Goal: Task Accomplishment & Management: Manage account settings

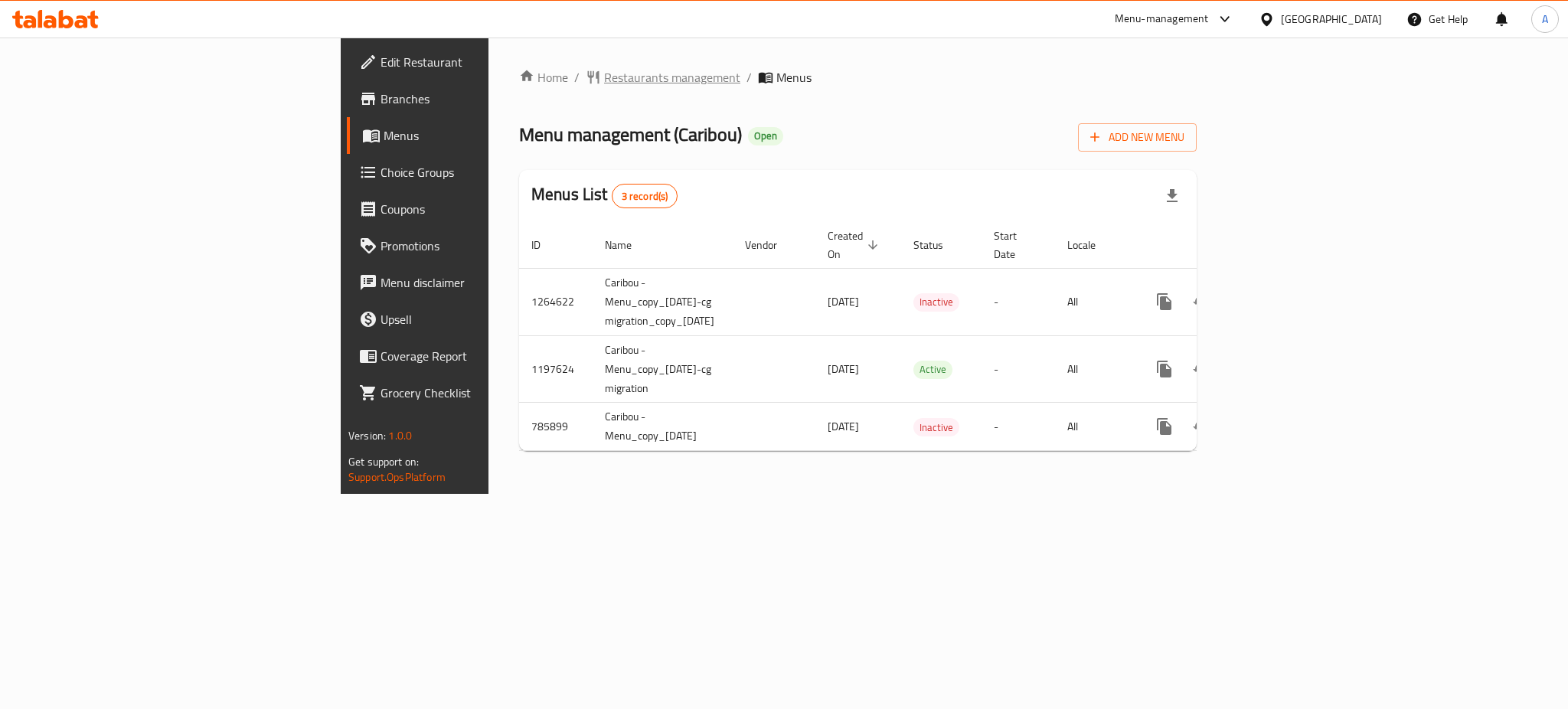
click at [604, 81] on span "Restaurants management" at bounding box center [672, 78] width 136 height 19
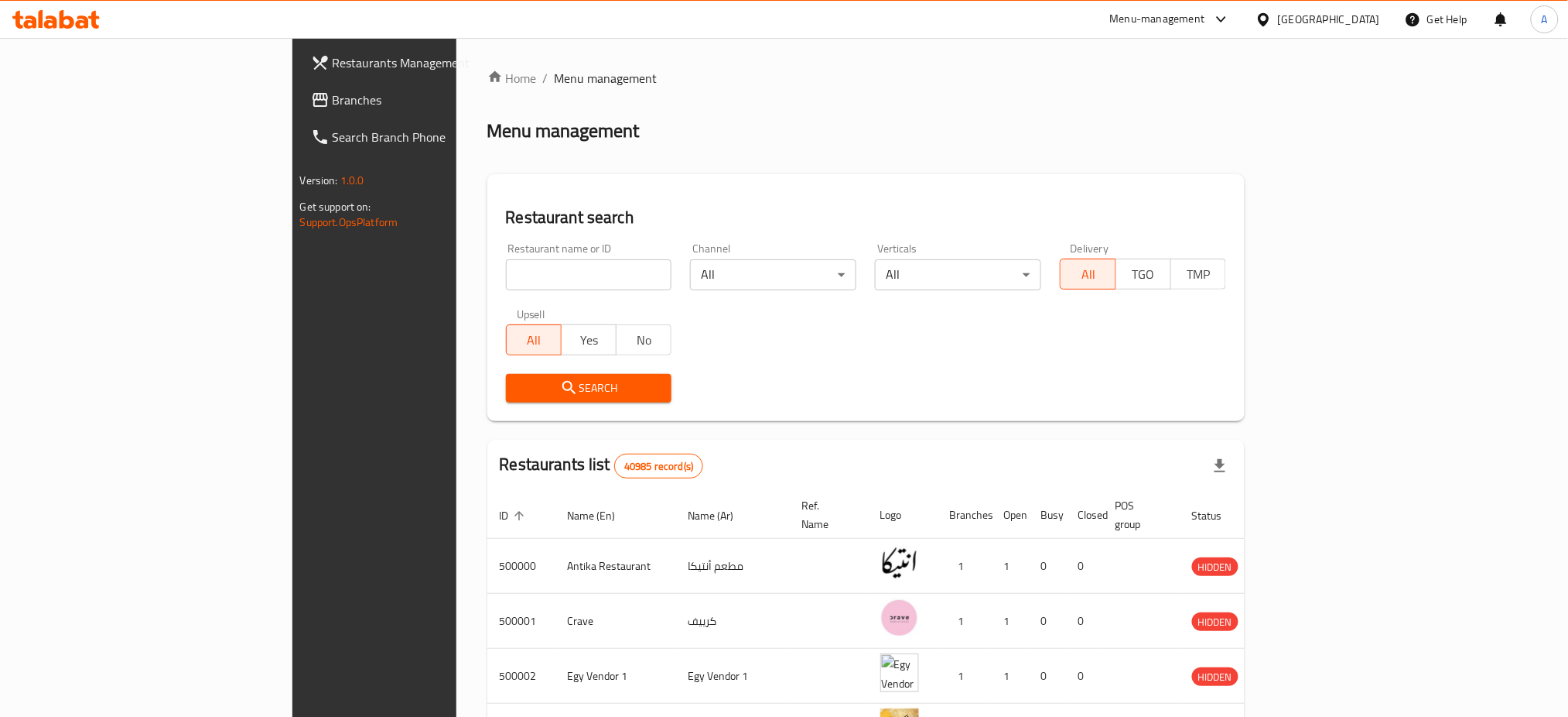
click at [506, 271] on input "search" at bounding box center [588, 274] width 166 height 31
type input "Coffeeholics"
click button "Search" at bounding box center [588, 388] width 166 height 28
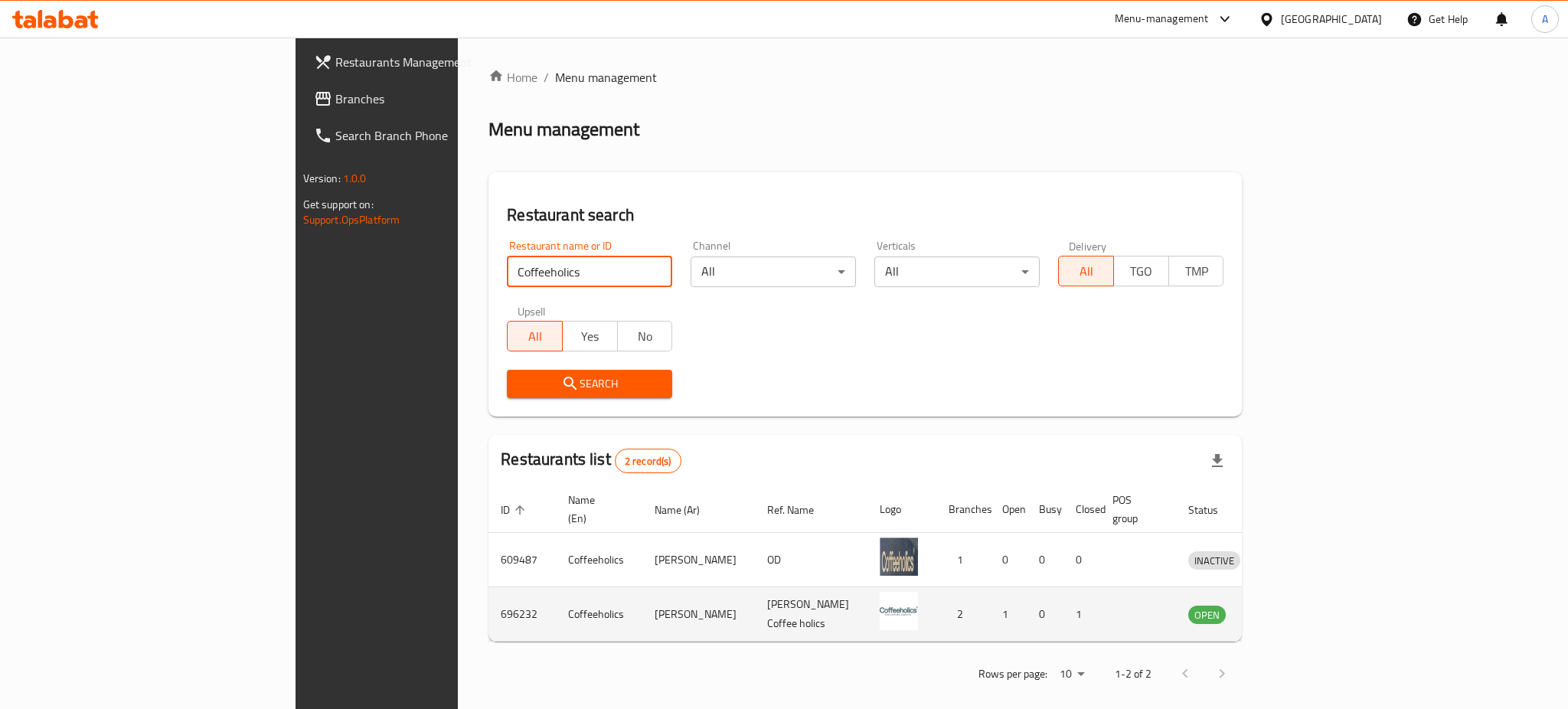
click at [1312, 599] on td "enhanced table" at bounding box center [1285, 614] width 53 height 54
click at [1289, 609] on icon "enhanced table" at bounding box center [1281, 615] width 17 height 13
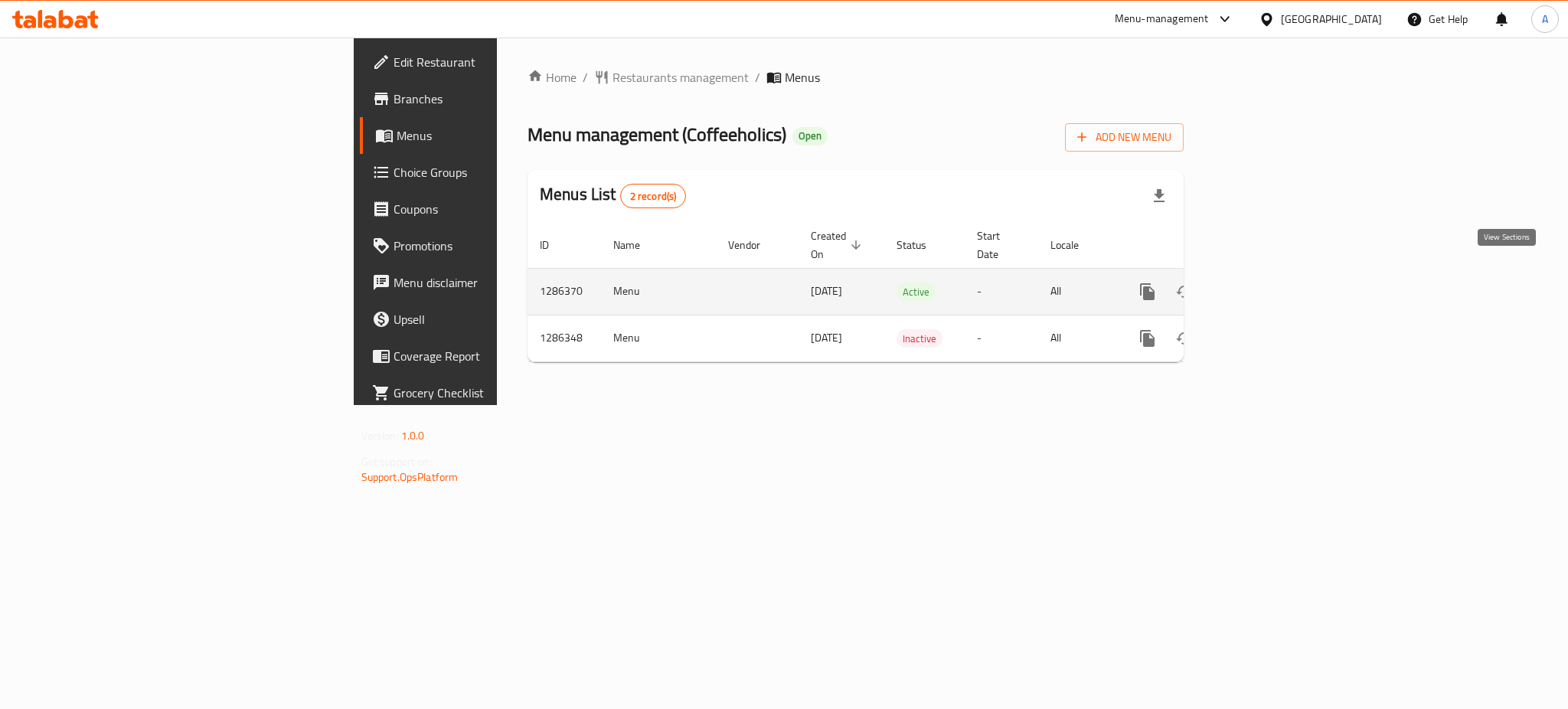
click at [1267, 283] on icon "enhanced table" at bounding box center [1258, 292] width 19 height 19
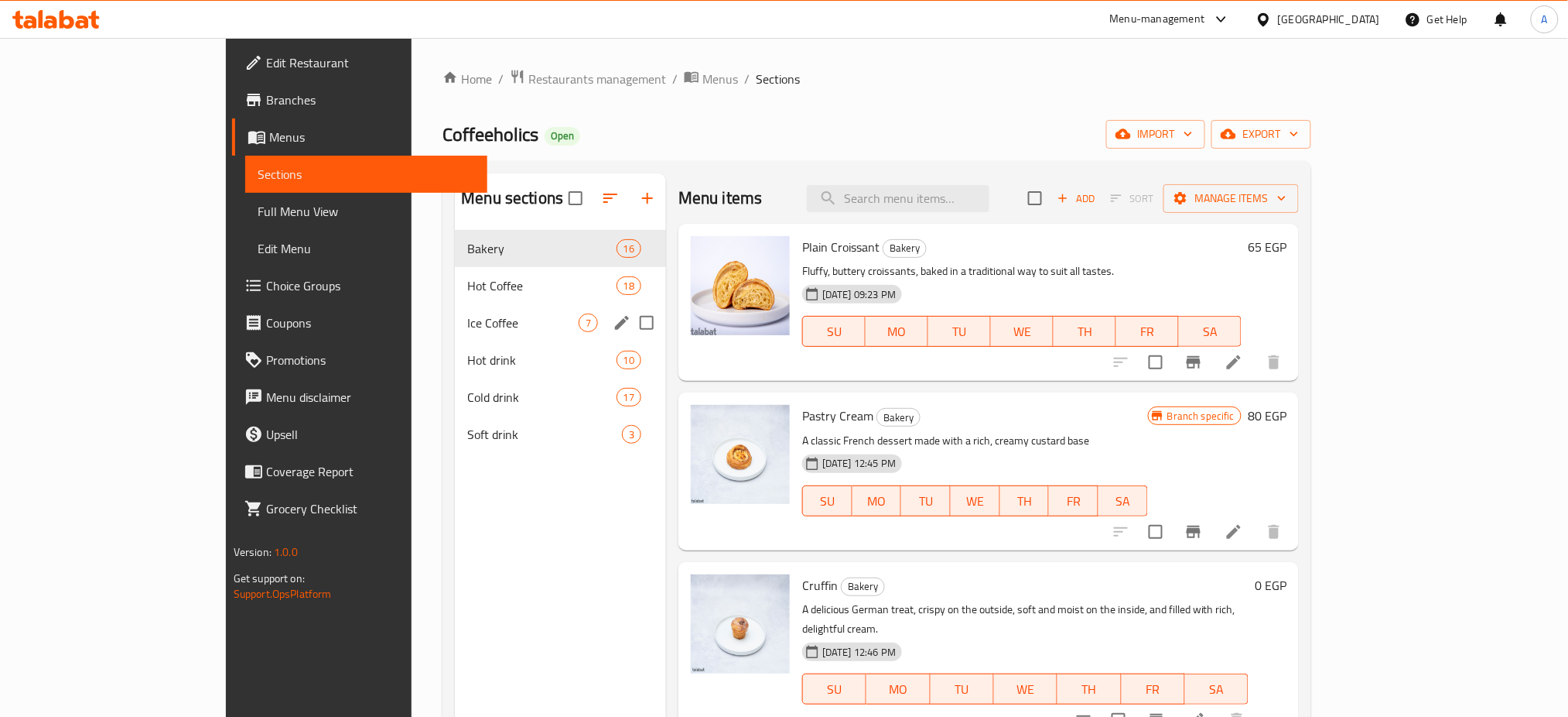
click at [471, 308] on div "Ice Coffee 7" at bounding box center [560, 322] width 211 height 37
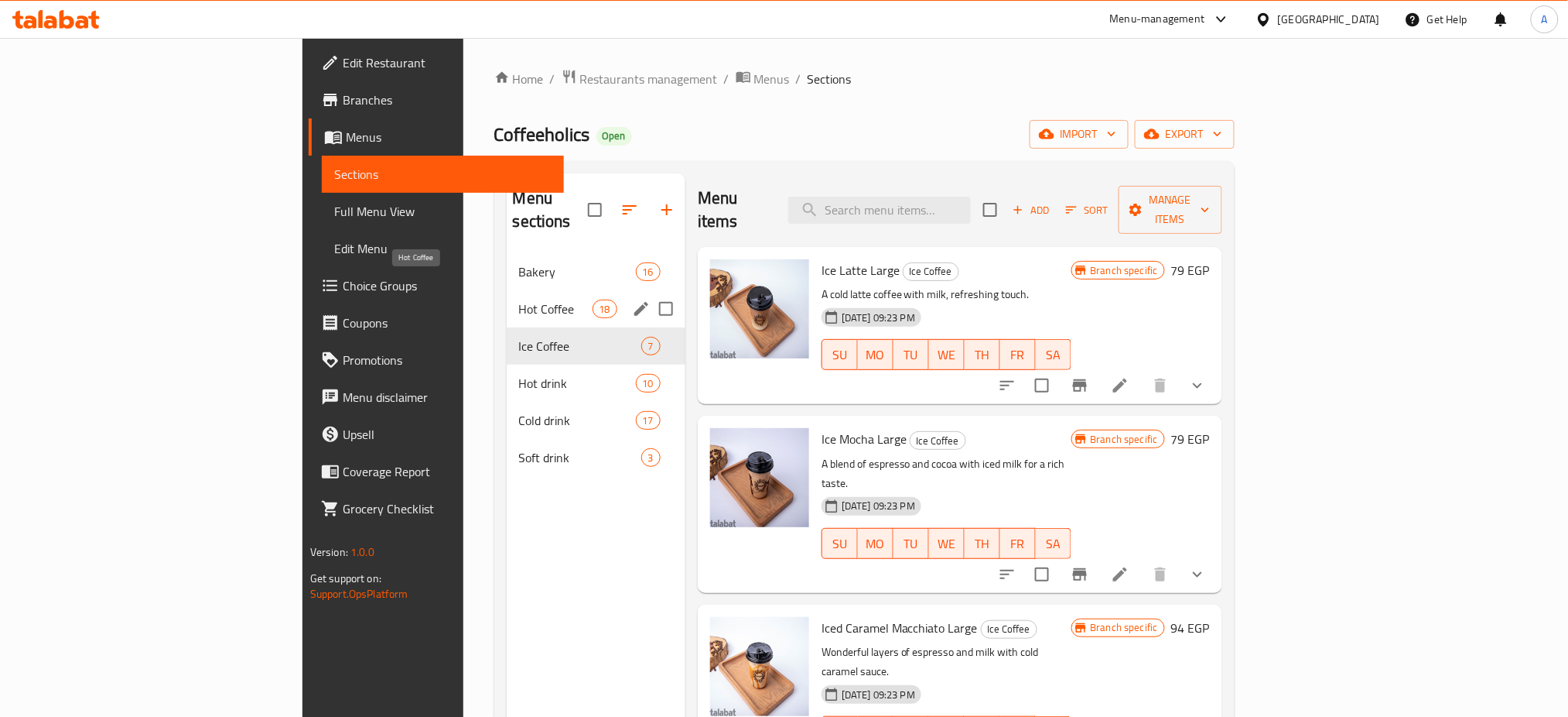
click at [519, 299] on span "Hot Coffee" at bounding box center [555, 309] width 73 height 19
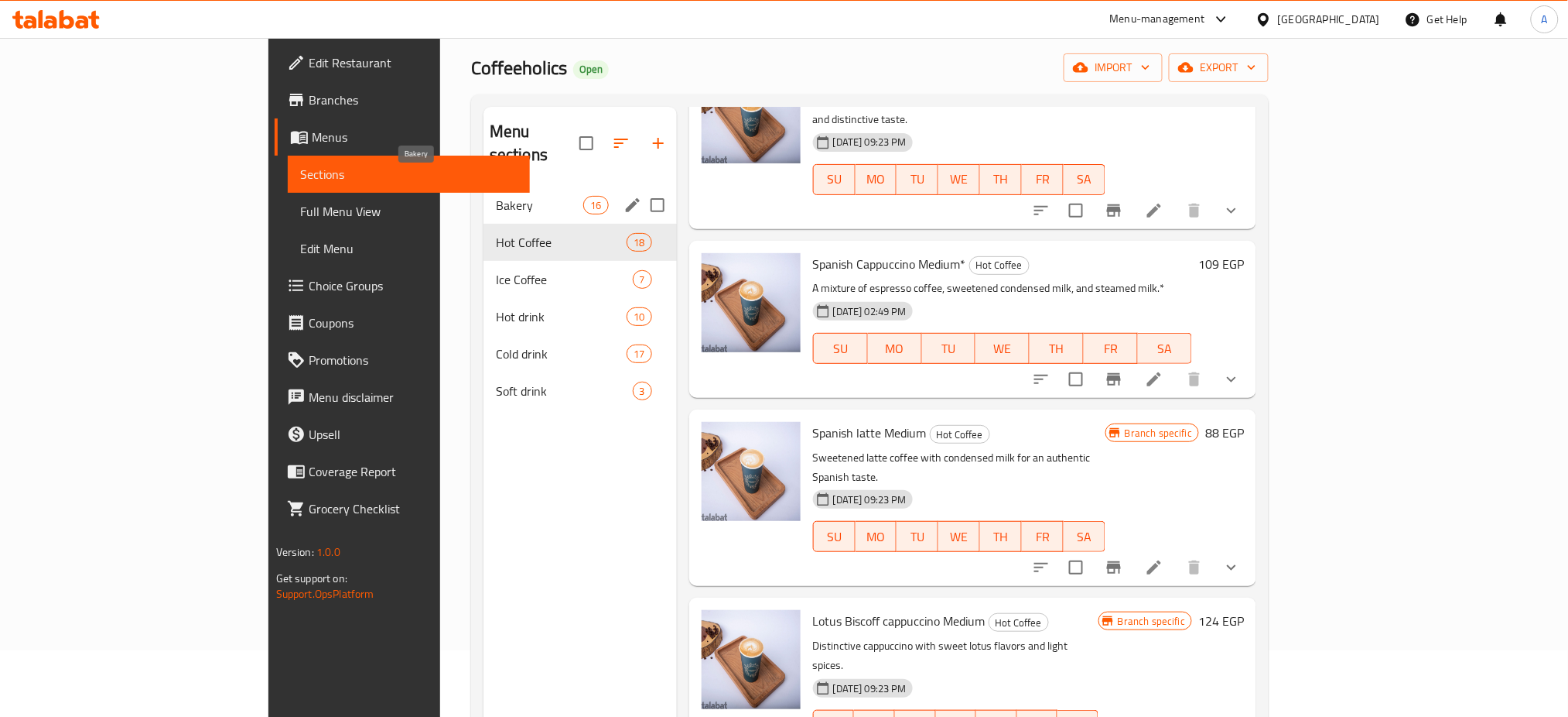
scroll to position [60, 0]
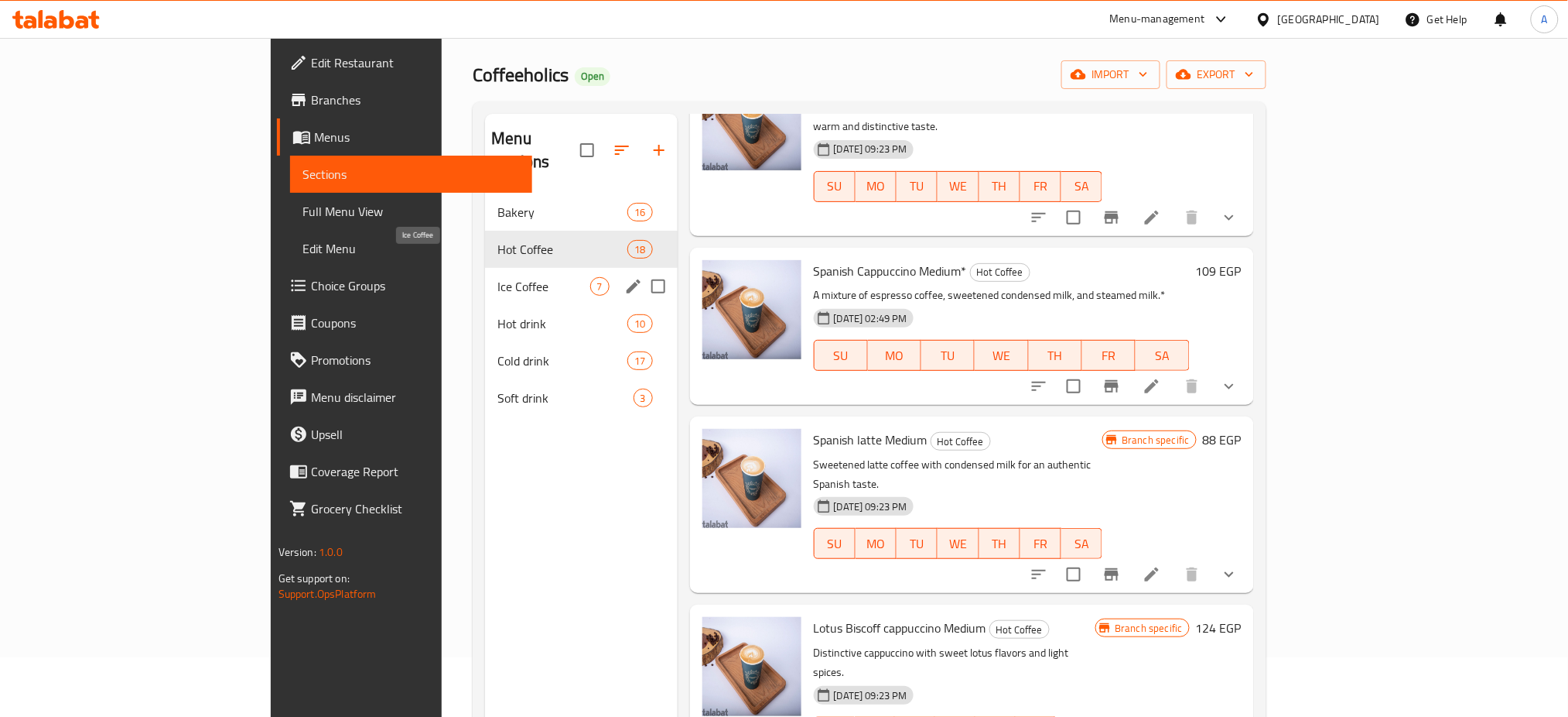
click at [497, 277] on span "Ice Coffee" at bounding box center [543, 287] width 92 height 19
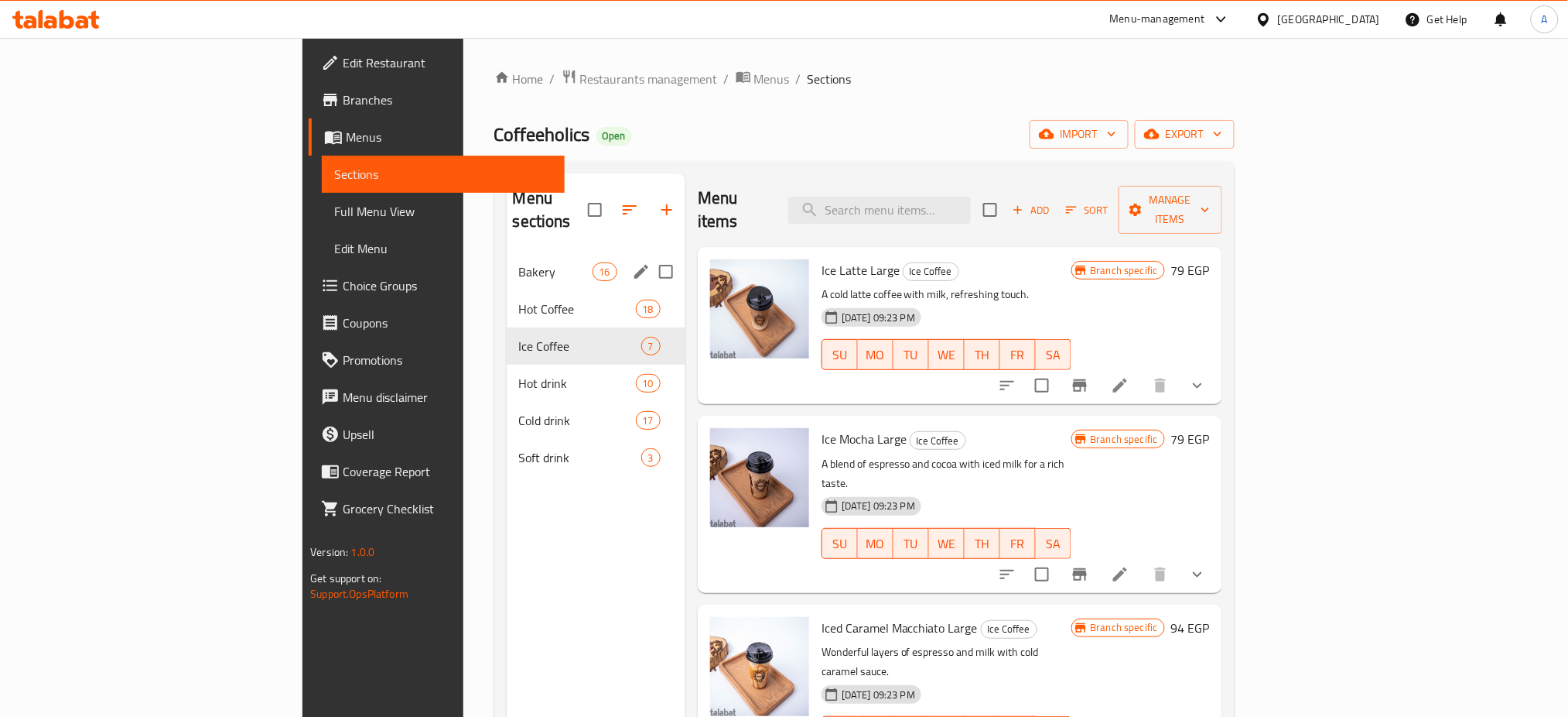
click at [507, 263] on div "Bakery 16" at bounding box center [596, 271] width 178 height 37
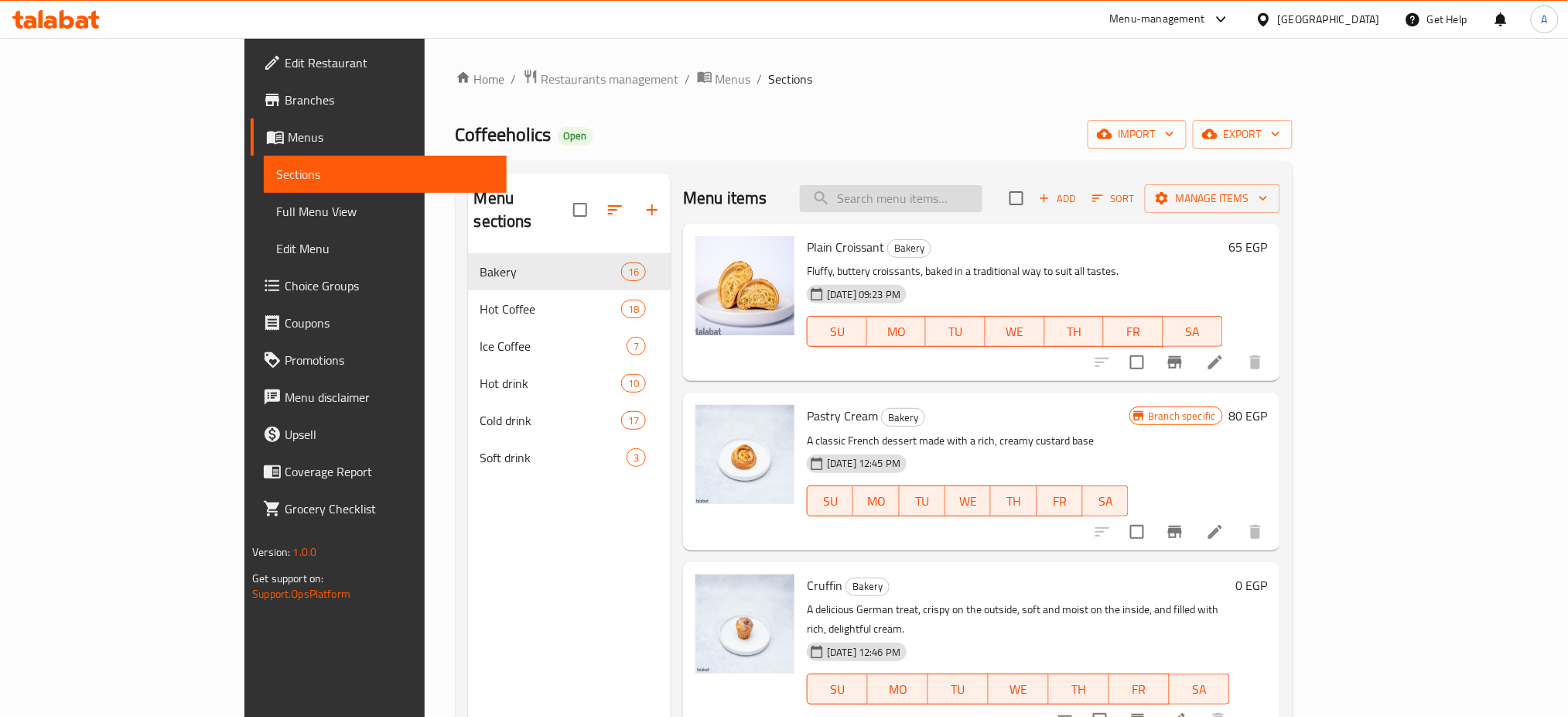
click at [982, 193] on input "search" at bounding box center [891, 198] width 182 height 28
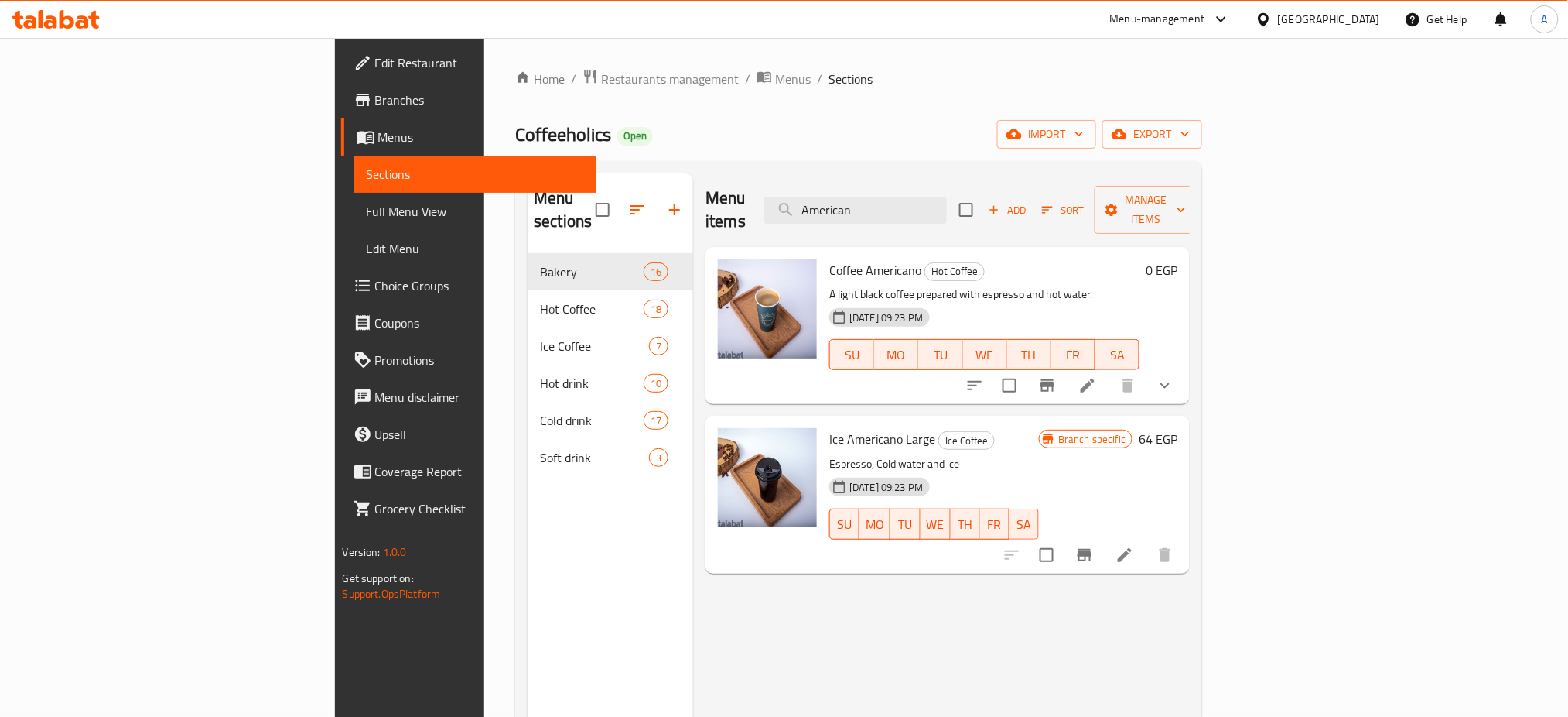
type input "American"
click at [1094, 378] on icon at bounding box center [1087, 385] width 14 height 14
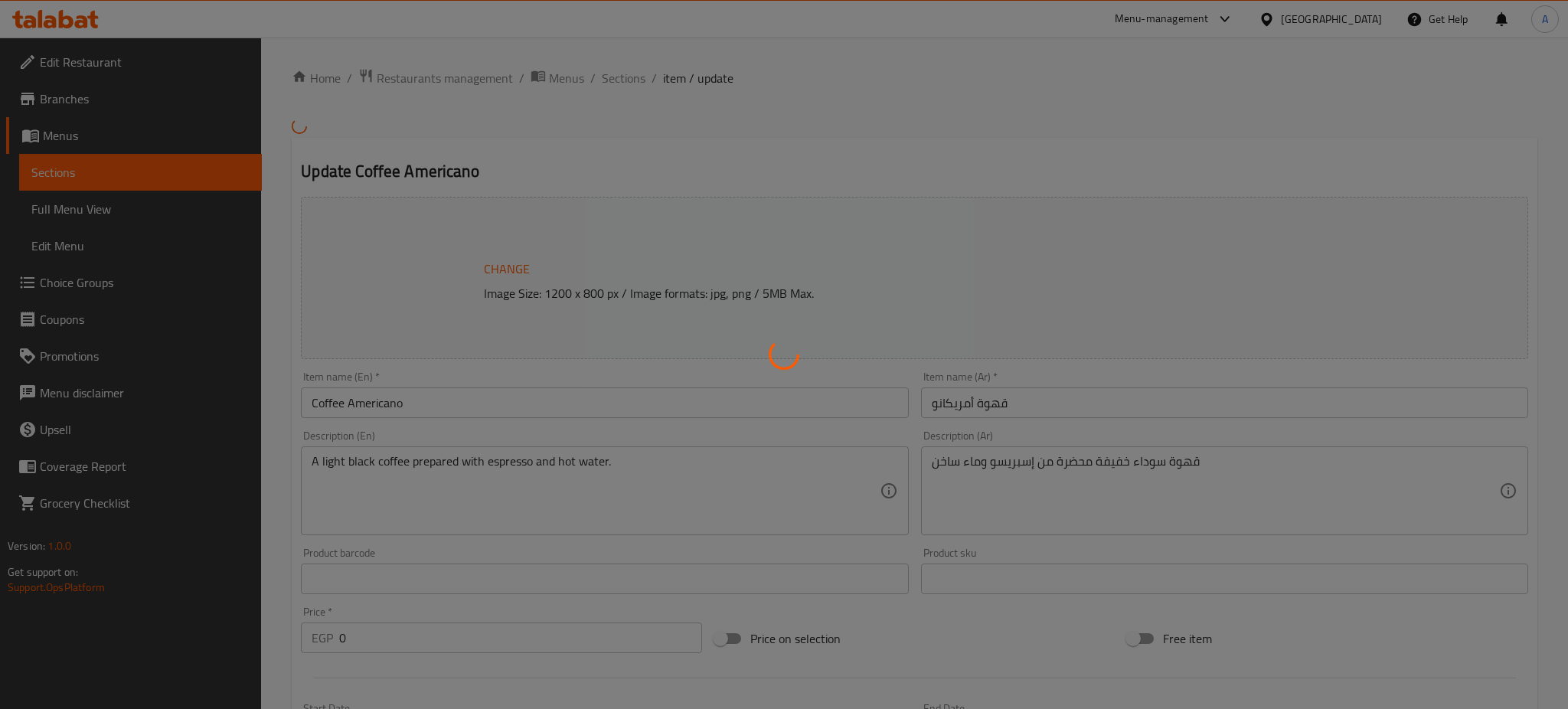
type input "أختيارك من اللبن:"
type input "1"
type input "أختيارك من اللبن:"
type input "1"
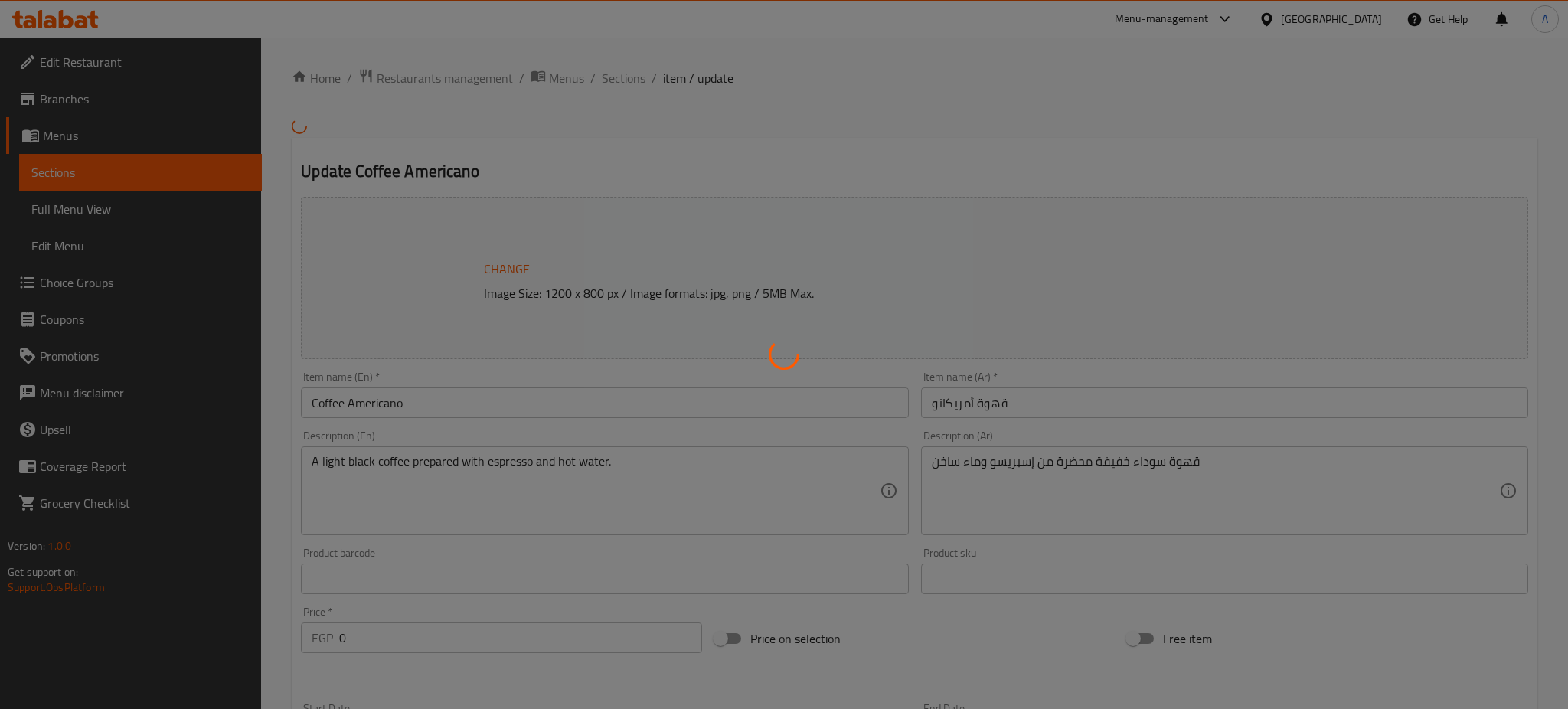
type input "1"
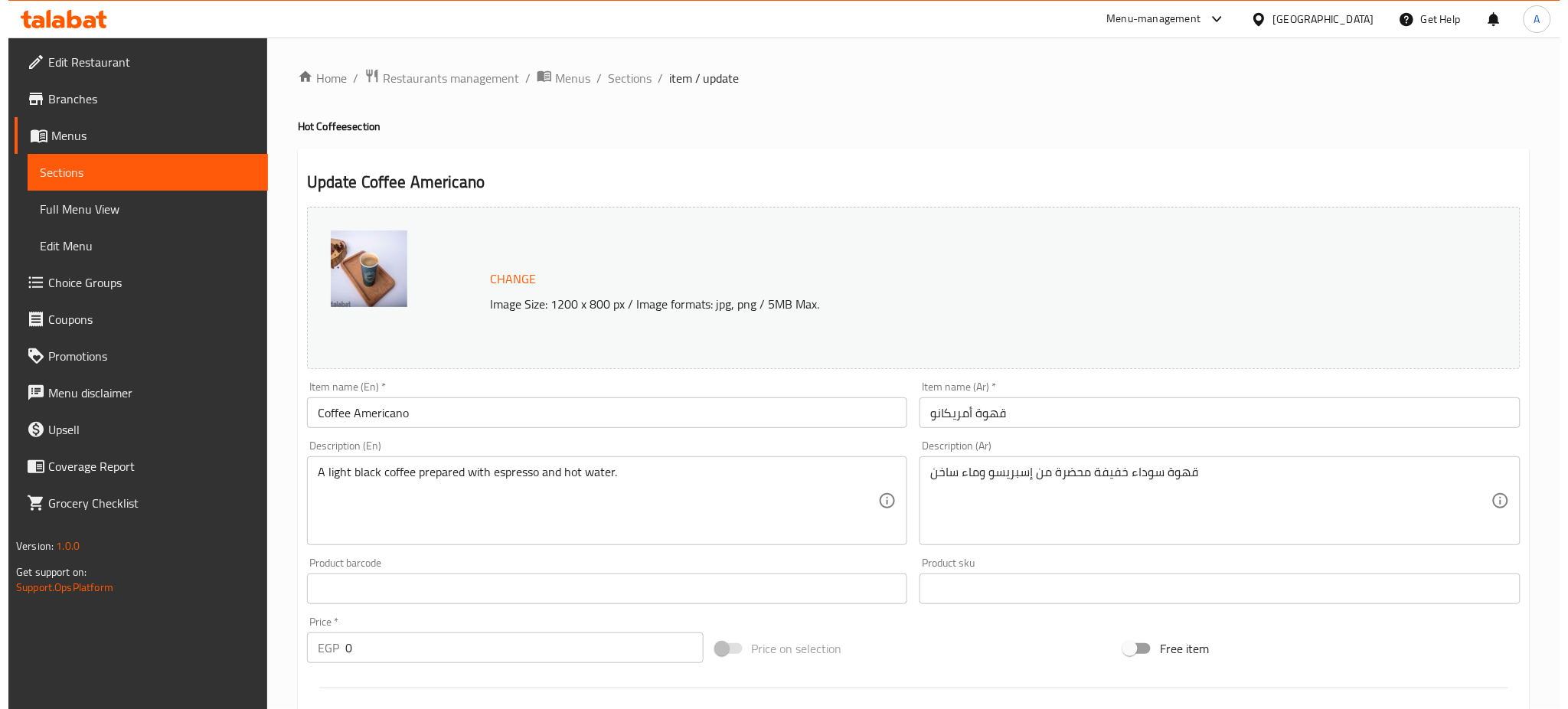
scroll to position [555, 0]
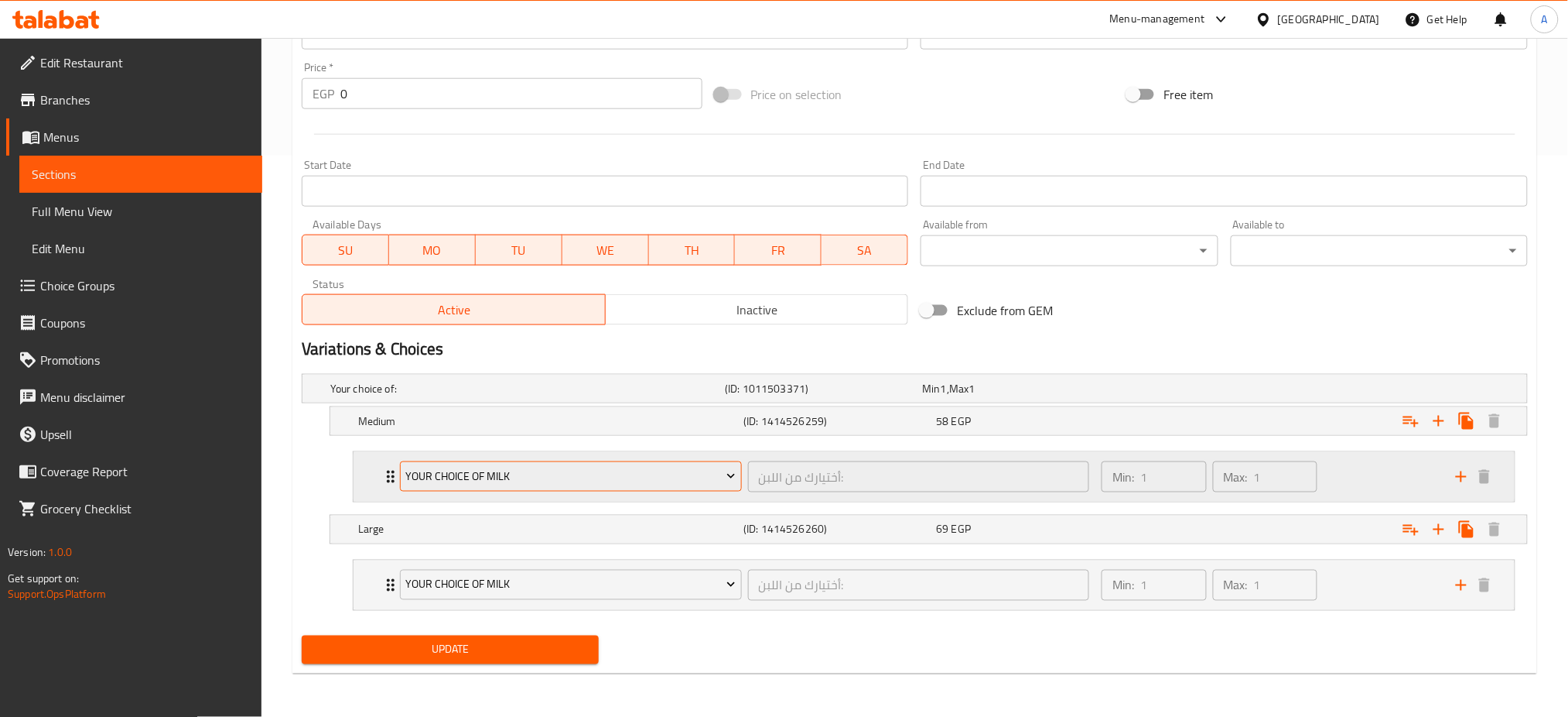
click at [531, 477] on span "Your choice of Milk" at bounding box center [570, 476] width 330 height 19
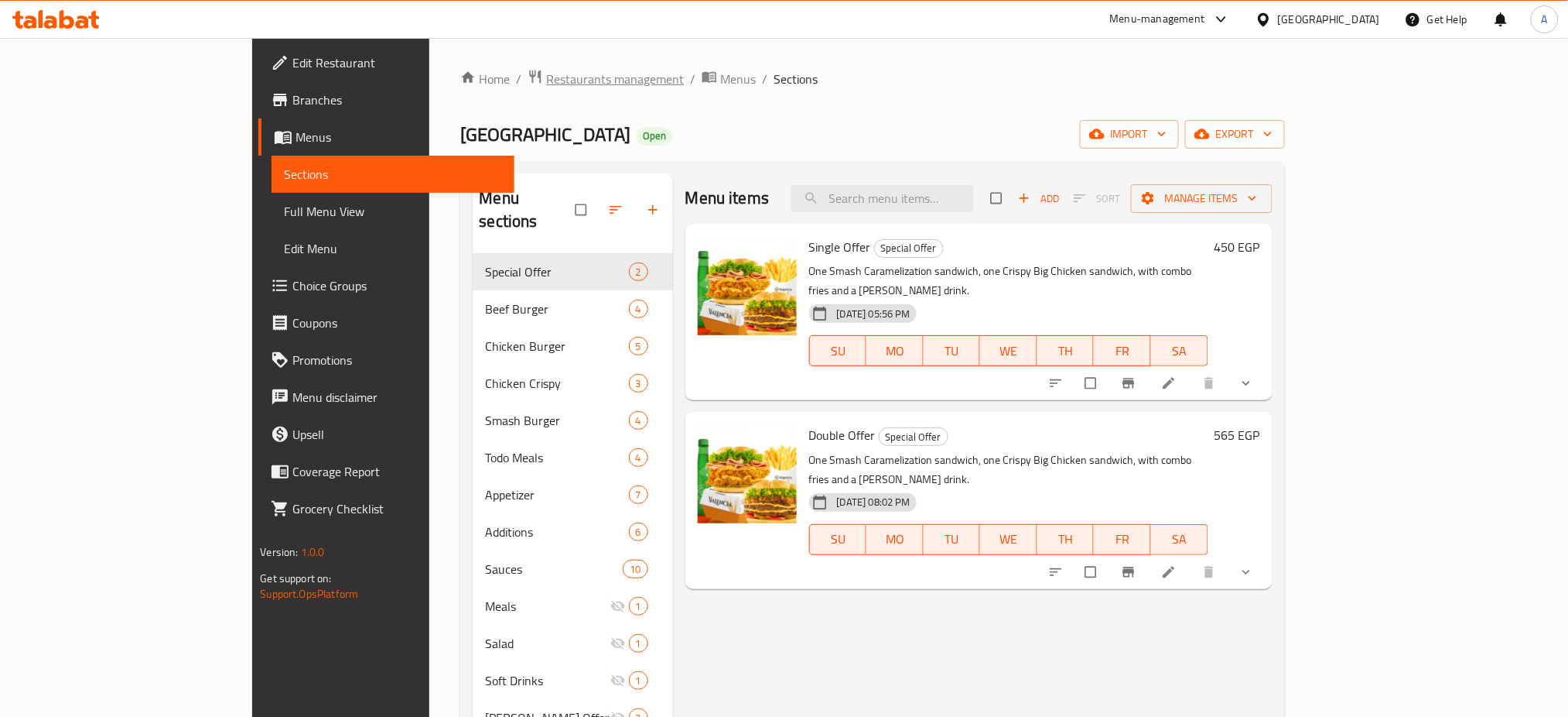
click at [546, 81] on span "Restaurants management" at bounding box center [614, 79] width 138 height 19
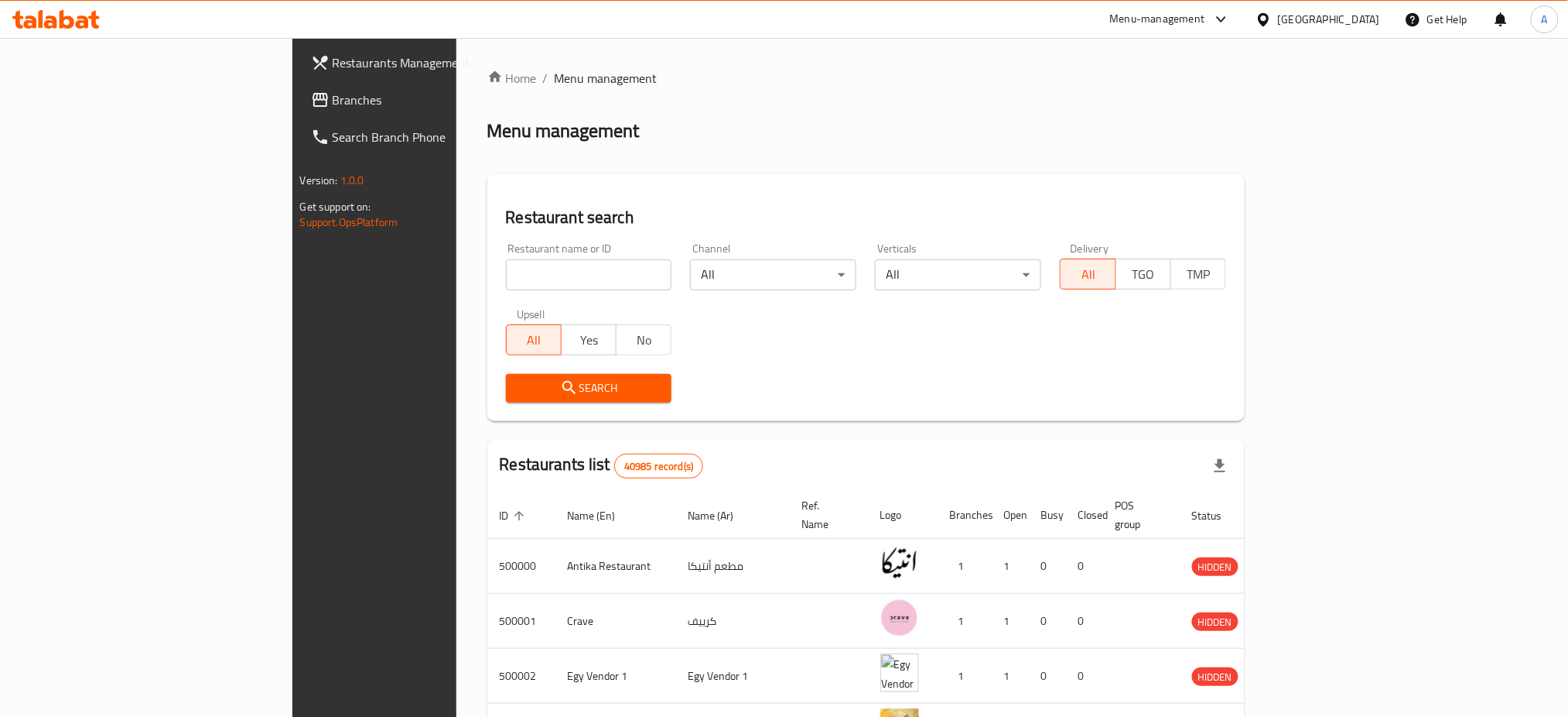
click at [506, 272] on input "search" at bounding box center [588, 274] width 166 height 31
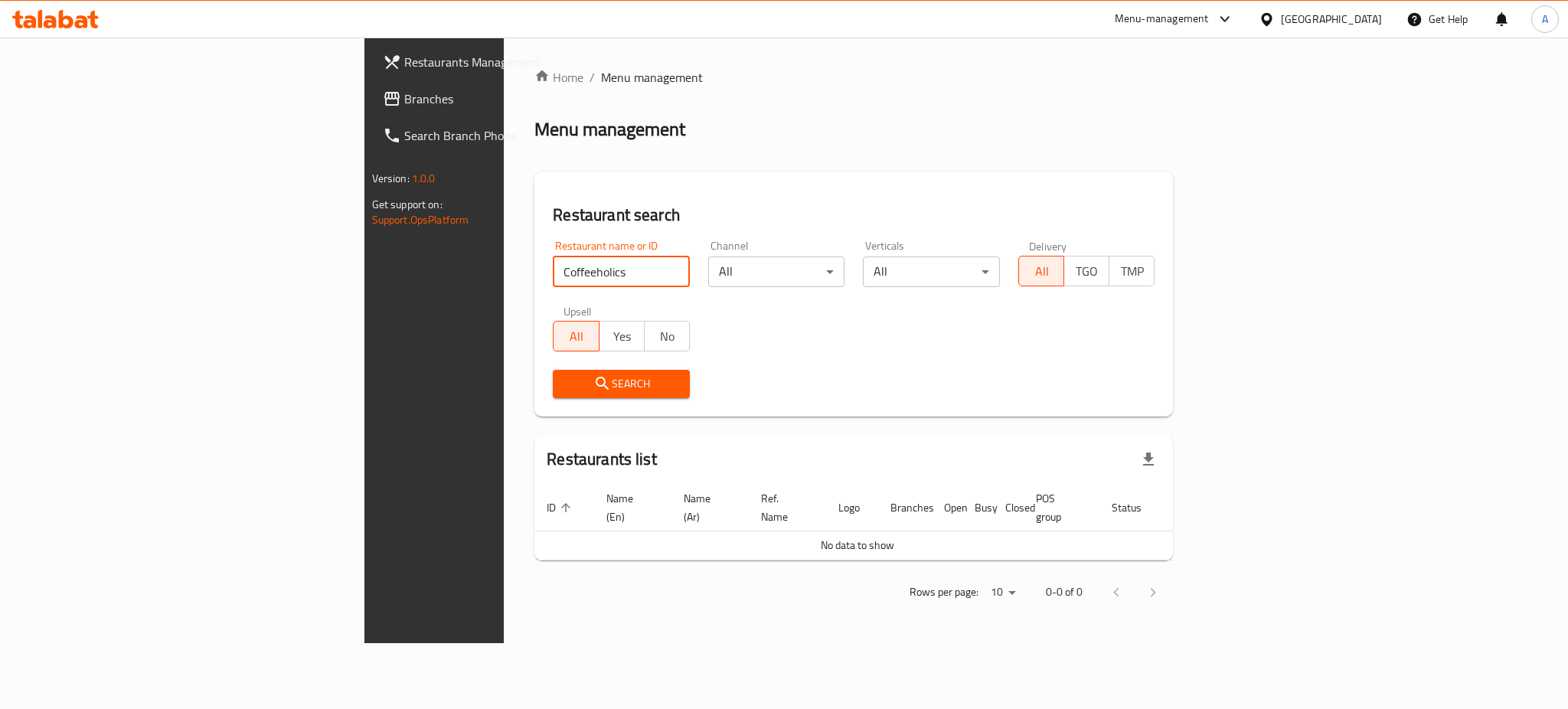
type input "Coffeeholics"
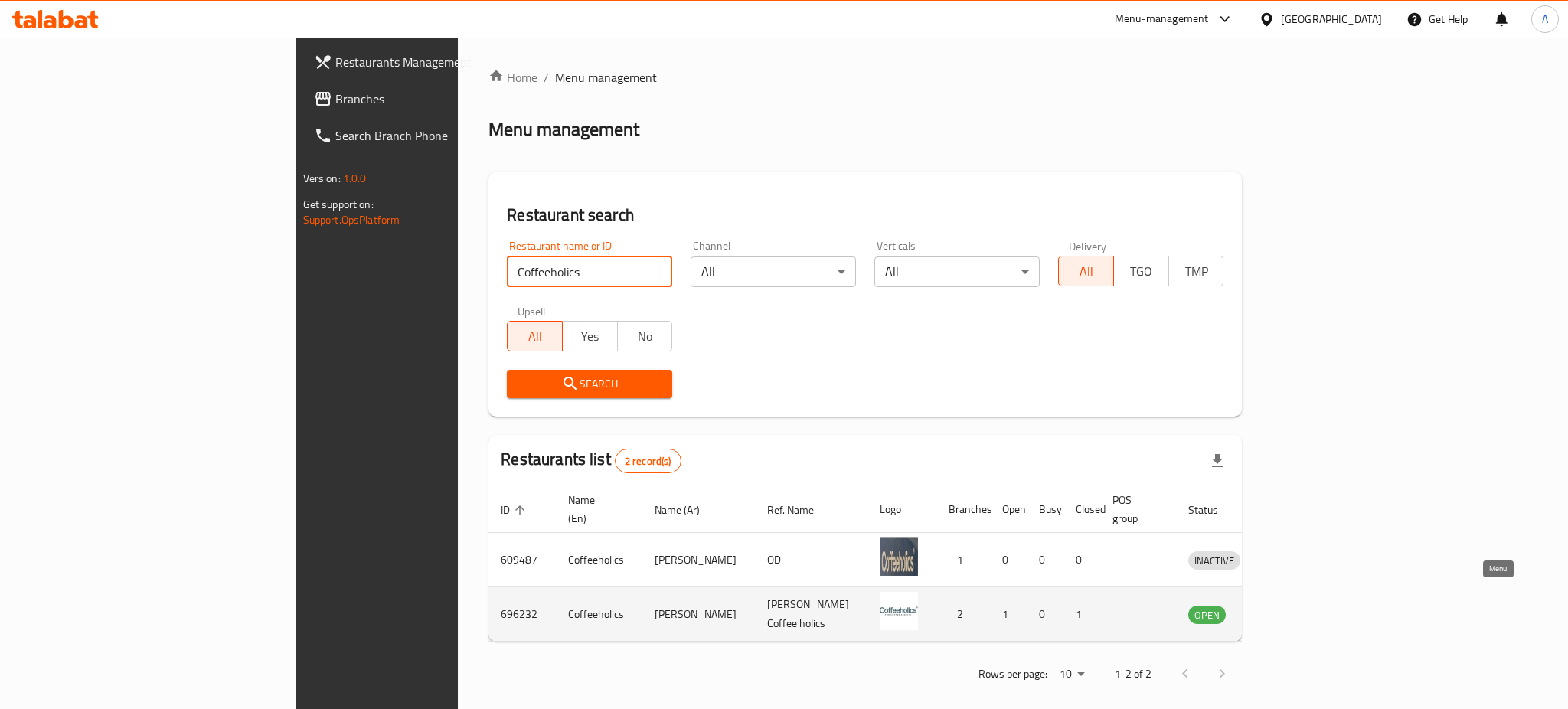
click at [1286, 611] on icon "enhanced table" at bounding box center [1283, 614] width 6 height 7
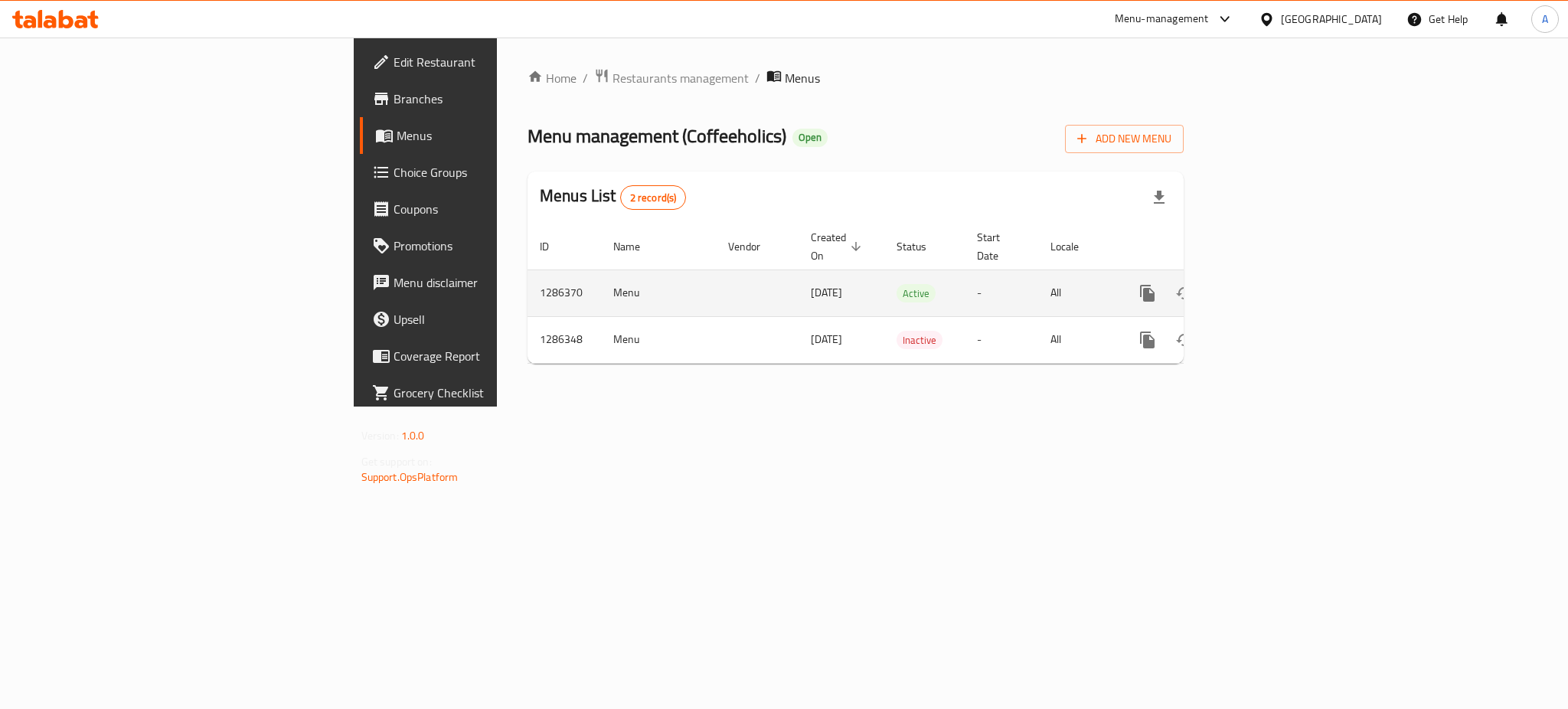
click at [1289, 270] on td "enhanced table" at bounding box center [1203, 293] width 172 height 47
click at [1265, 286] on icon "enhanced table" at bounding box center [1258, 293] width 14 height 14
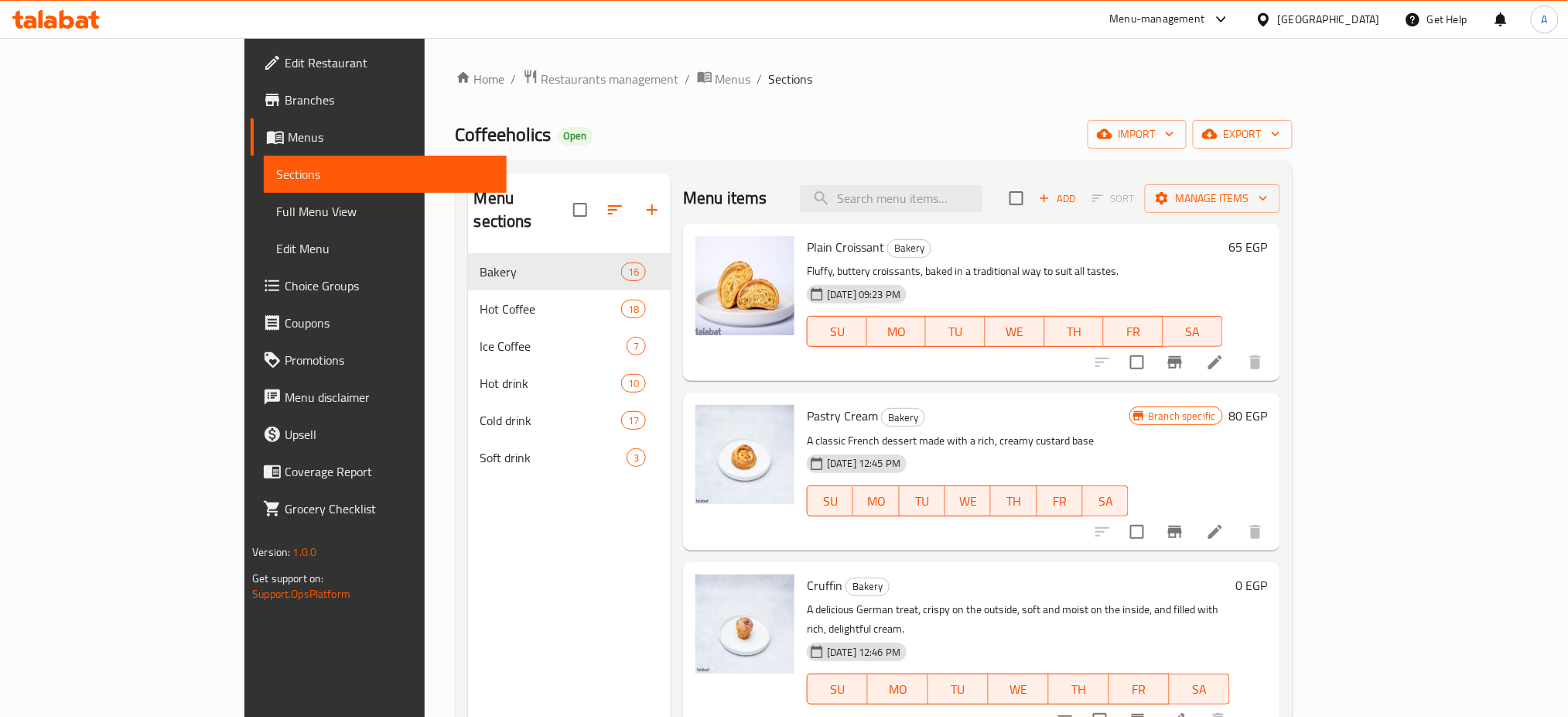
click at [285, 282] on span "Choice Groups" at bounding box center [389, 286] width 210 height 19
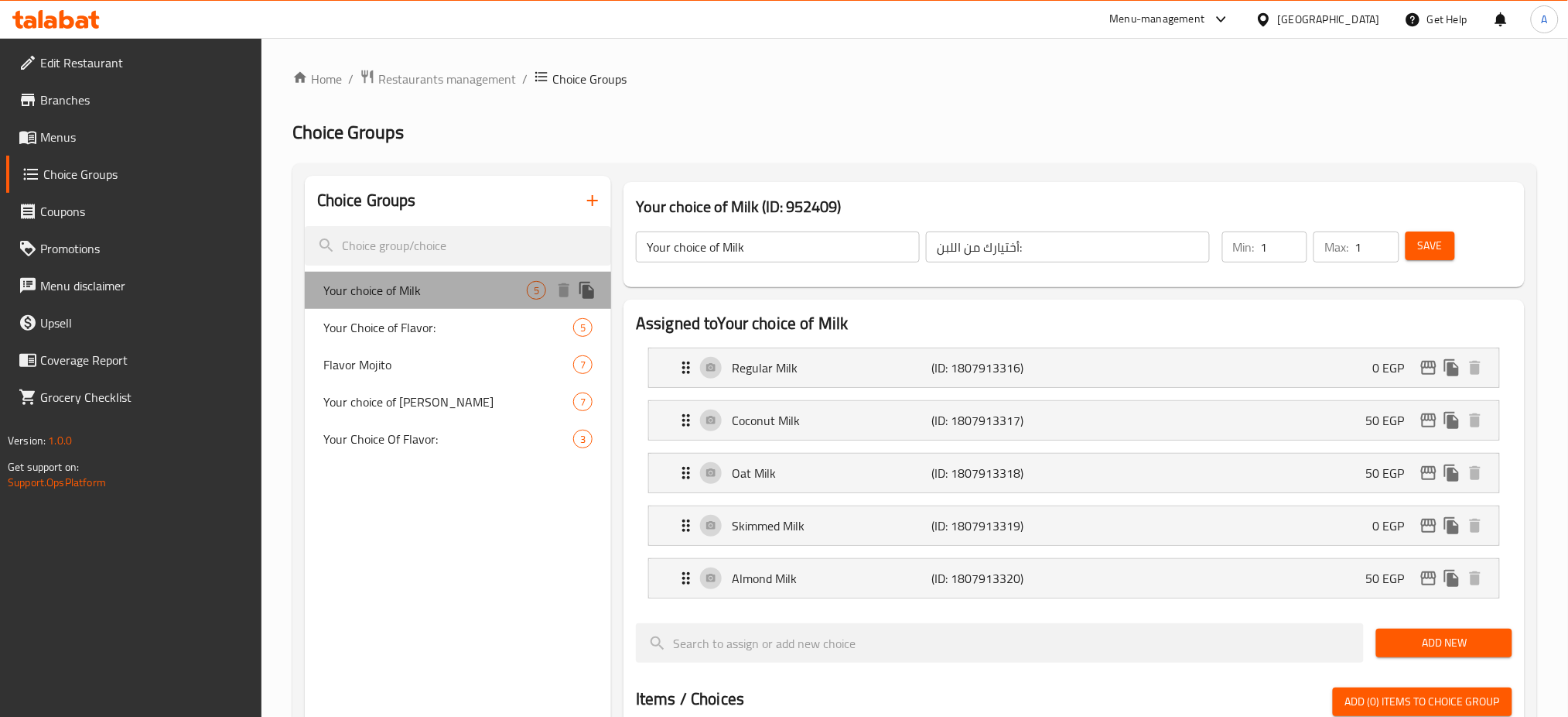
click at [442, 295] on span "Your choice of Milk" at bounding box center [425, 291] width 203 height 19
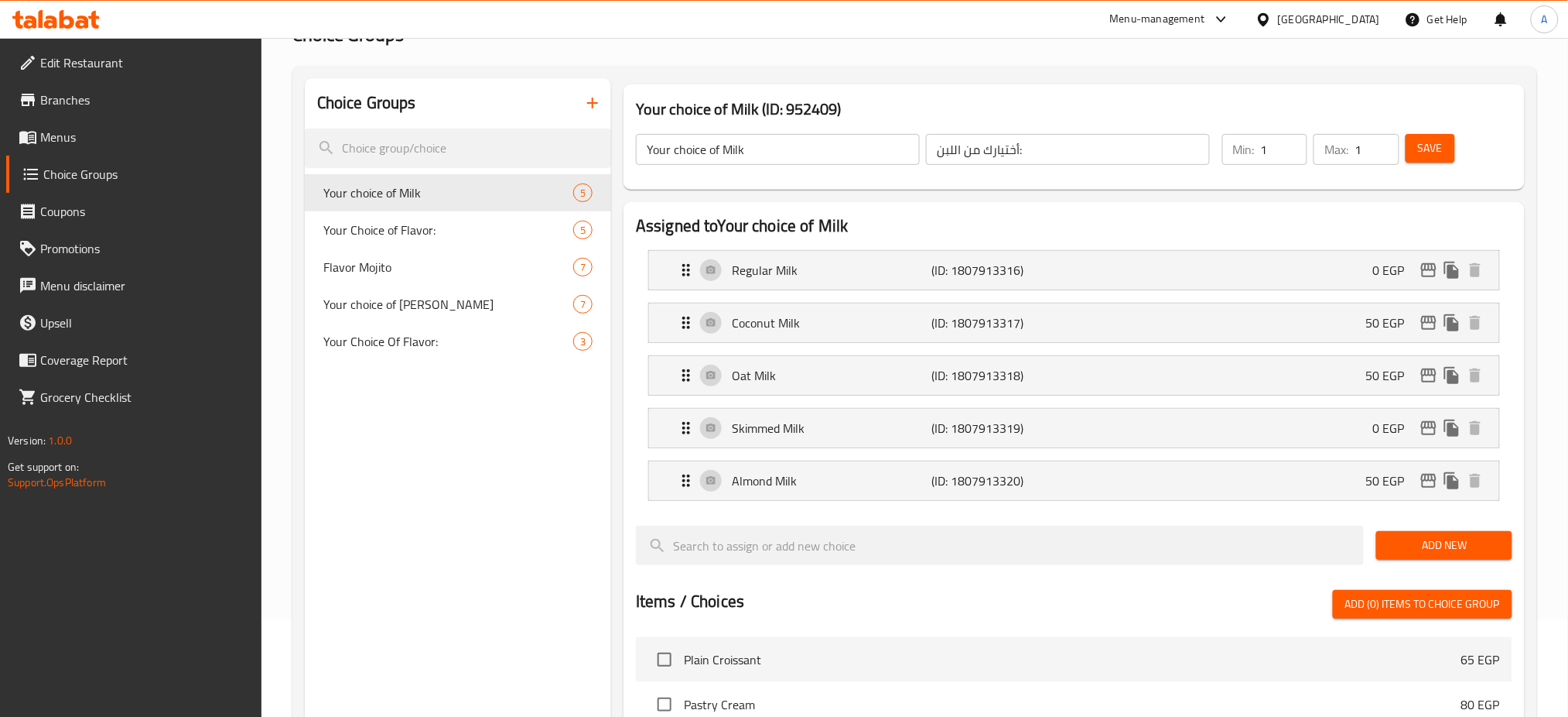
scroll to position [105, 0]
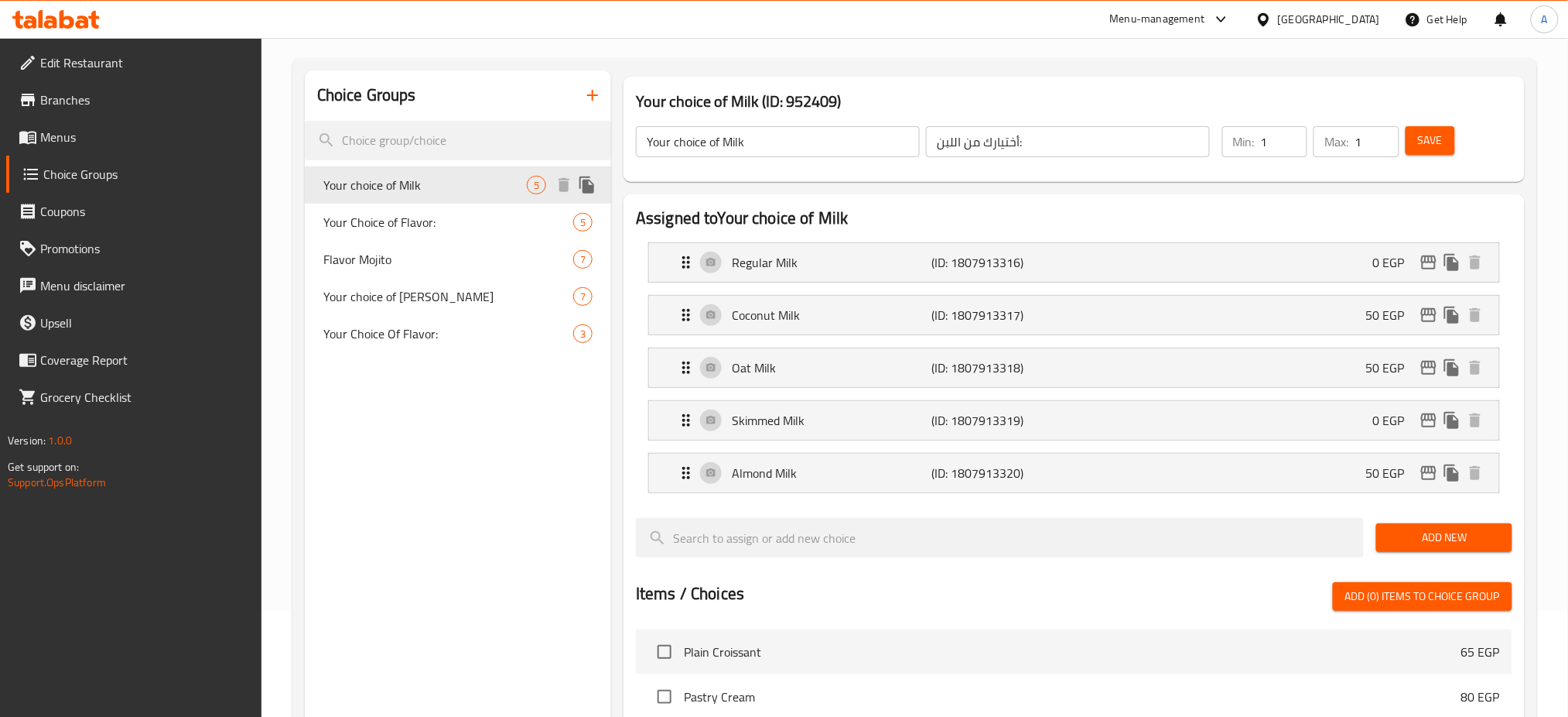
click at [588, 180] on icon "duplicate" at bounding box center [586, 185] width 14 height 17
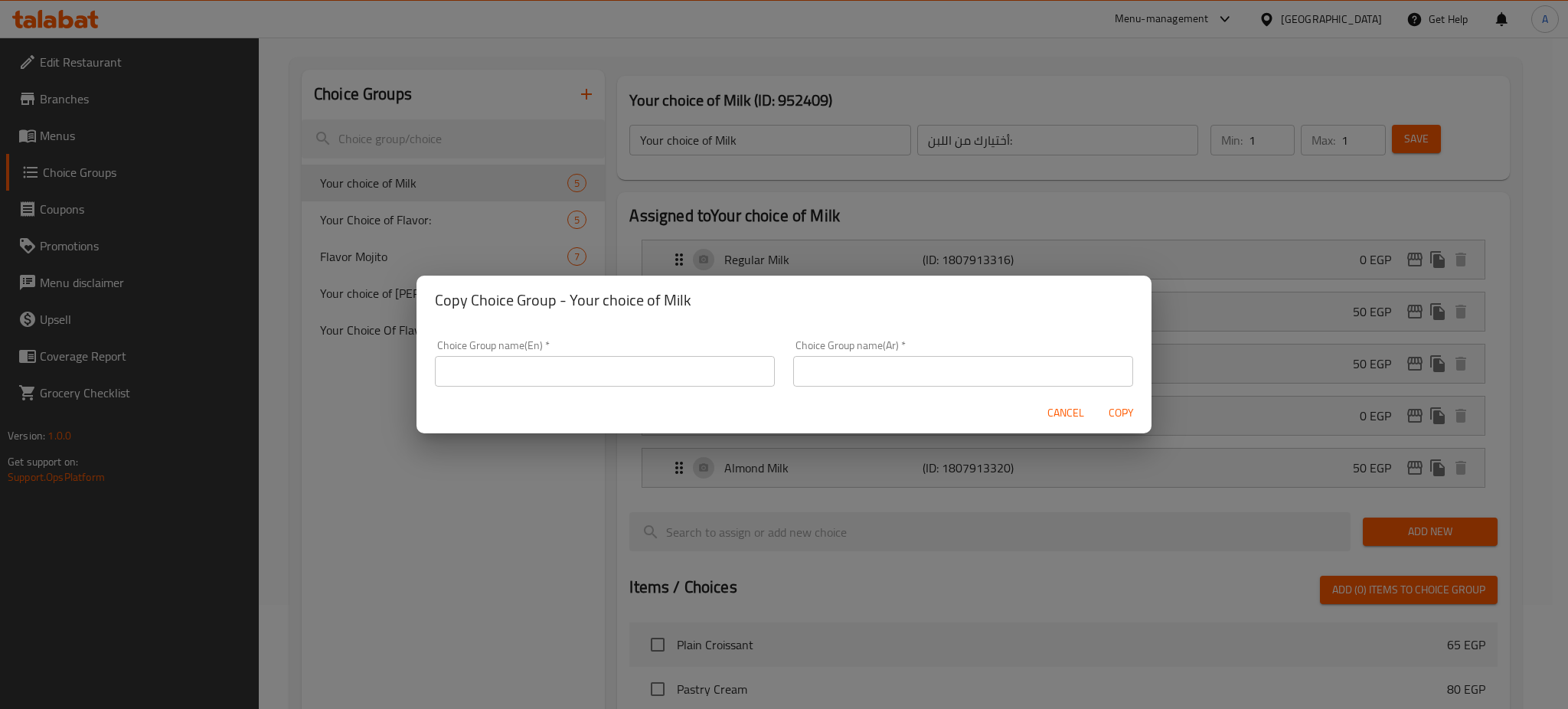
click at [1059, 415] on span "Cancel" at bounding box center [1065, 412] width 37 height 19
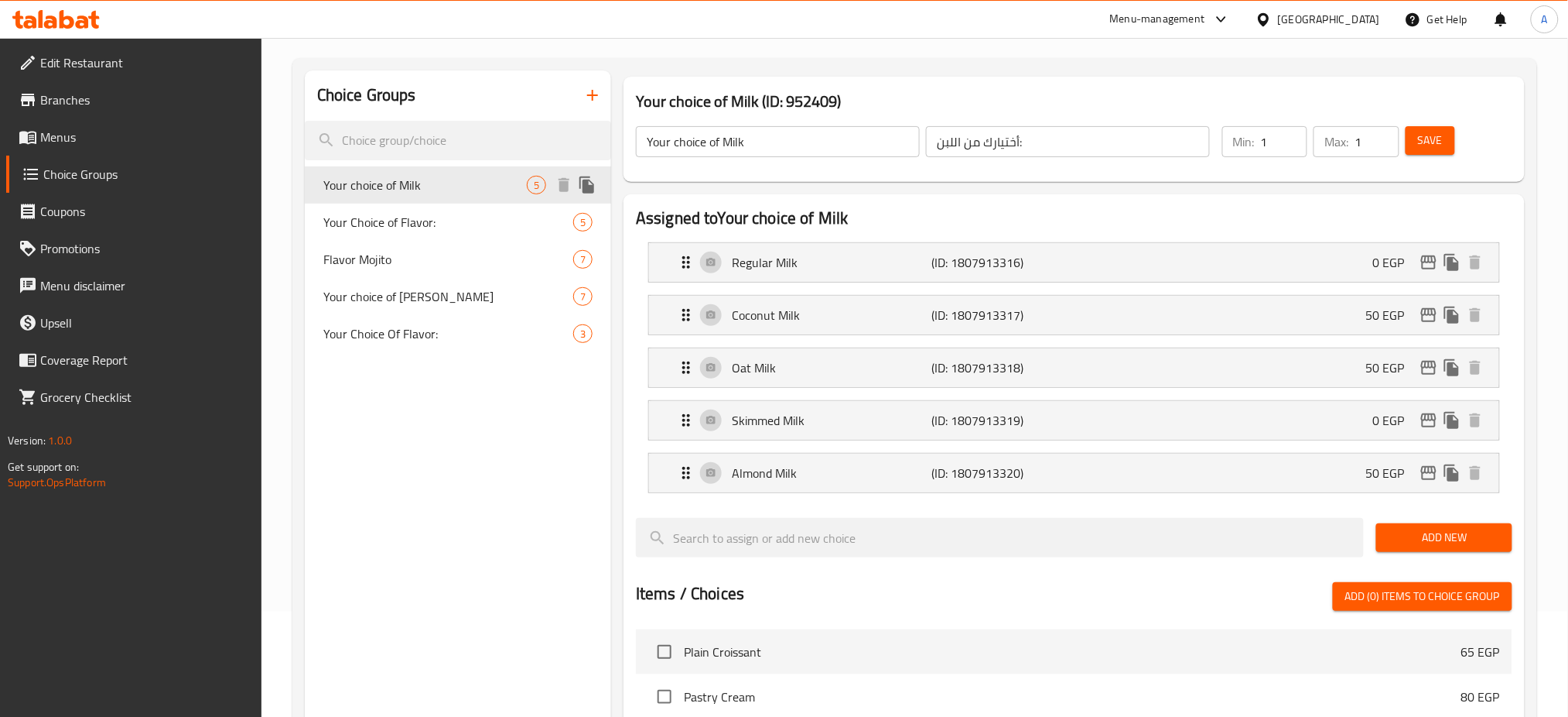
click at [589, 190] on icon "duplicate" at bounding box center [586, 185] width 14 height 17
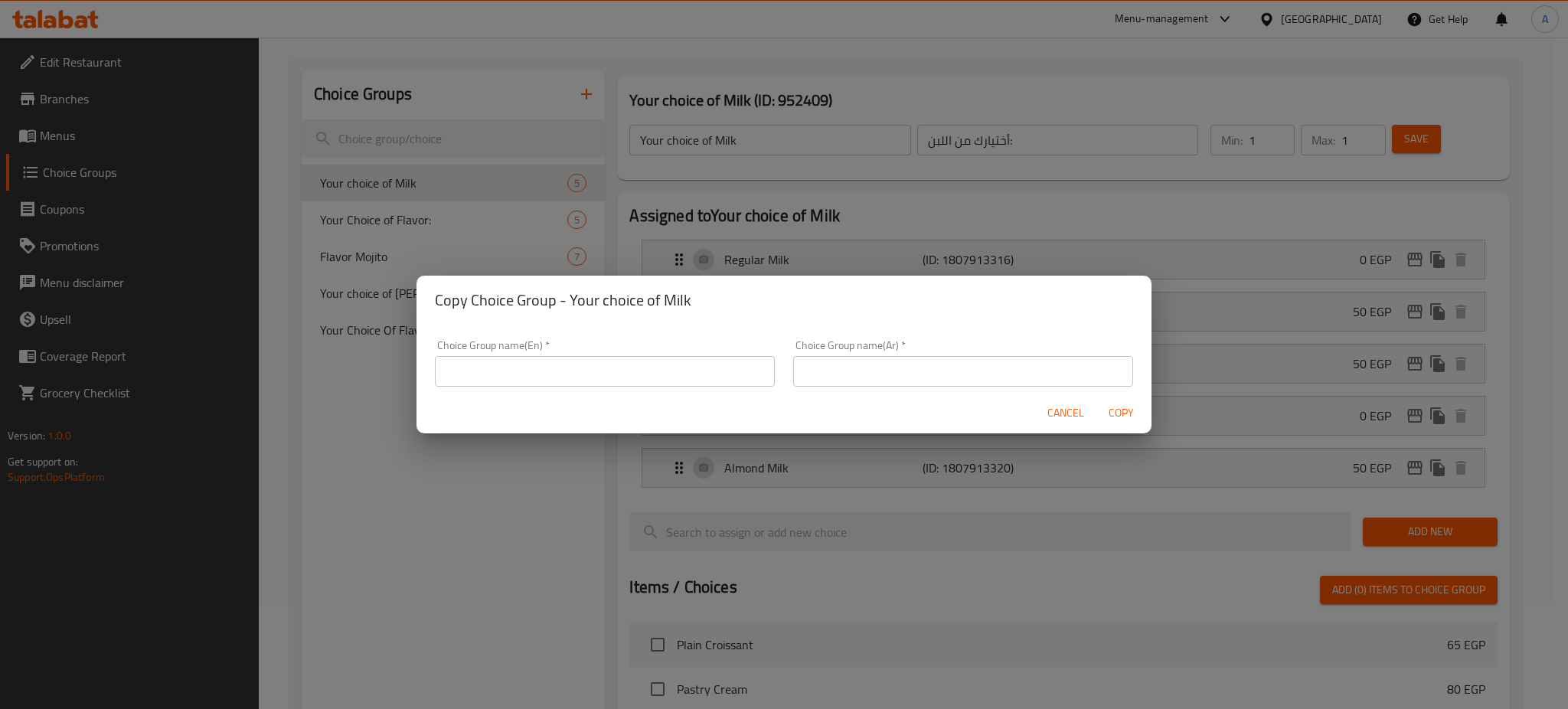
click at [554, 372] on input "text" at bounding box center [605, 371] width 340 height 31
type input "Your Choice Of"
click at [866, 384] on input "text" at bounding box center [963, 371] width 340 height 31
type input "إختيارك من:"
click at [1119, 416] on span "Copy" at bounding box center [1120, 412] width 37 height 19
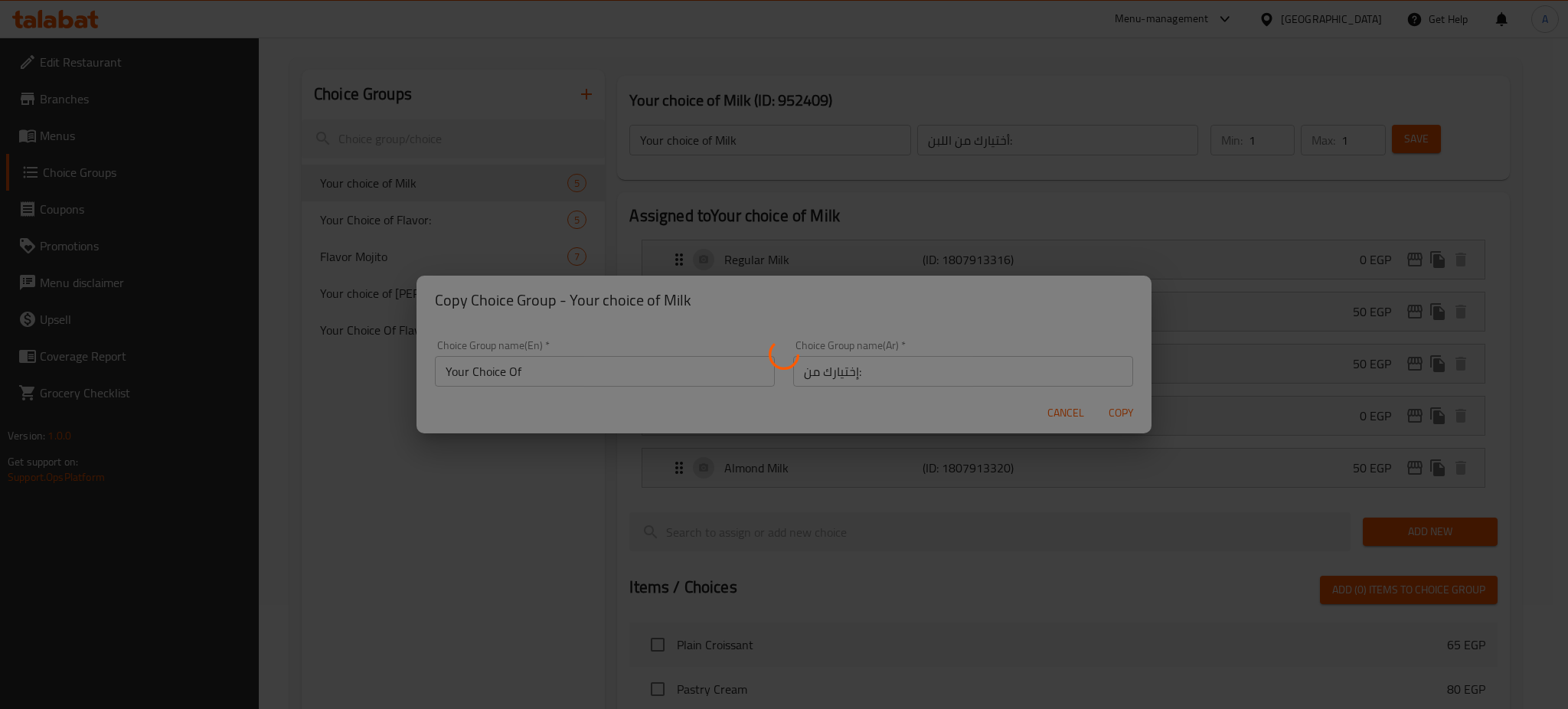
type input "Your Choice Of"
type input "إختيارك من:"
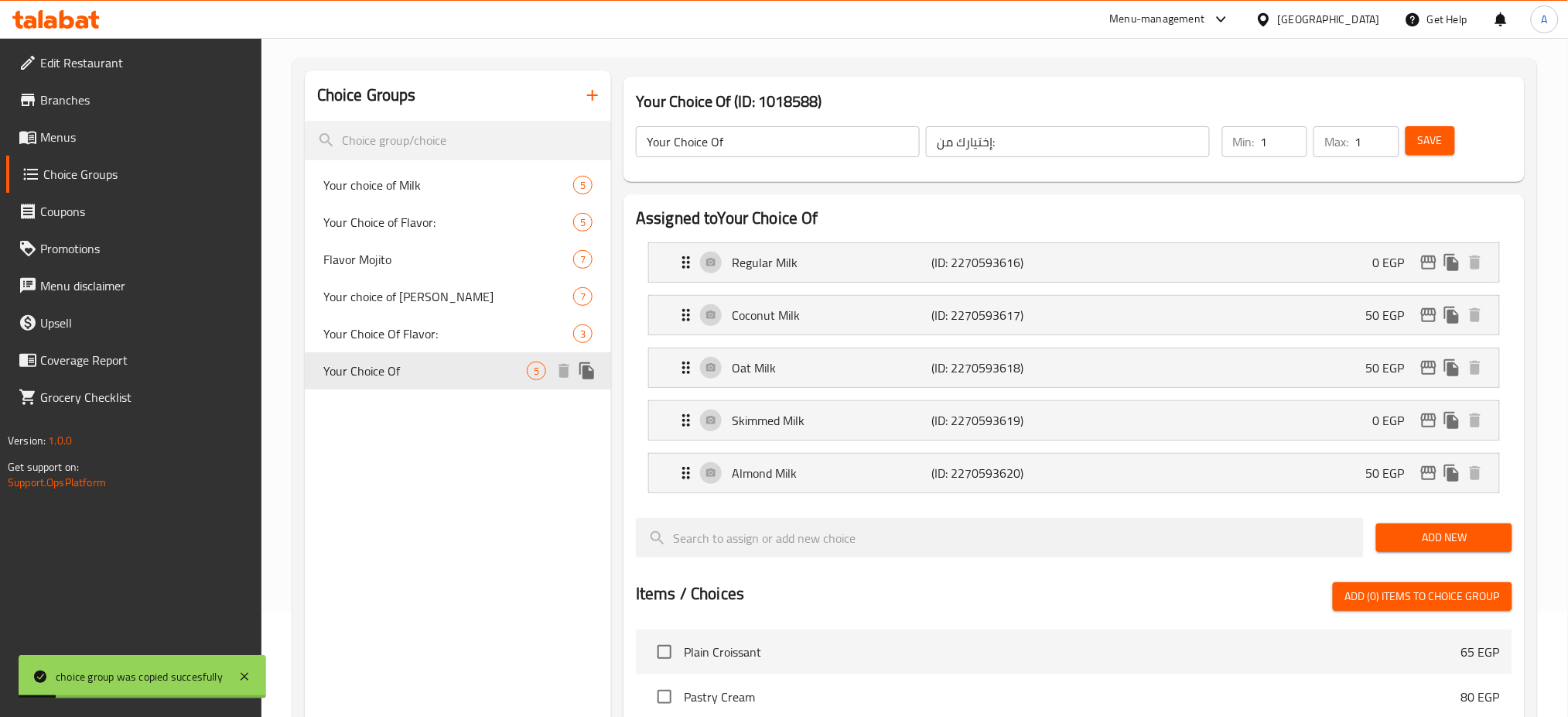
click at [438, 369] on span "Your Choice Of" at bounding box center [425, 371] width 203 height 19
click at [1452, 261] on icon "duplicate" at bounding box center [1450, 262] width 14 height 17
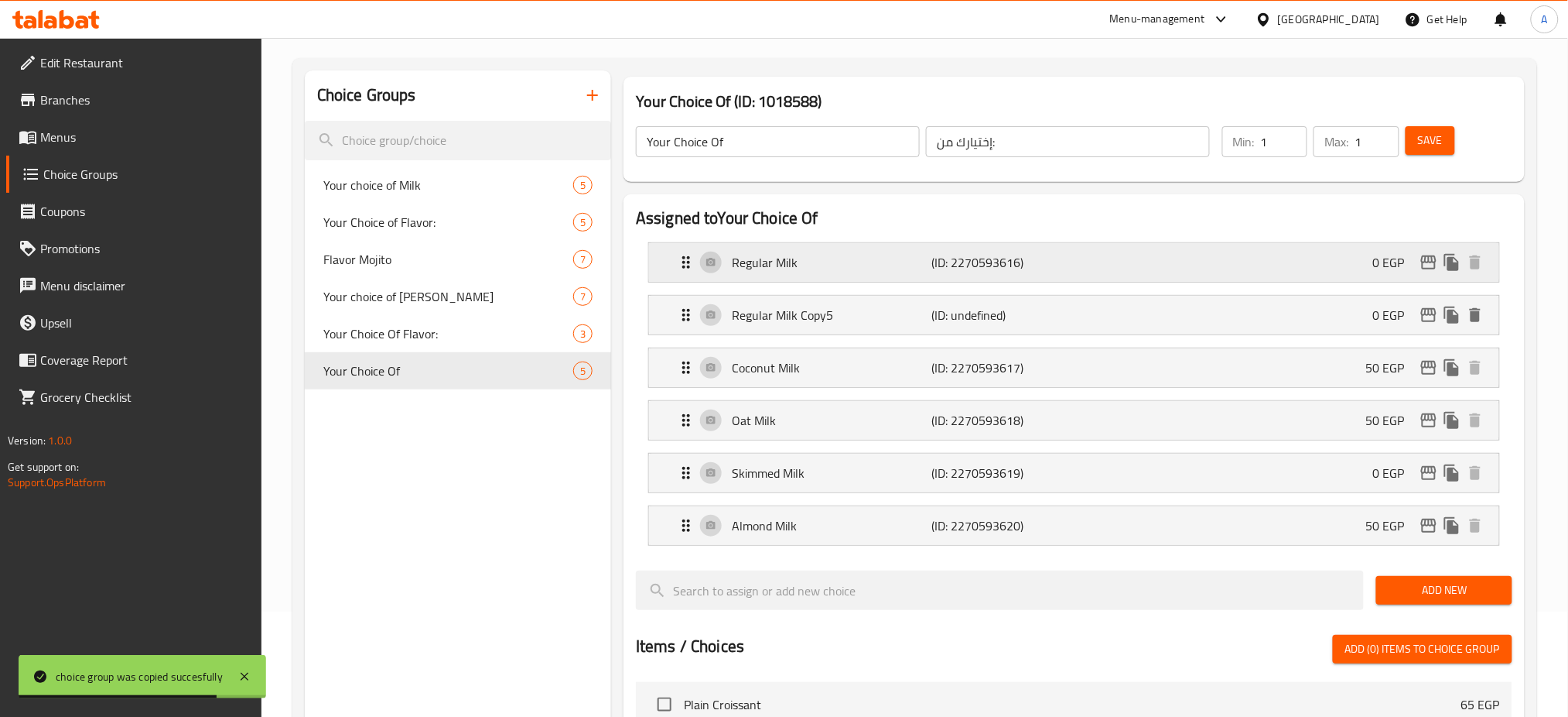
click at [838, 251] on div "Regular Milk (ID: 2270593616) 0 EGP" at bounding box center [1078, 262] width 804 height 39
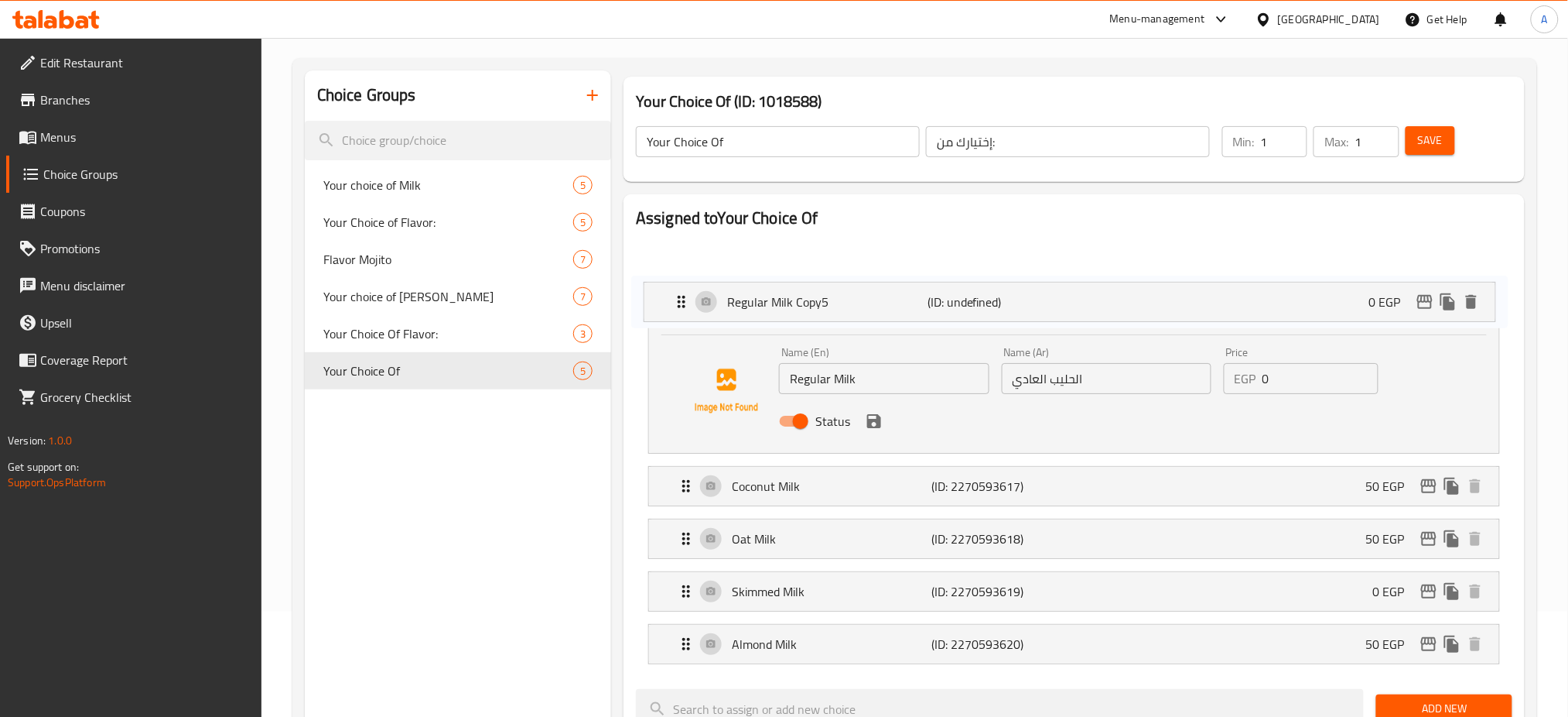
drag, startPoint x: 666, startPoint y: 425, endPoint x: 662, endPoint y: 282, distance: 143.1
click at [662, 282] on nav "Regular Milk (ID: 2270593616) 0 EGP Name (En) Regular Milk Name (En) Name (Ar) …" at bounding box center [1073, 453] width 876 height 446
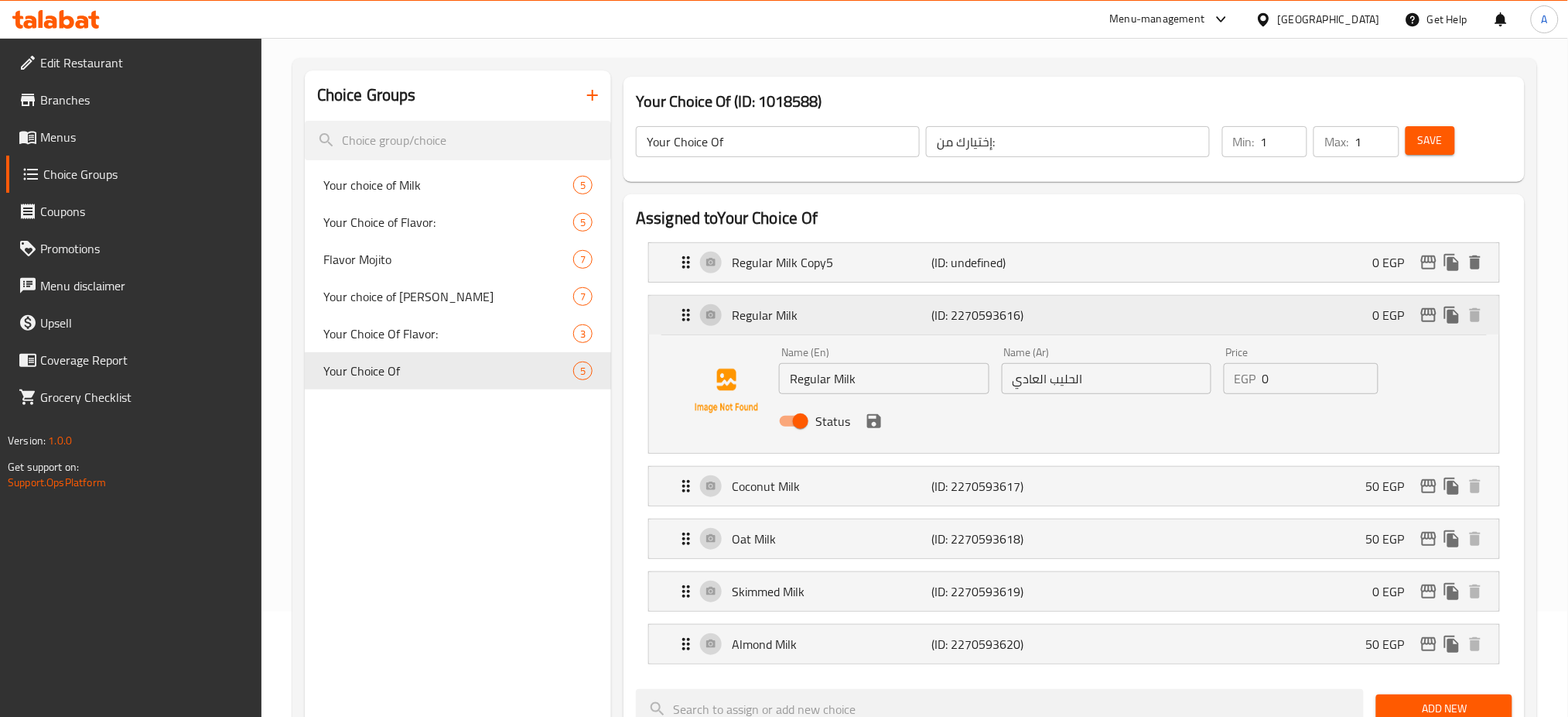
click at [687, 315] on icon "Expand" at bounding box center [686, 314] width 8 height 12
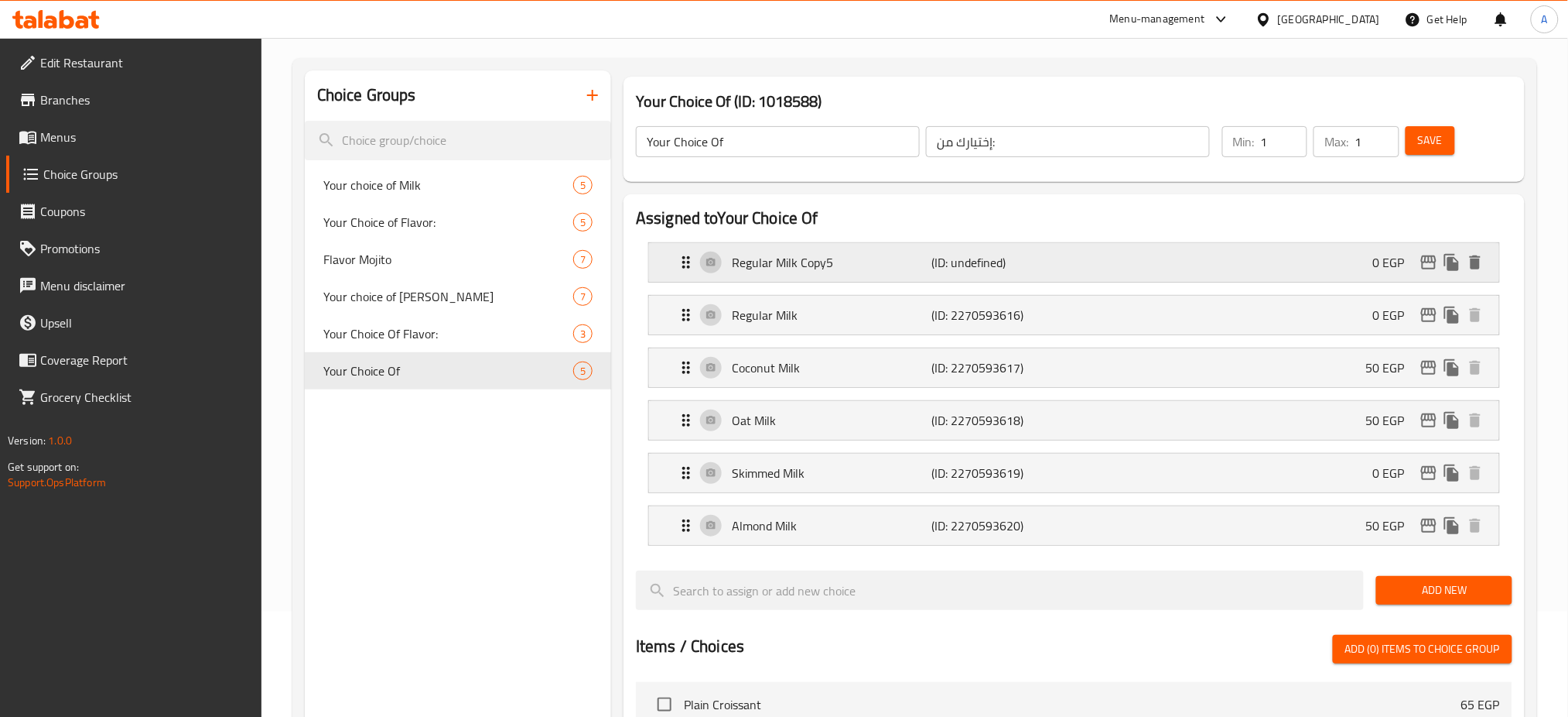
click at [809, 261] on p "Regular Milk Copy5" at bounding box center [831, 262] width 199 height 19
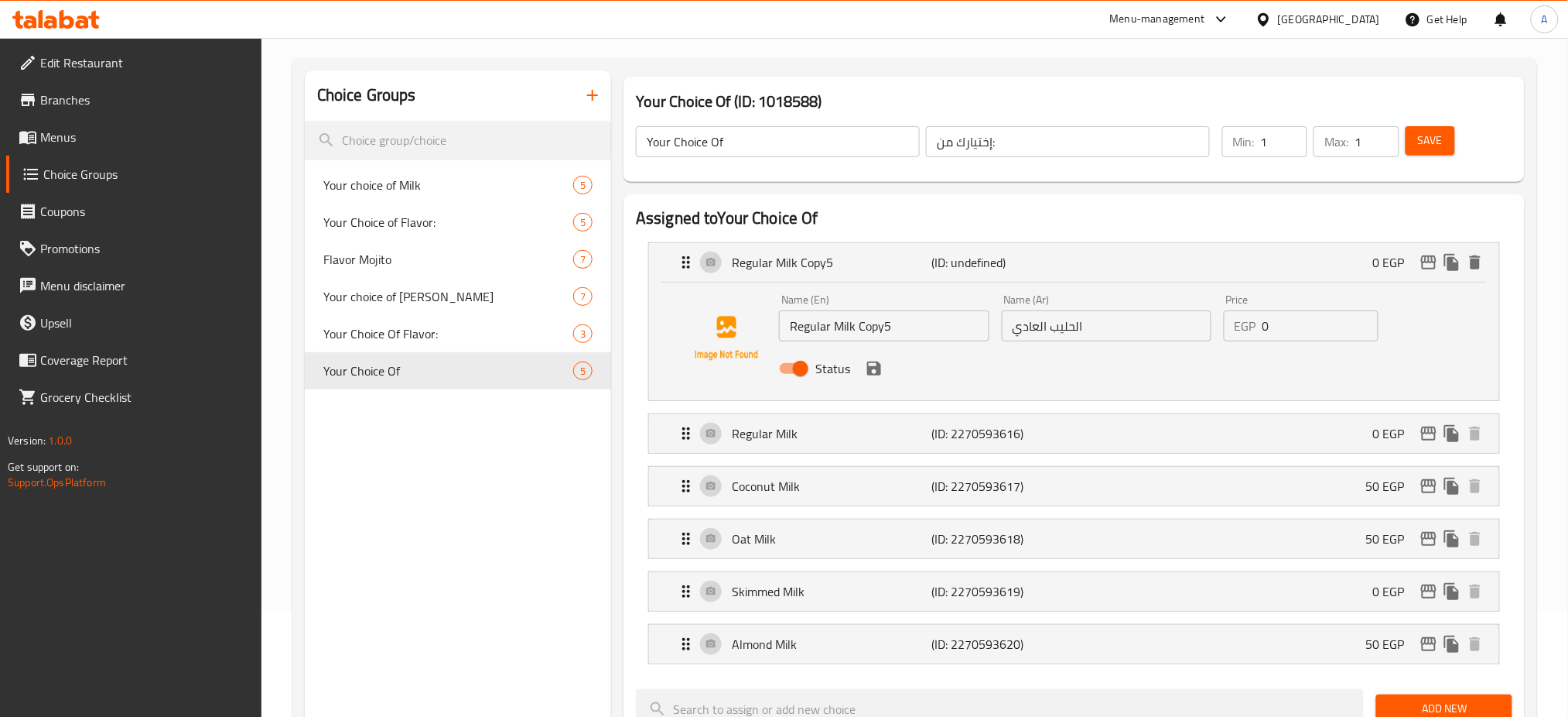
click at [811, 329] on input "Regular Milk Copy5" at bounding box center [884, 326] width 210 height 31
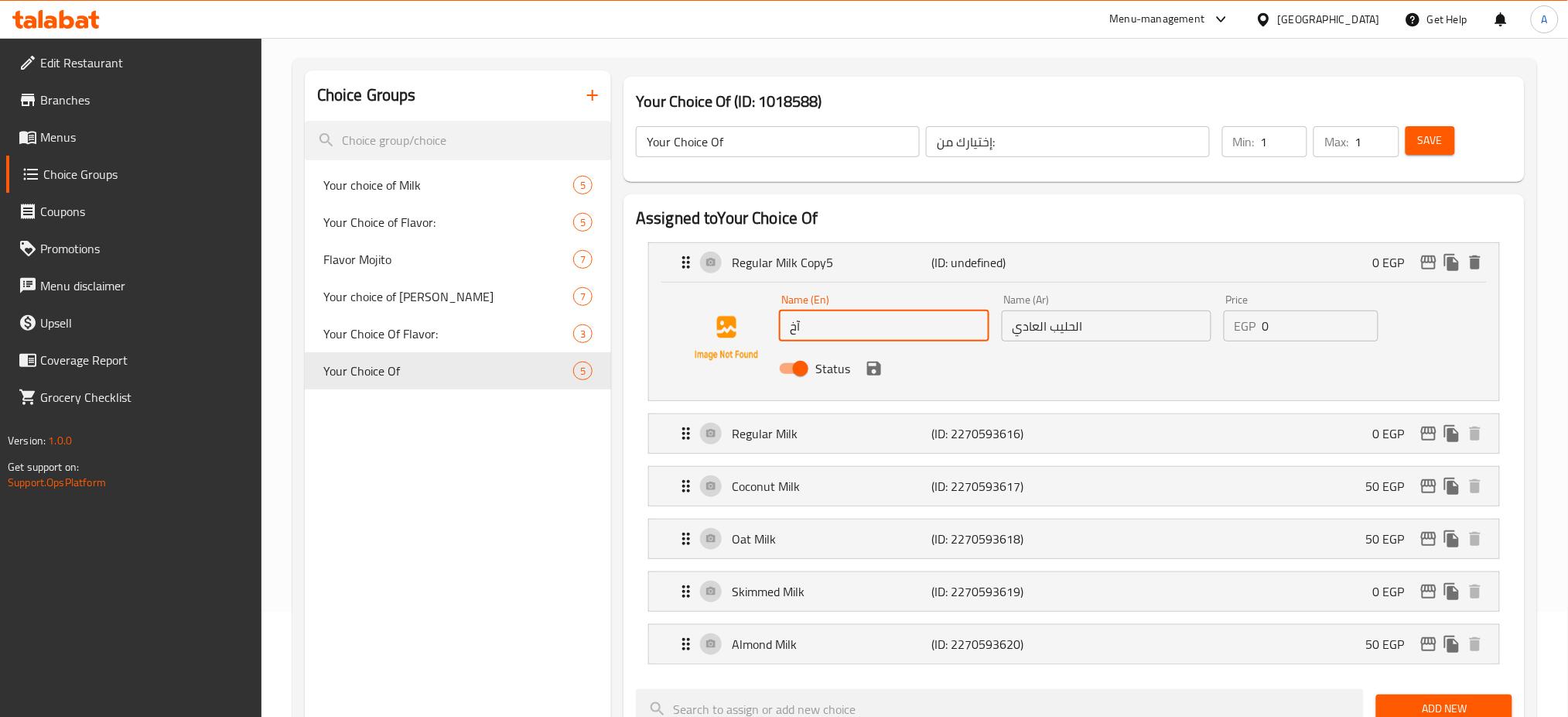
type input "آ"
type input "N"
type input "Without Milk"
click at [1092, 329] on input "الحليب العادي" at bounding box center [1106, 326] width 210 height 31
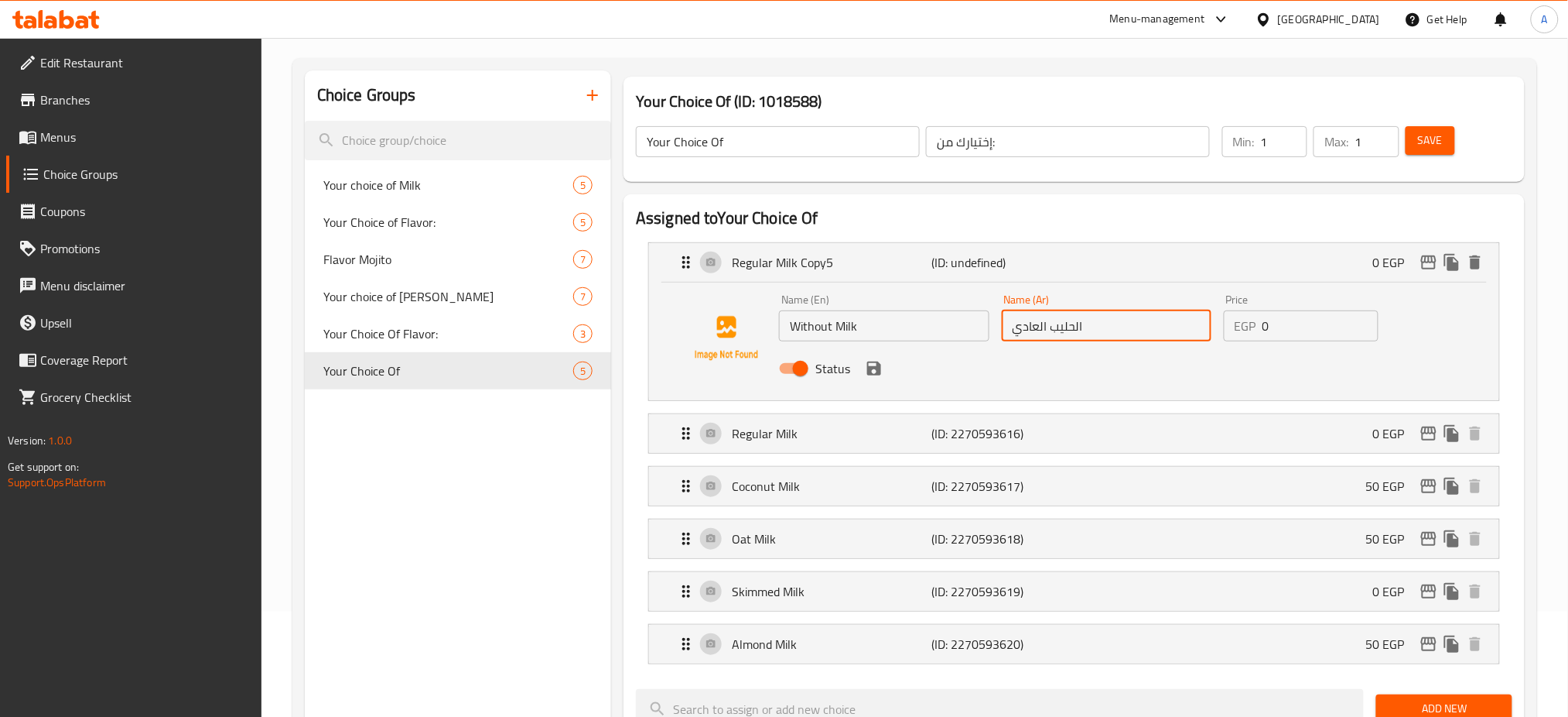
click at [1092, 329] on input "الحليب العادي" at bounding box center [1106, 326] width 210 height 31
click at [955, 440] on p "(ID: 2270593616)" at bounding box center [999, 434] width 133 height 19
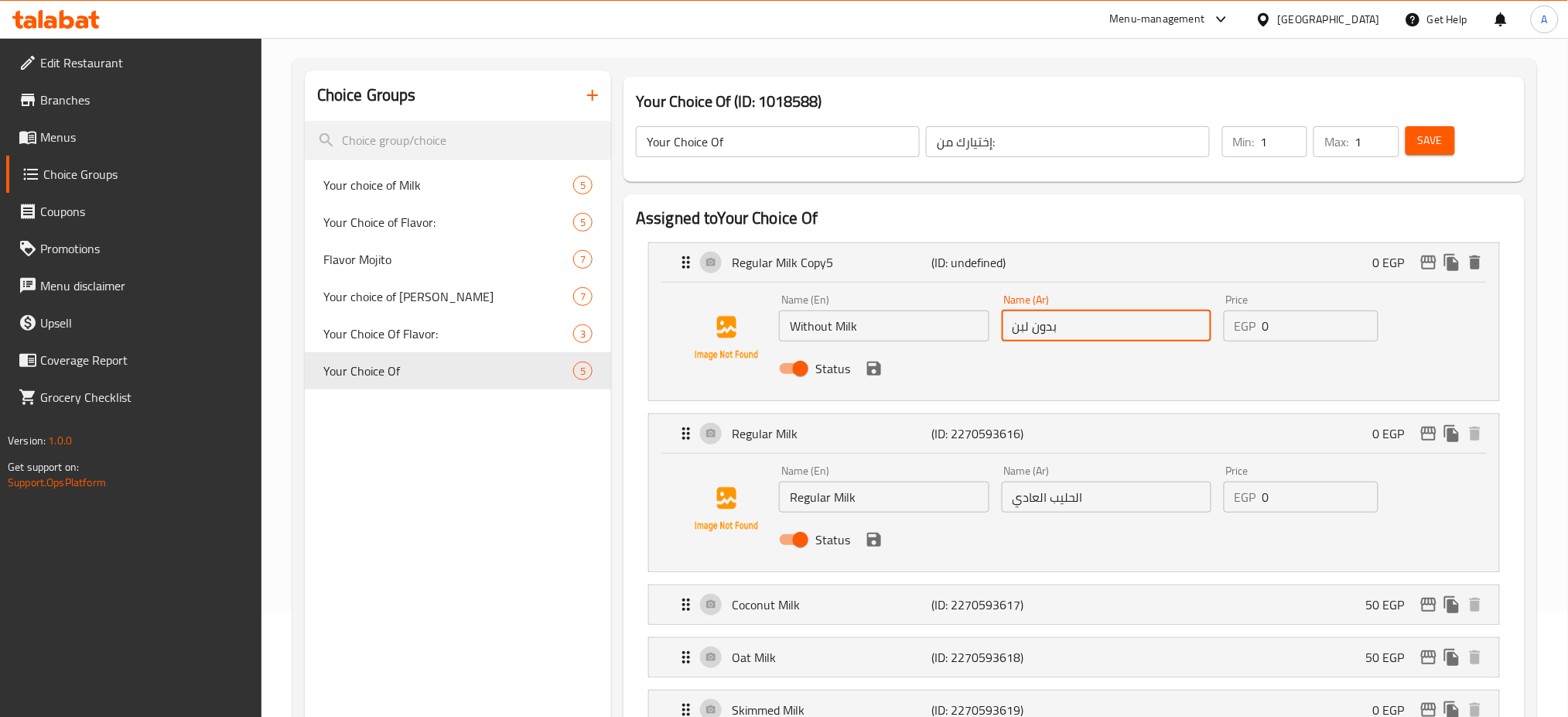
click at [1020, 329] on input "بدون لبن" at bounding box center [1106, 326] width 210 height 31
click at [1012, 604] on p "(ID: 2270593617)" at bounding box center [999, 605] width 133 height 19
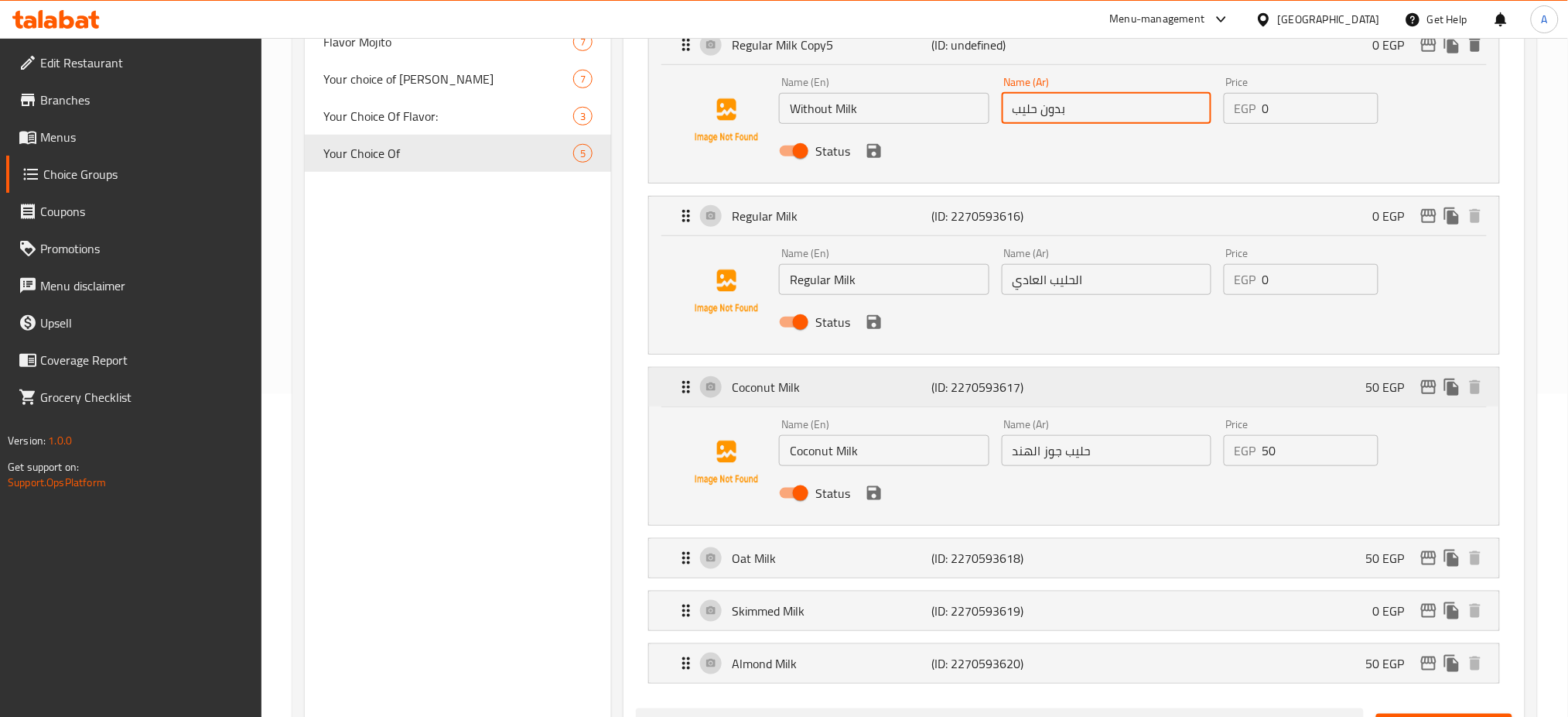
scroll to position [0, 0]
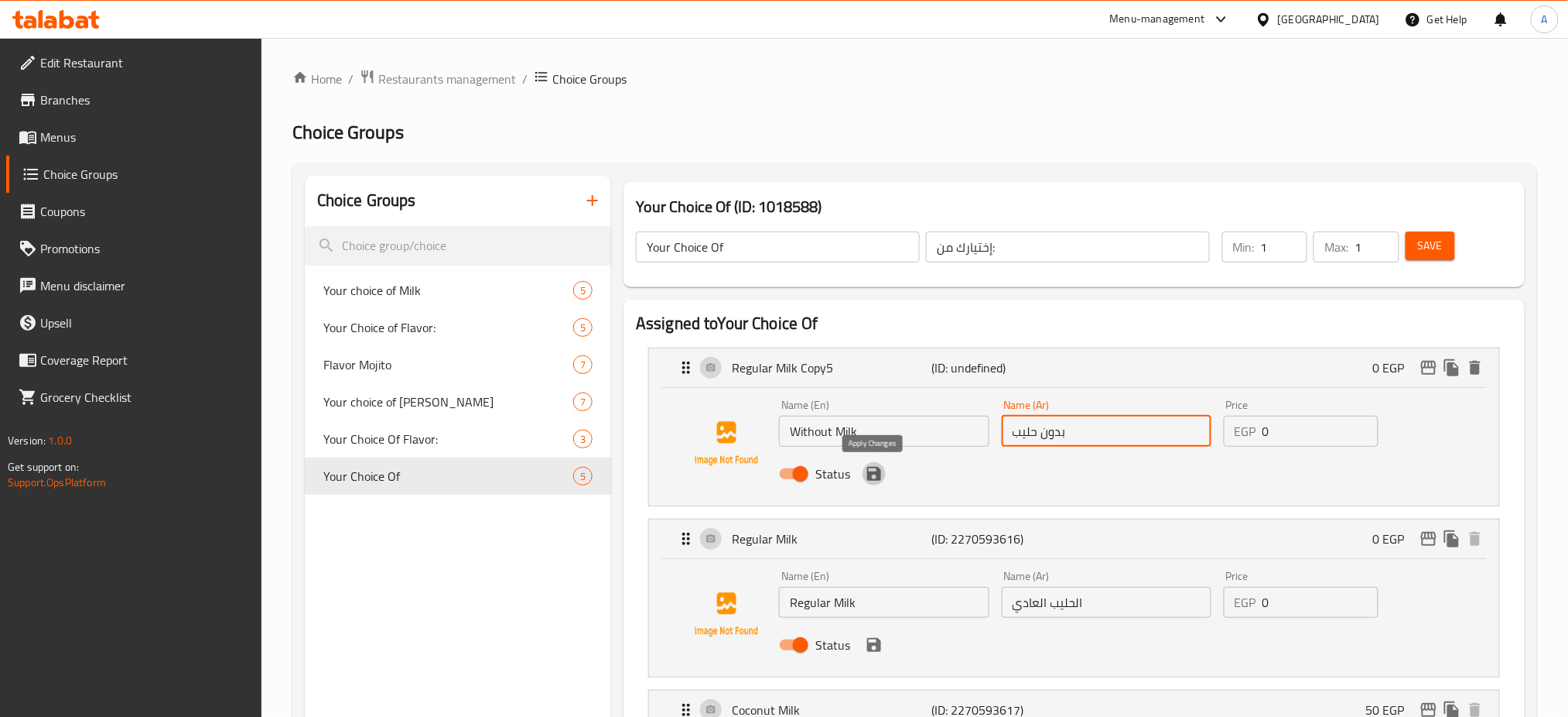
click at [879, 466] on icon "save" at bounding box center [874, 474] width 19 height 19
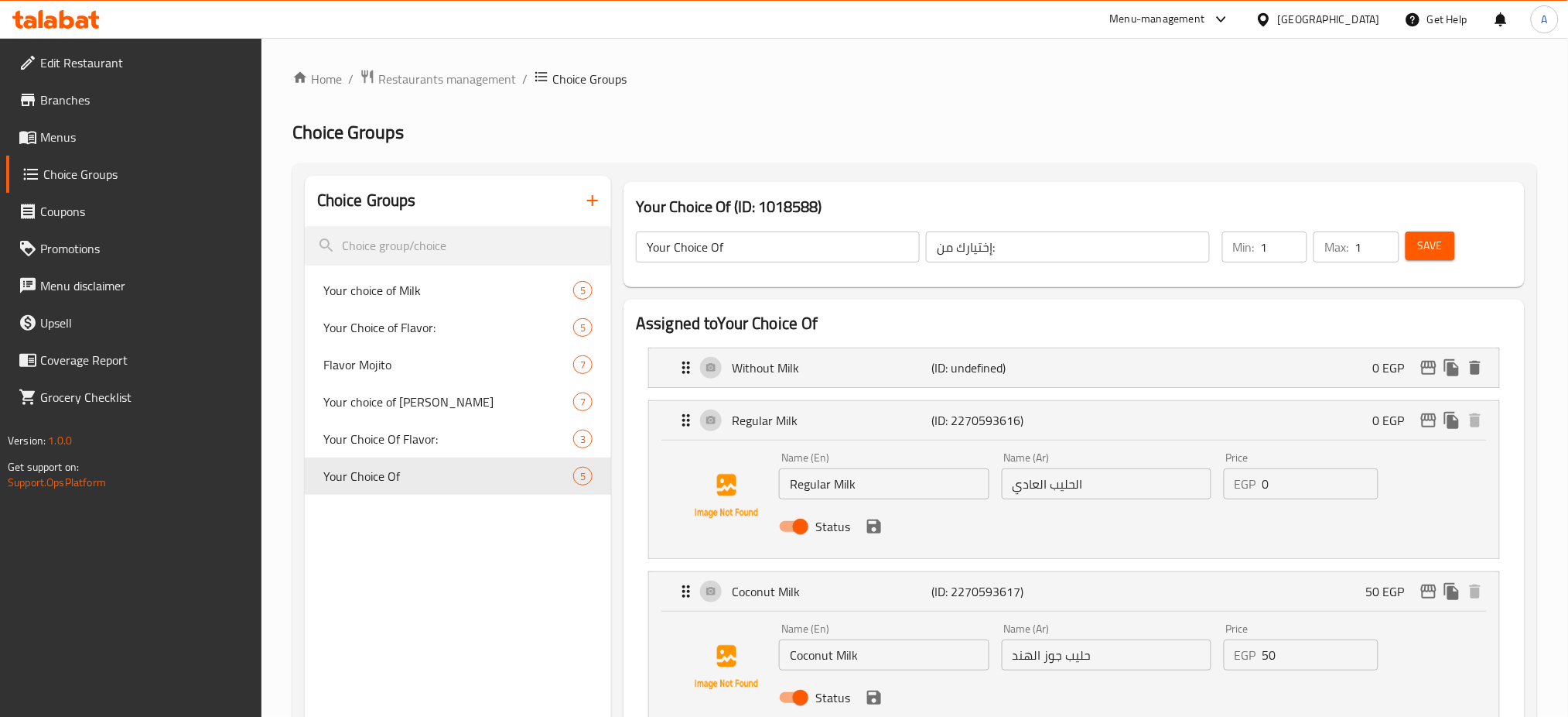
type input "بدون حليب"
click at [1420, 248] on span "Save" at bounding box center [1430, 246] width 25 height 19
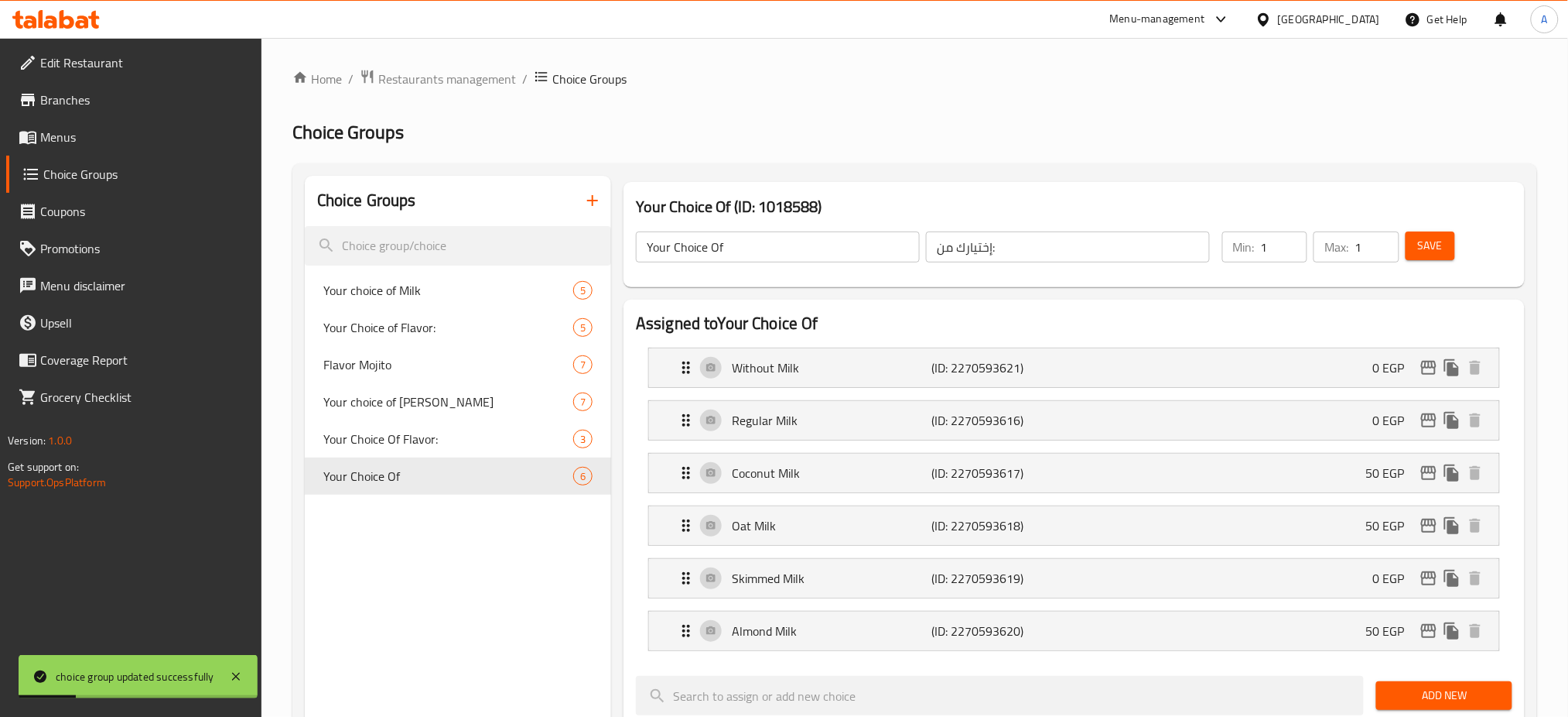
click at [1421, 239] on span "Save" at bounding box center [1430, 246] width 25 height 19
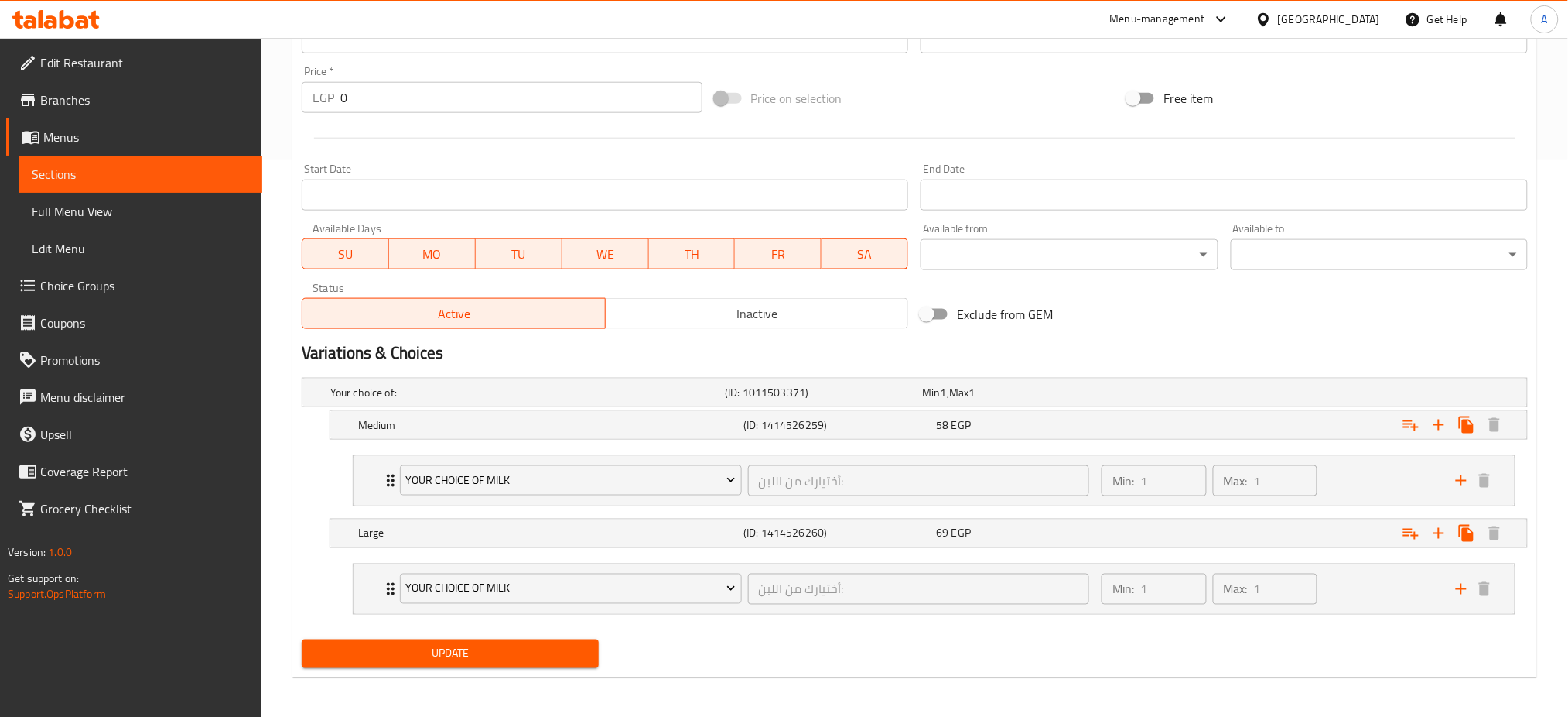
scroll to position [561, 0]
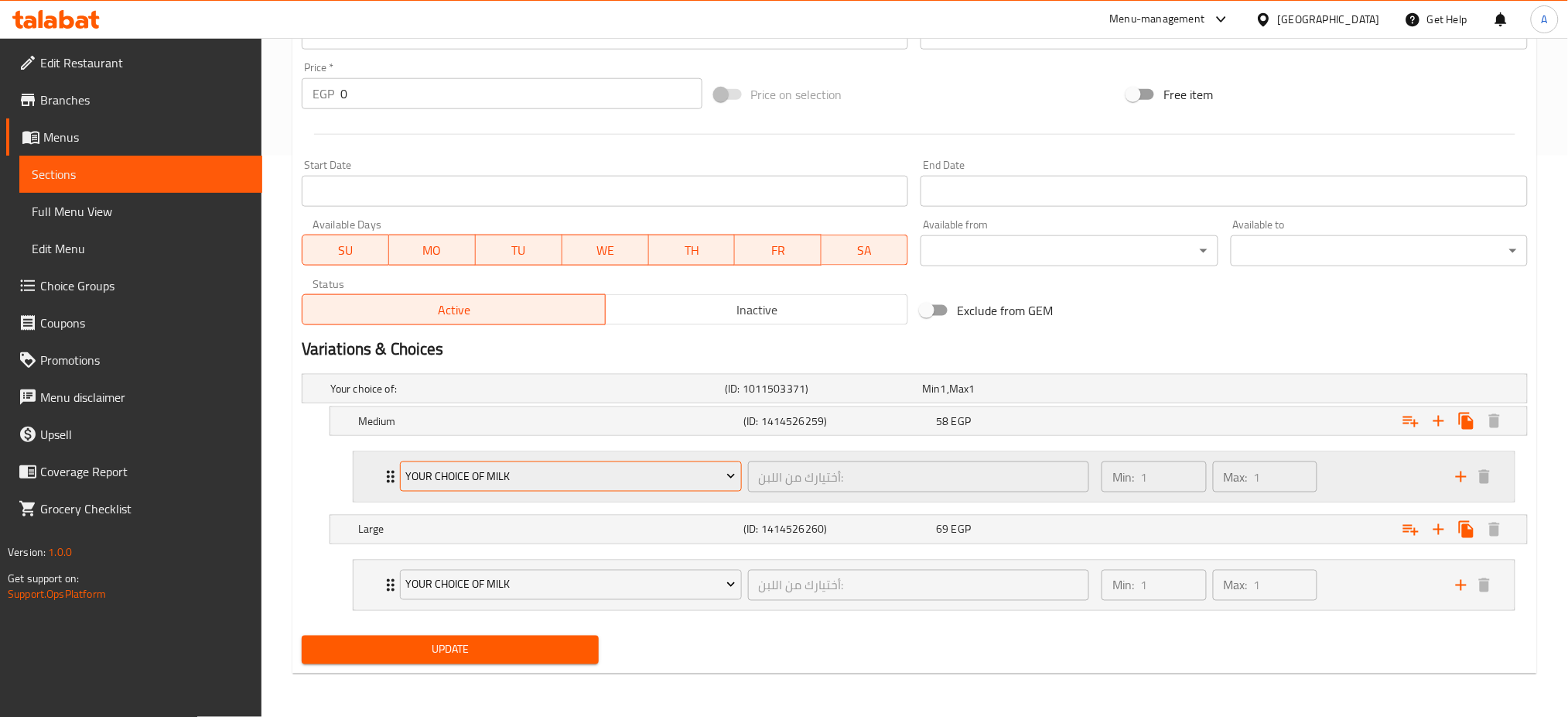
click at [681, 476] on span "Your choice of Milk" at bounding box center [570, 476] width 330 height 19
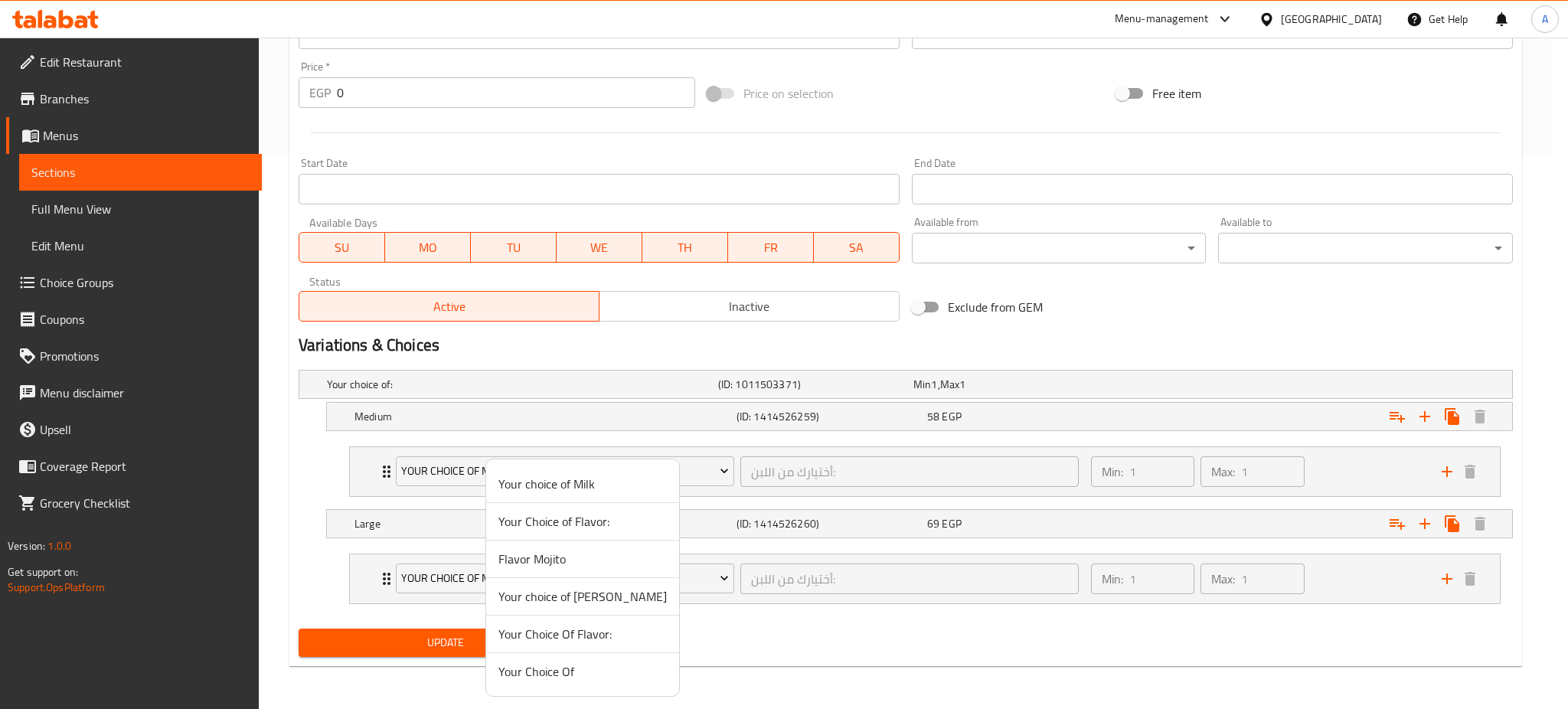
click at [561, 675] on span "Your Choice Of" at bounding box center [582, 671] width 168 height 19
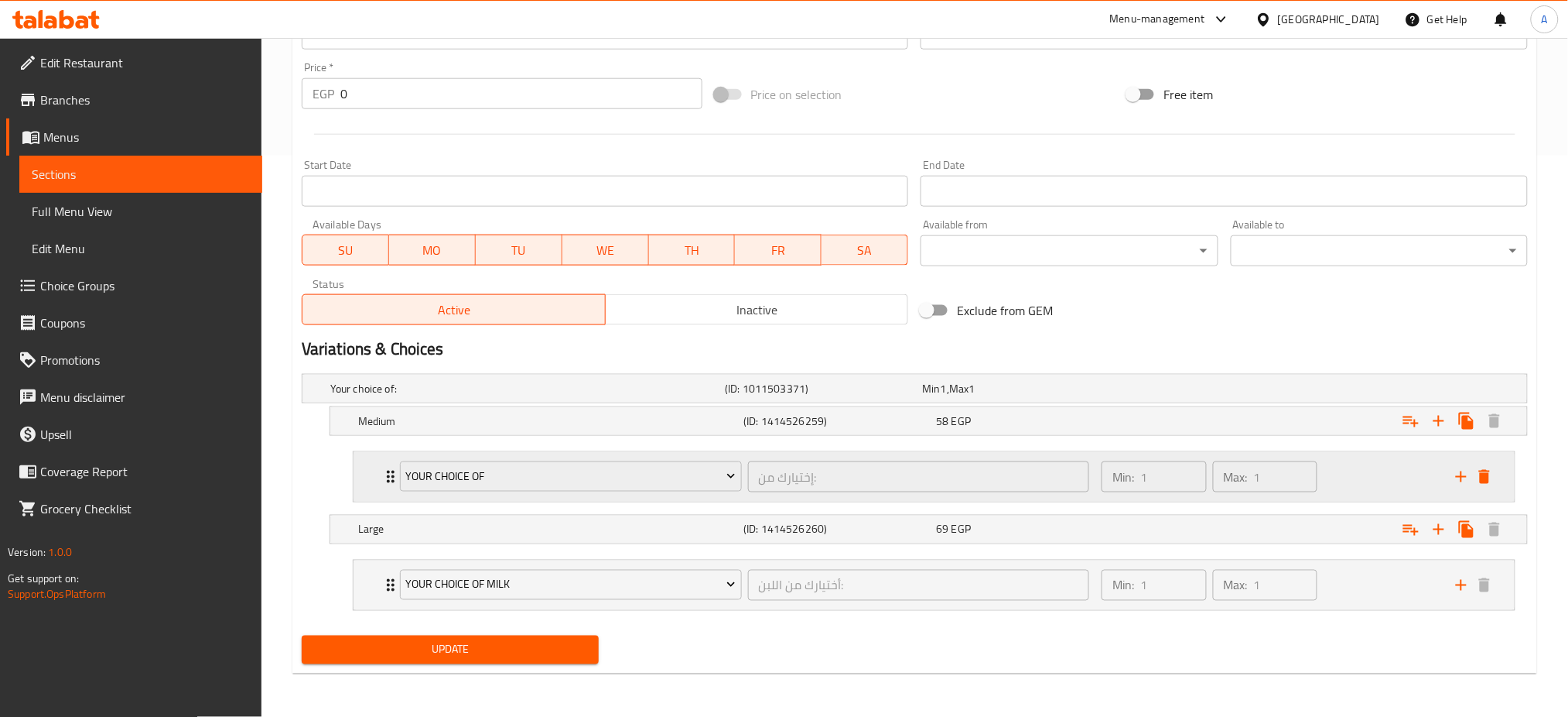
click at [379, 482] on div "Your Choice Of إختيارك من: ​ Min: 1 ​ Max: 1 ​" at bounding box center [933, 477] width 1161 height 49
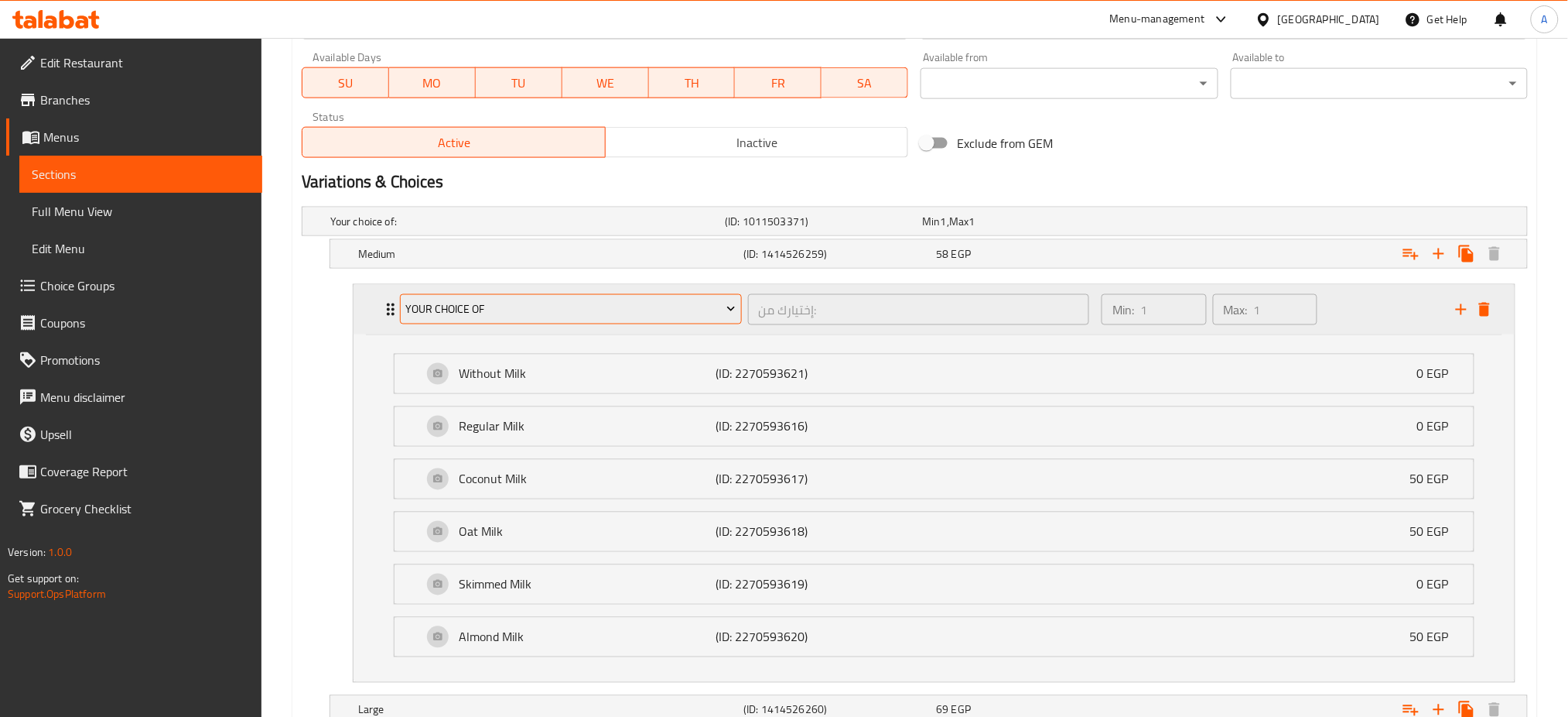
scroll to position [910, 0]
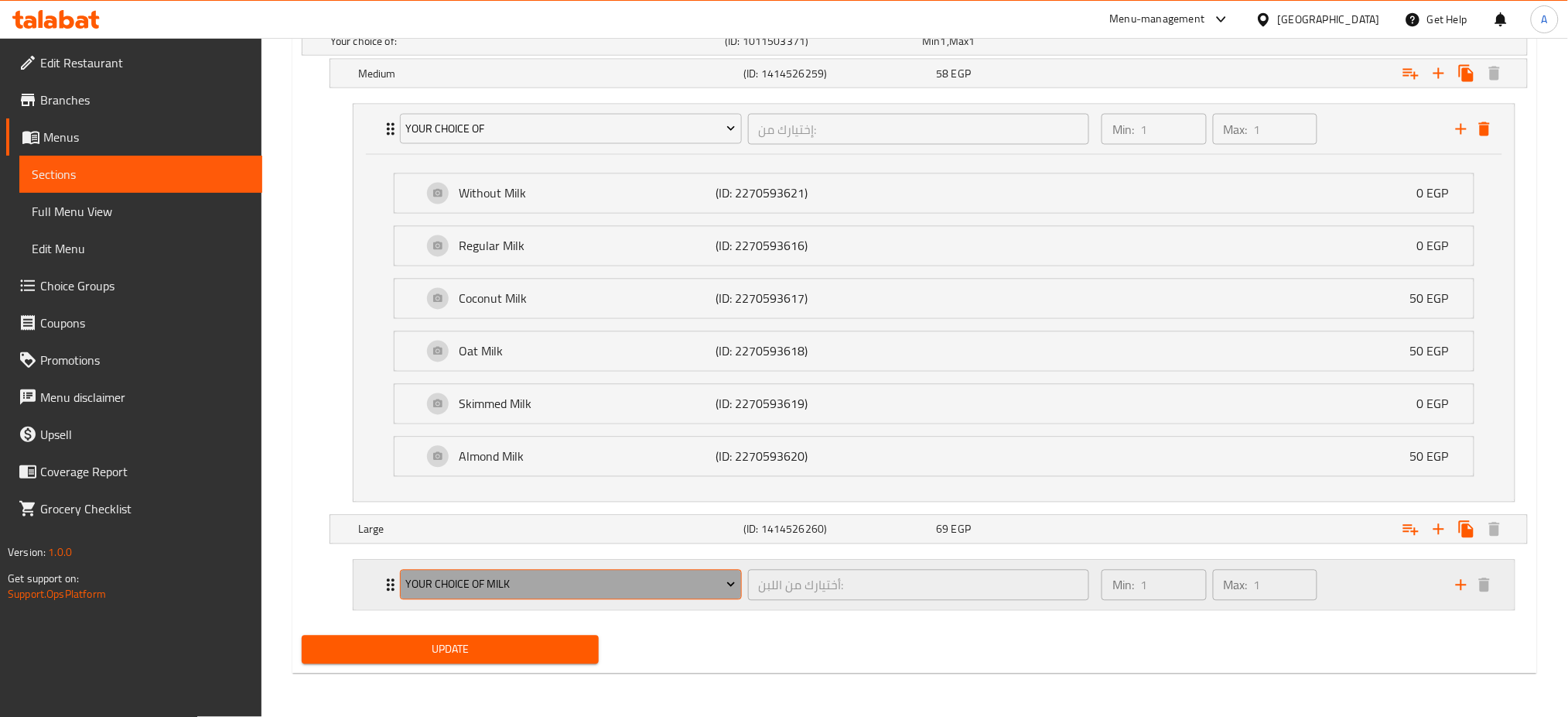
click at [483, 589] on span "Your choice of Milk" at bounding box center [570, 584] width 330 height 19
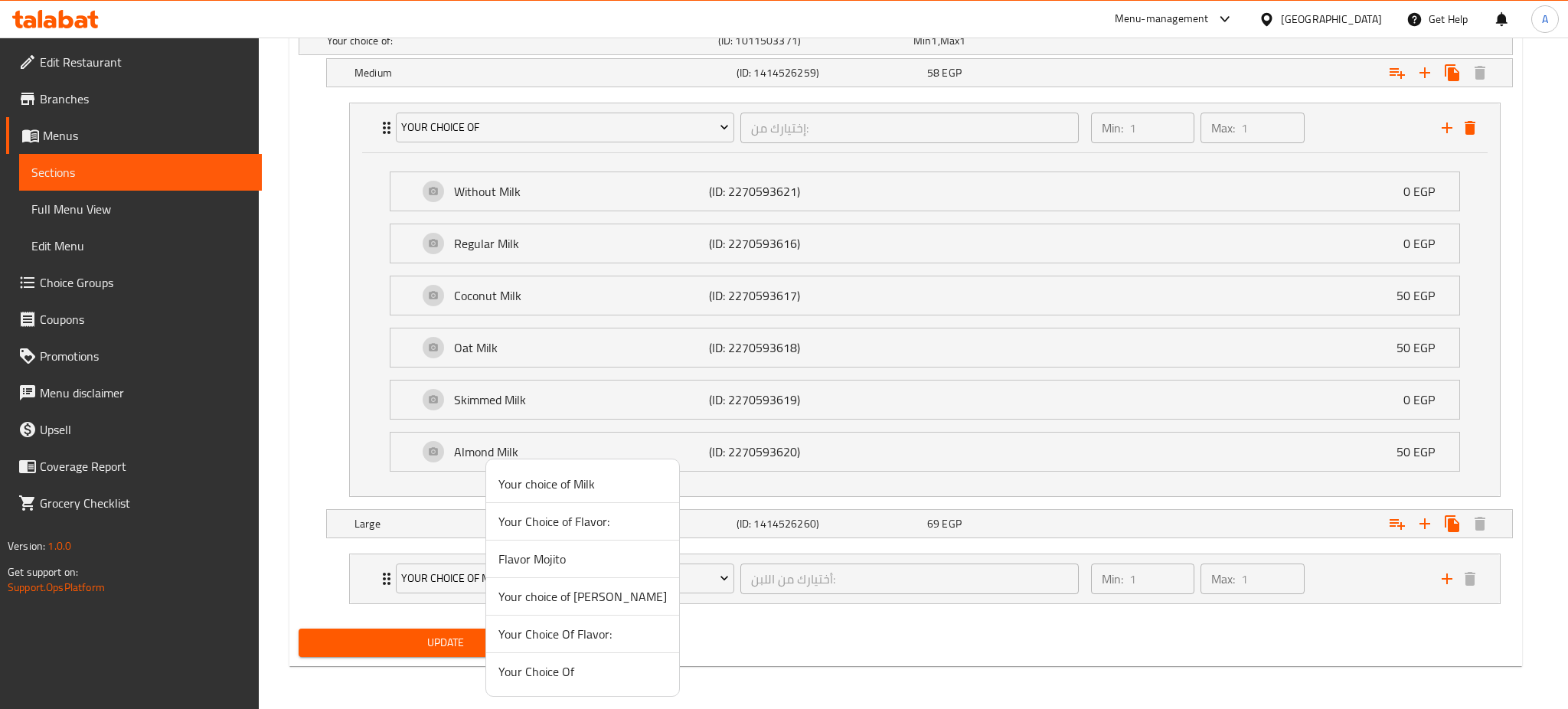
click at [540, 668] on span "Your Choice Of" at bounding box center [582, 671] width 168 height 19
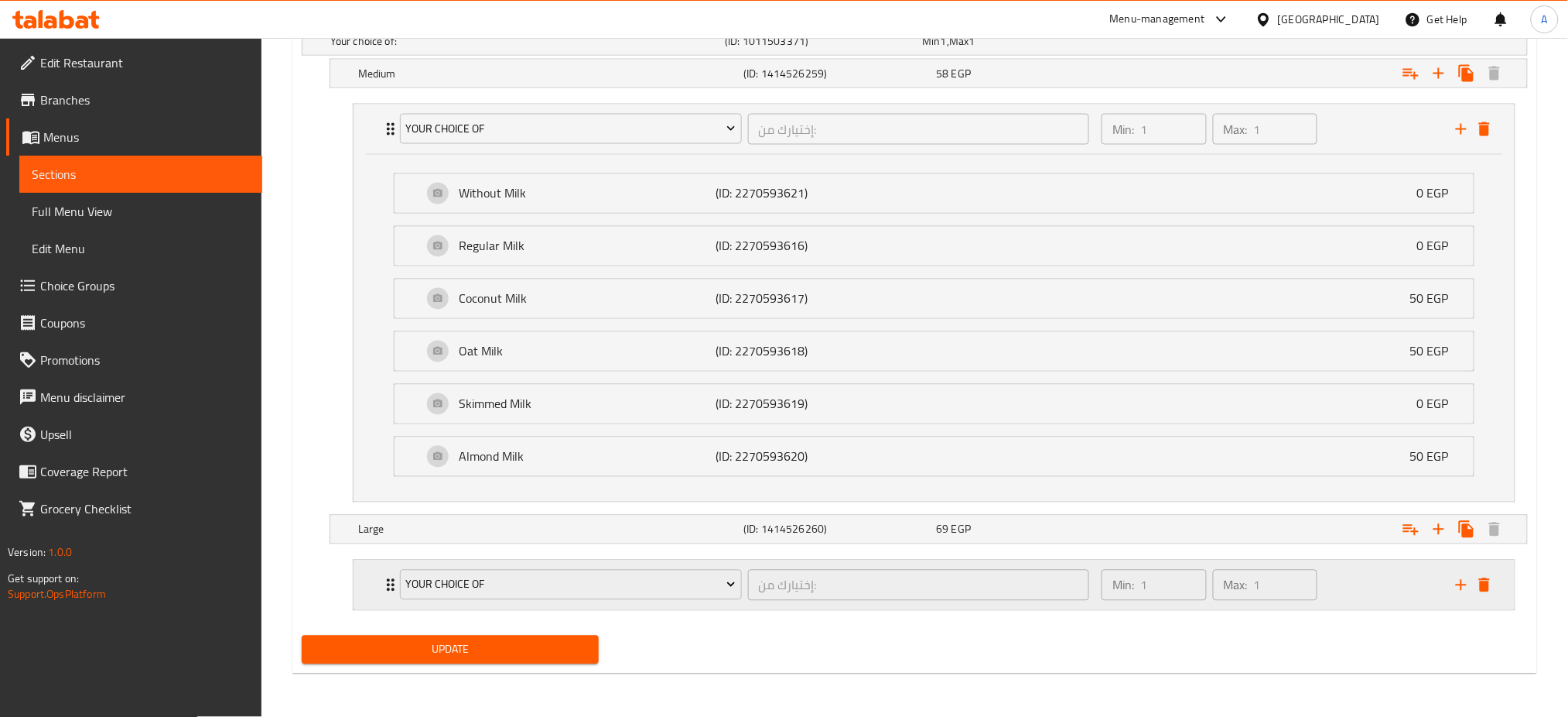
click at [387, 581] on icon "Expand" at bounding box center [391, 585] width 19 height 19
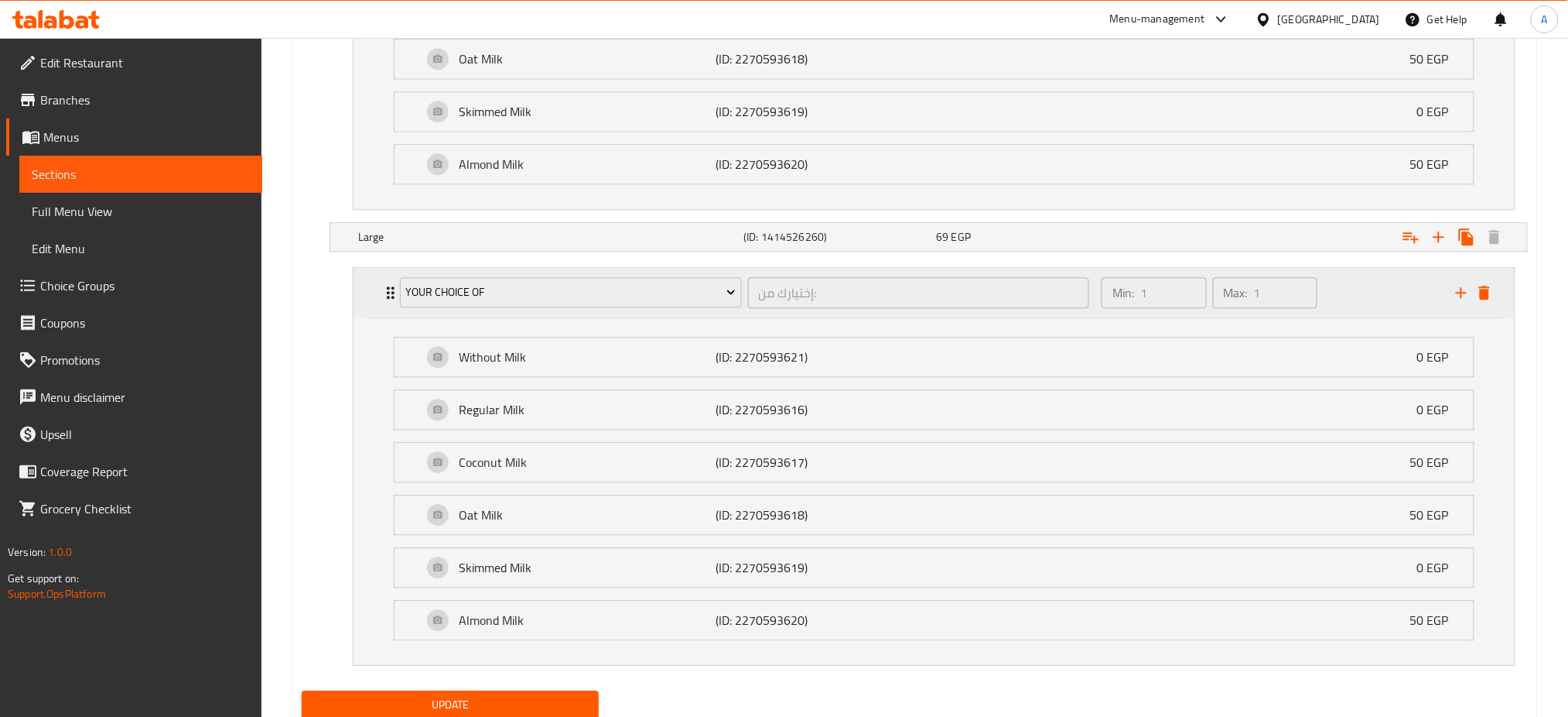
scroll to position [1256, 0]
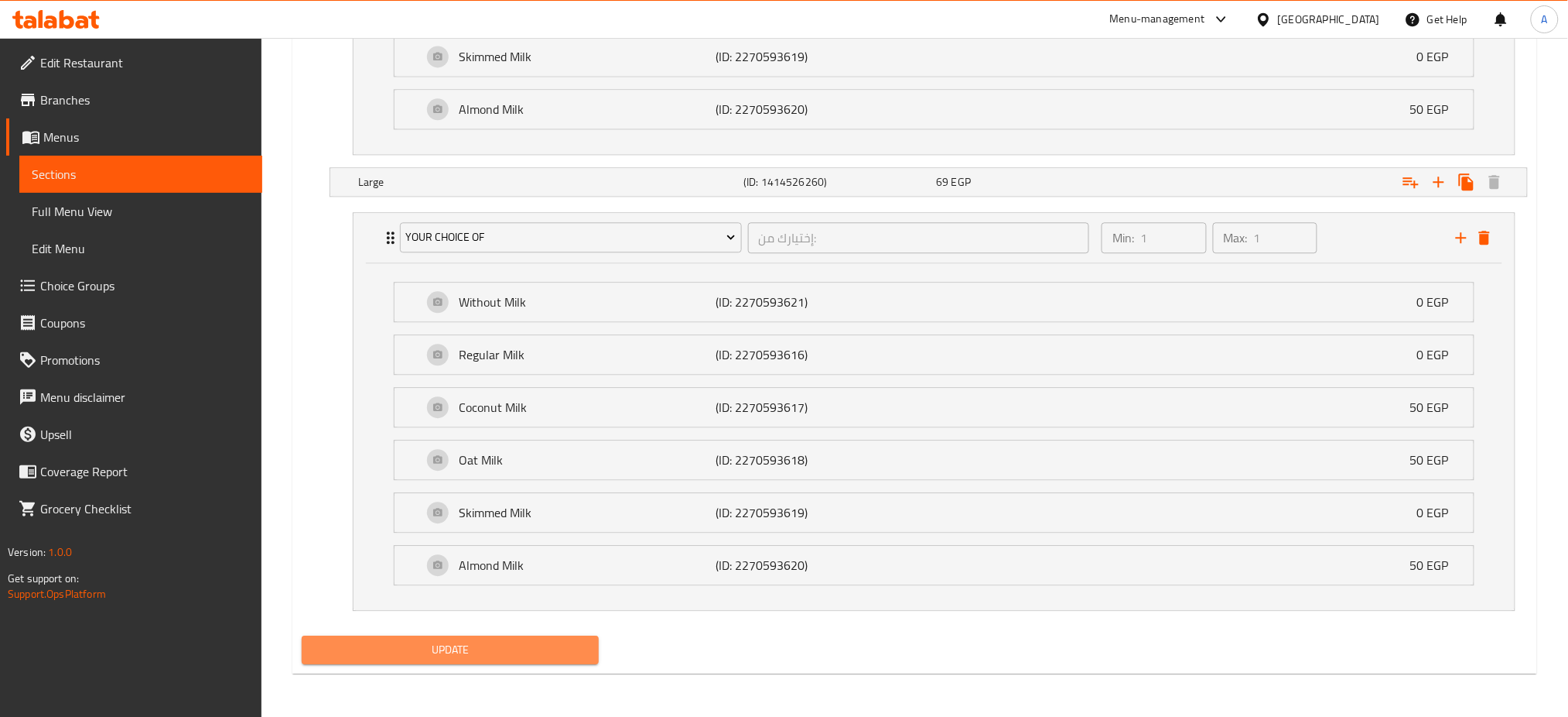
click at [378, 650] on span "Update" at bounding box center [450, 650] width 272 height 19
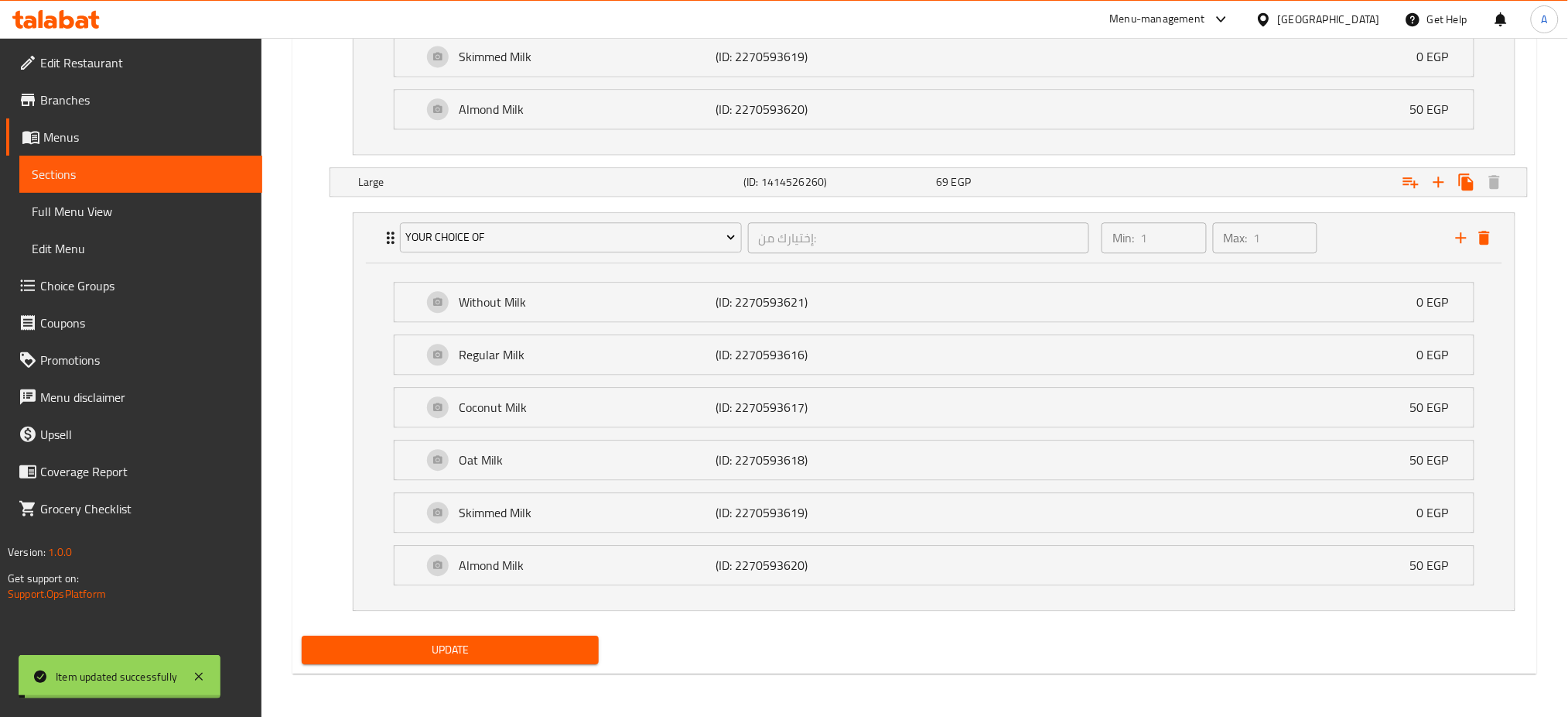
click at [378, 650] on span "Update" at bounding box center [450, 650] width 272 height 19
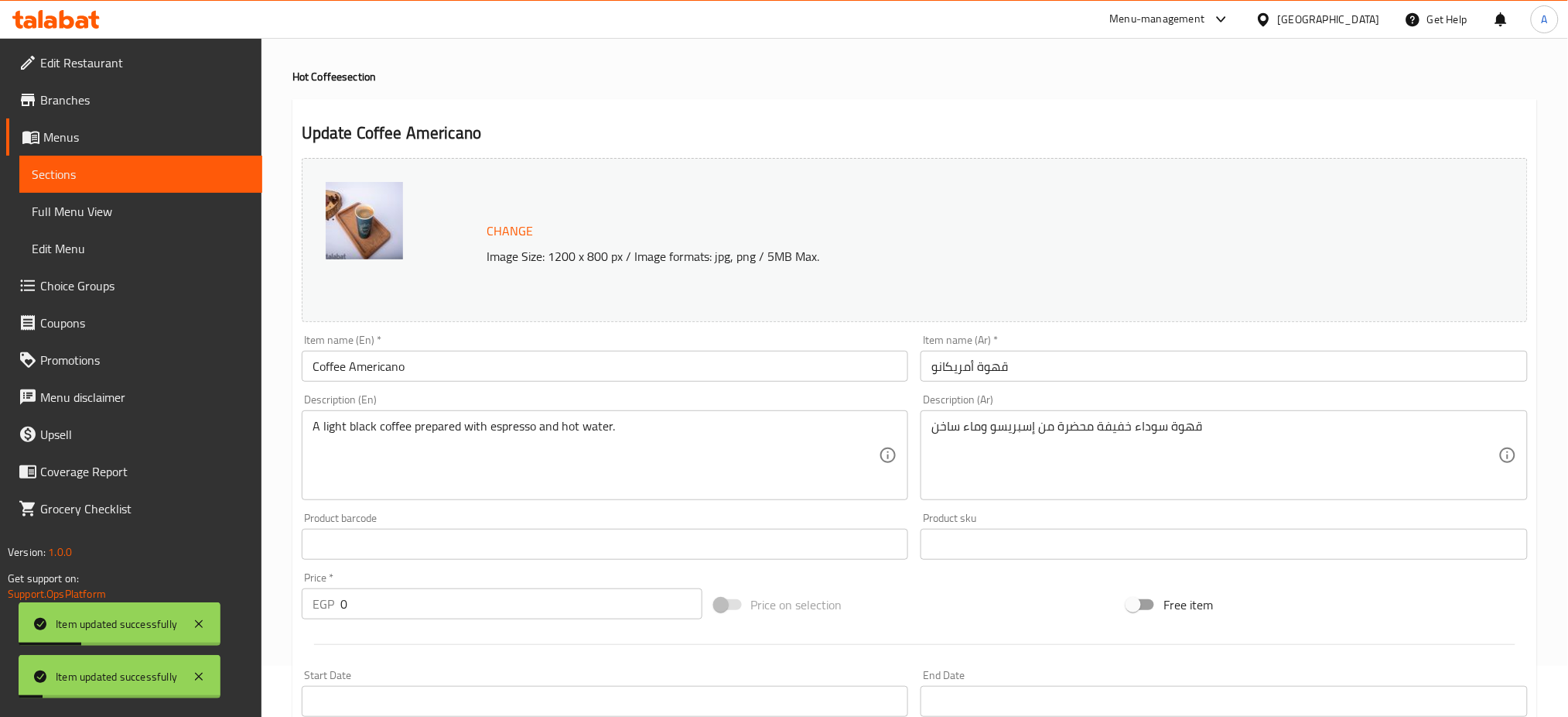
scroll to position [0, 0]
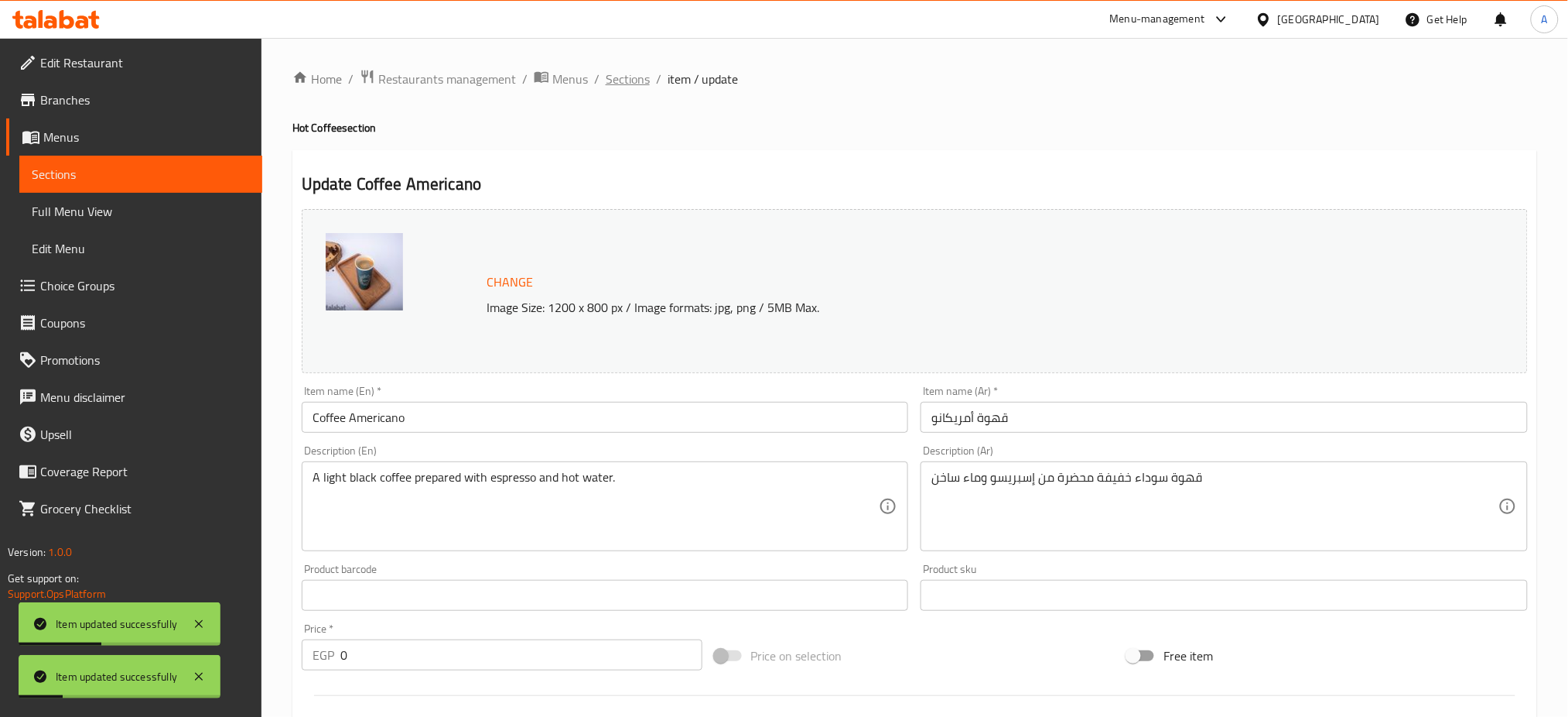
click at [633, 80] on span "Sections" at bounding box center [627, 79] width 44 height 19
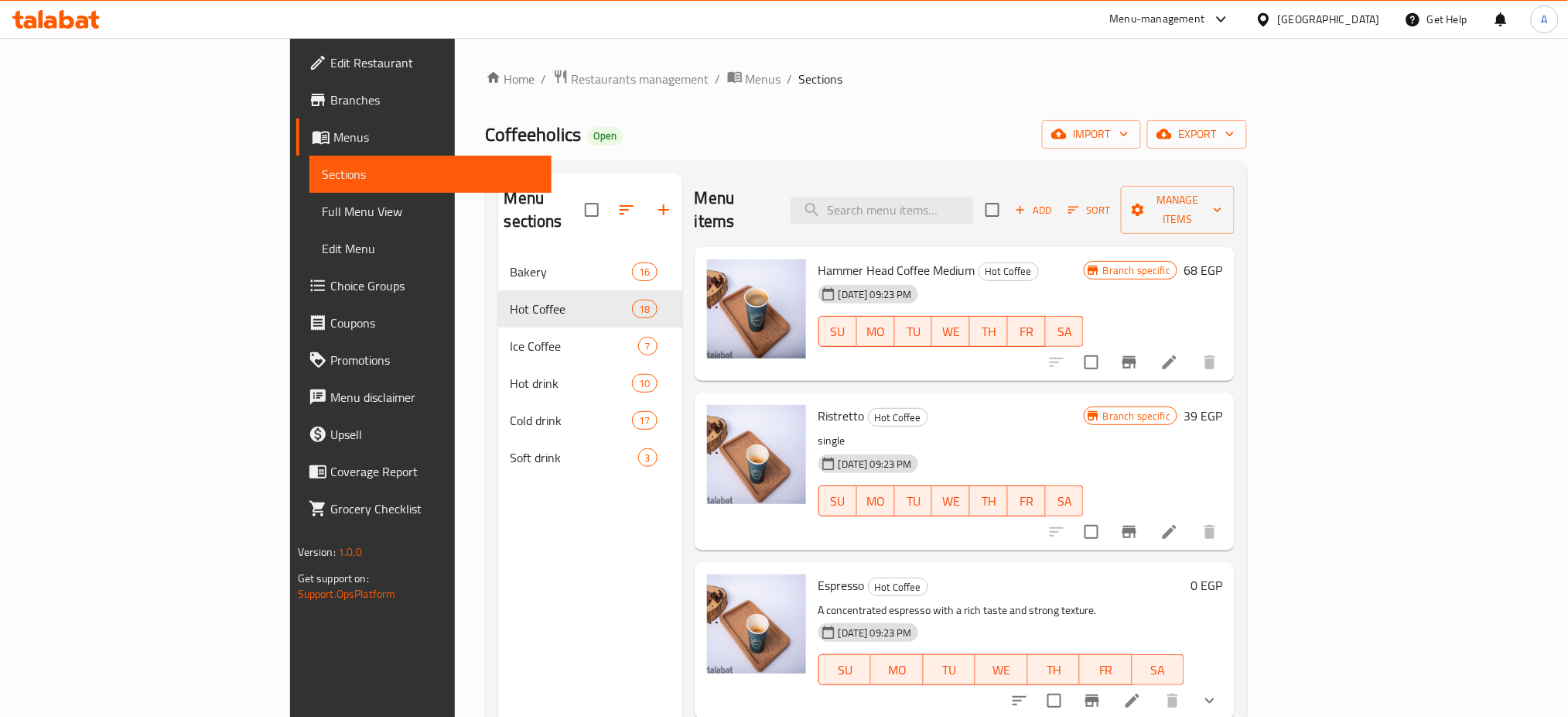
click at [1199, 160] on div "Home / Restaurants management / Menus / Sections Coffeeholics Open import expor…" at bounding box center [867, 486] width 762 height 834
click at [931, 183] on div "Menu items Add Sort Manage items" at bounding box center [964, 210] width 540 height 73
click at [931, 201] on input "search" at bounding box center [882, 210] width 182 height 28
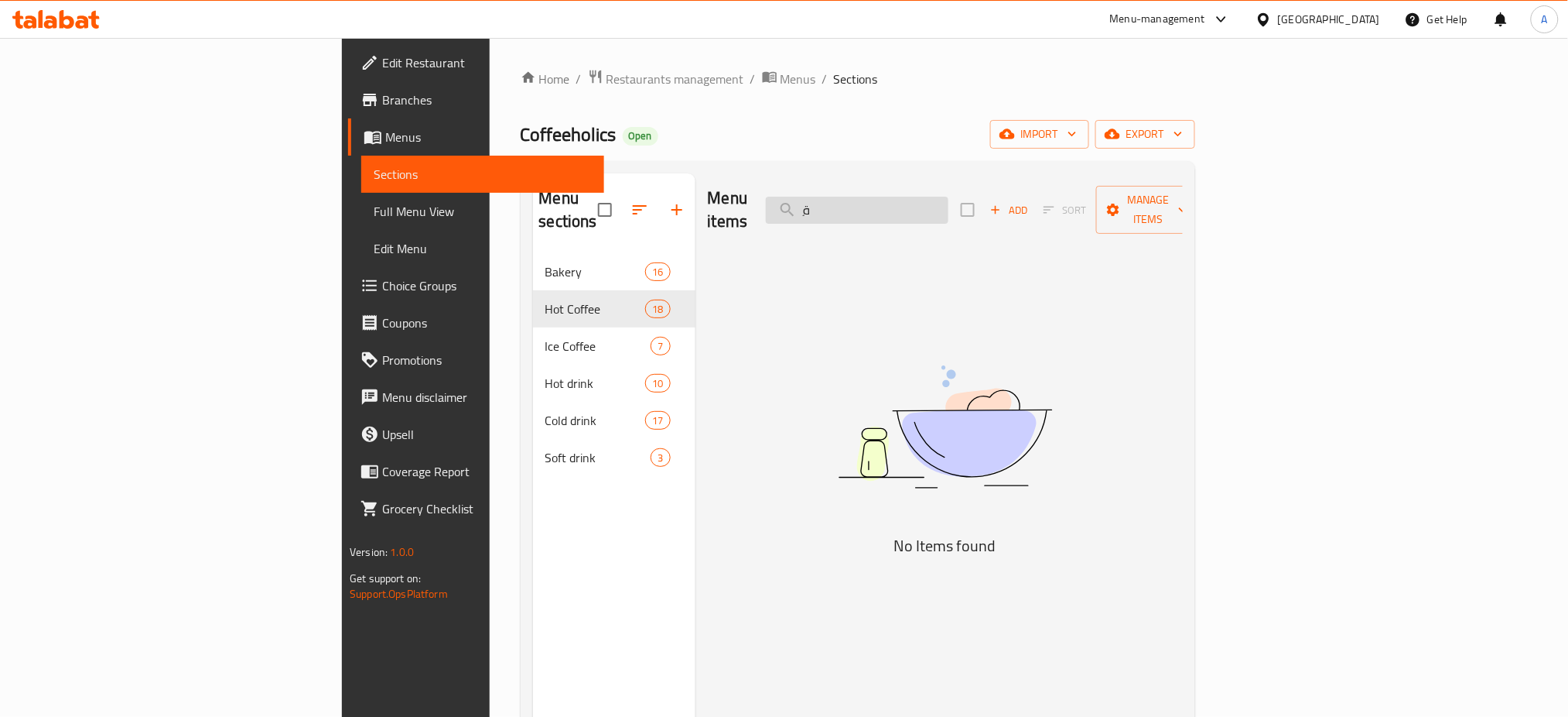
type input "ِ"
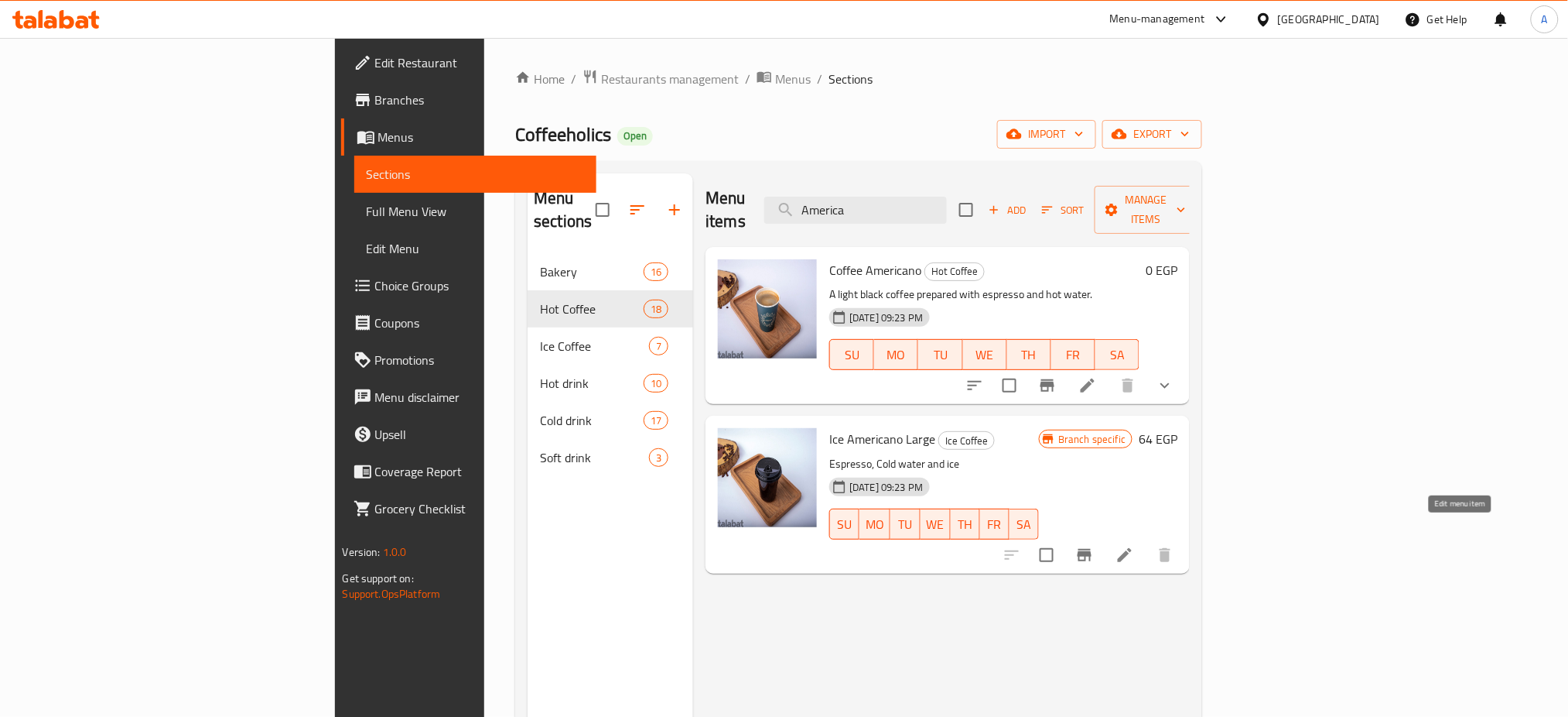
type input "America"
click at [1134, 546] on icon at bounding box center [1125, 556] width 19 height 19
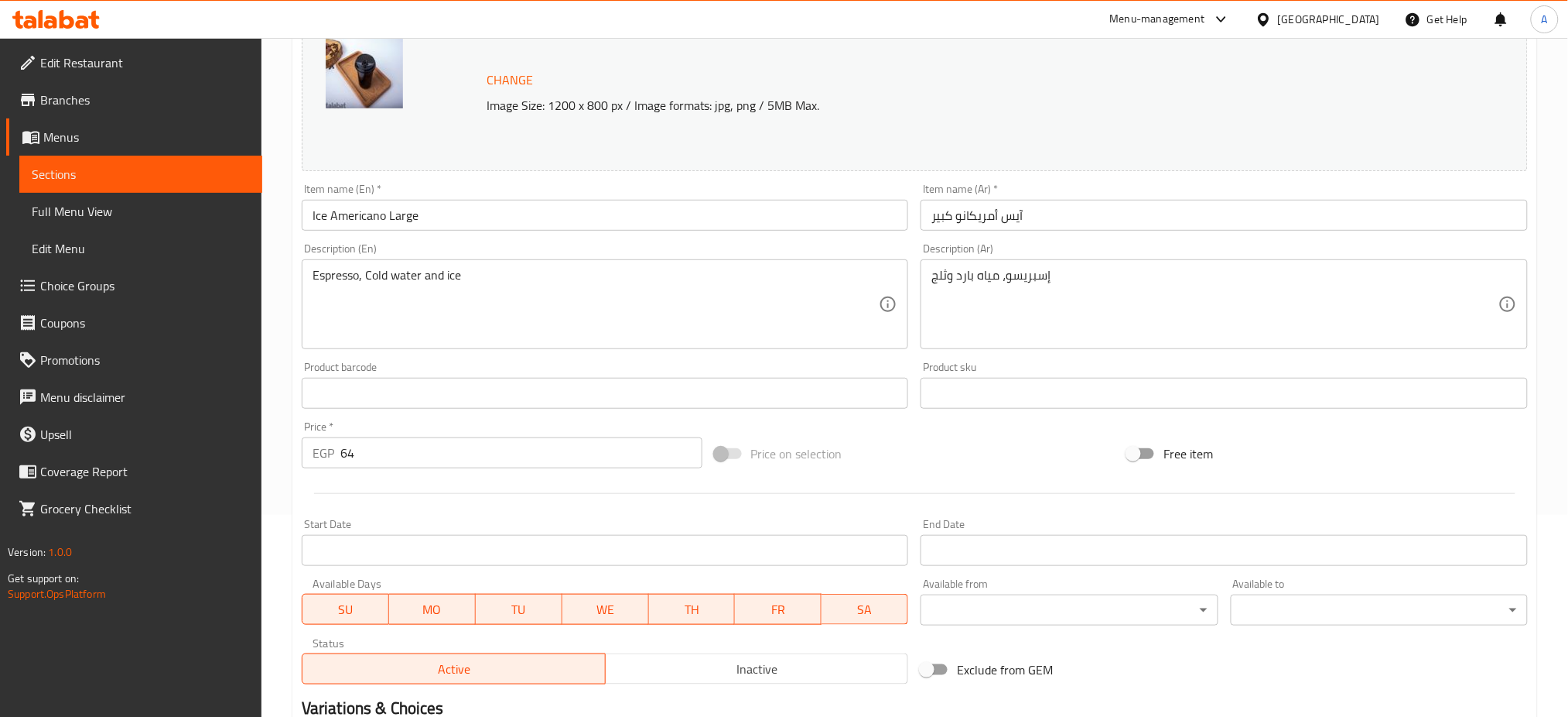
scroll to position [397, 0]
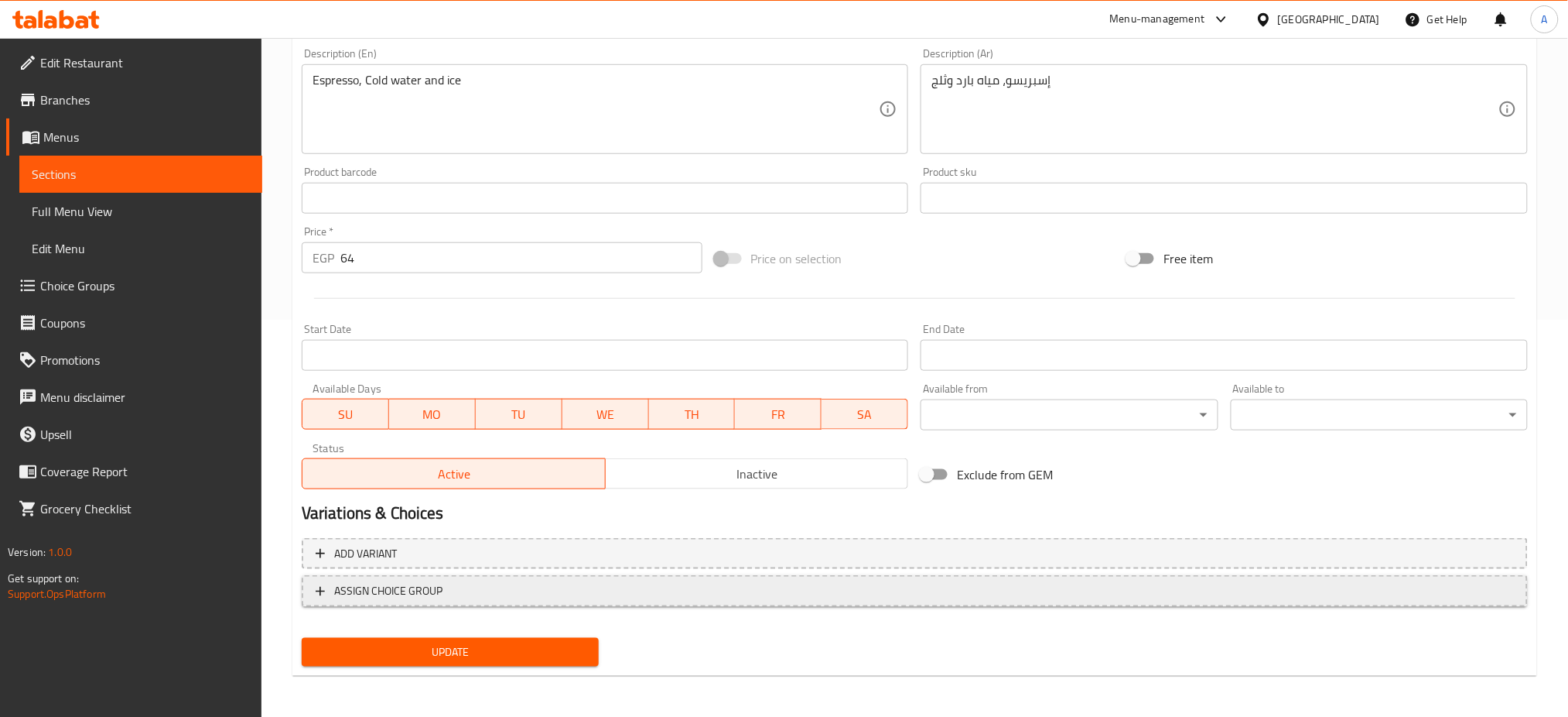
click at [345, 583] on span "ASSIGN CHOICE GROUP" at bounding box center [388, 591] width 108 height 19
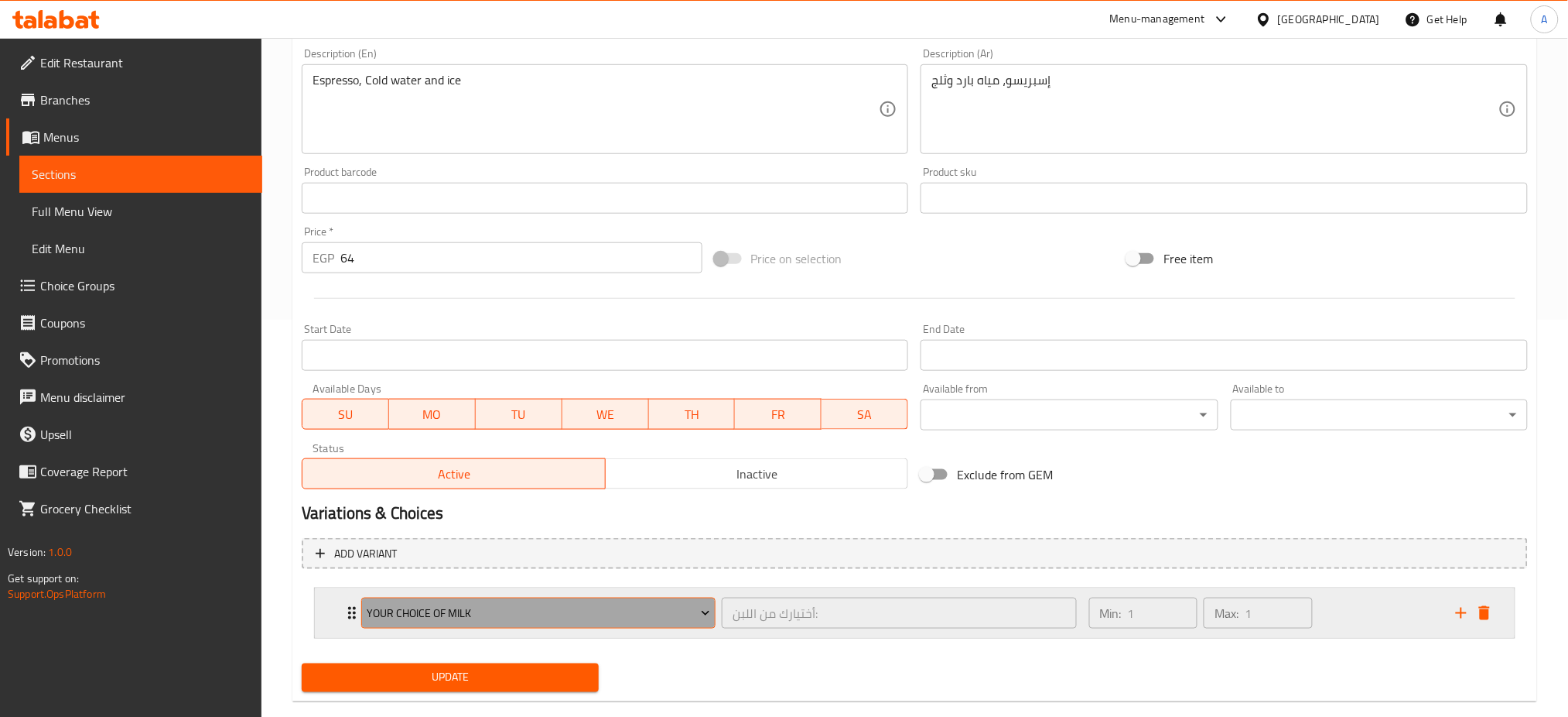
click at [461, 604] on span "Your choice of Milk" at bounding box center [538, 613] width 344 height 19
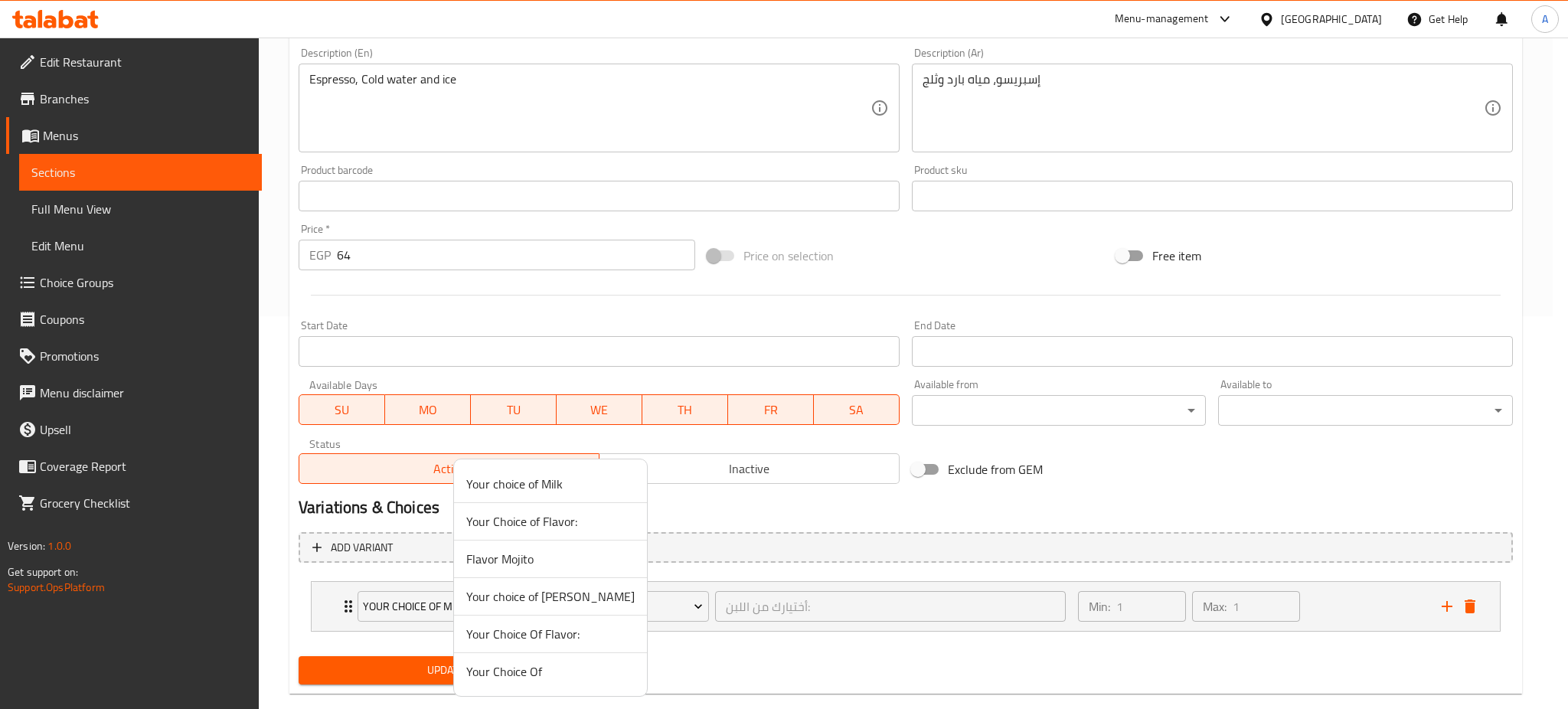
click at [515, 672] on span "Your Choice Of" at bounding box center [550, 671] width 168 height 19
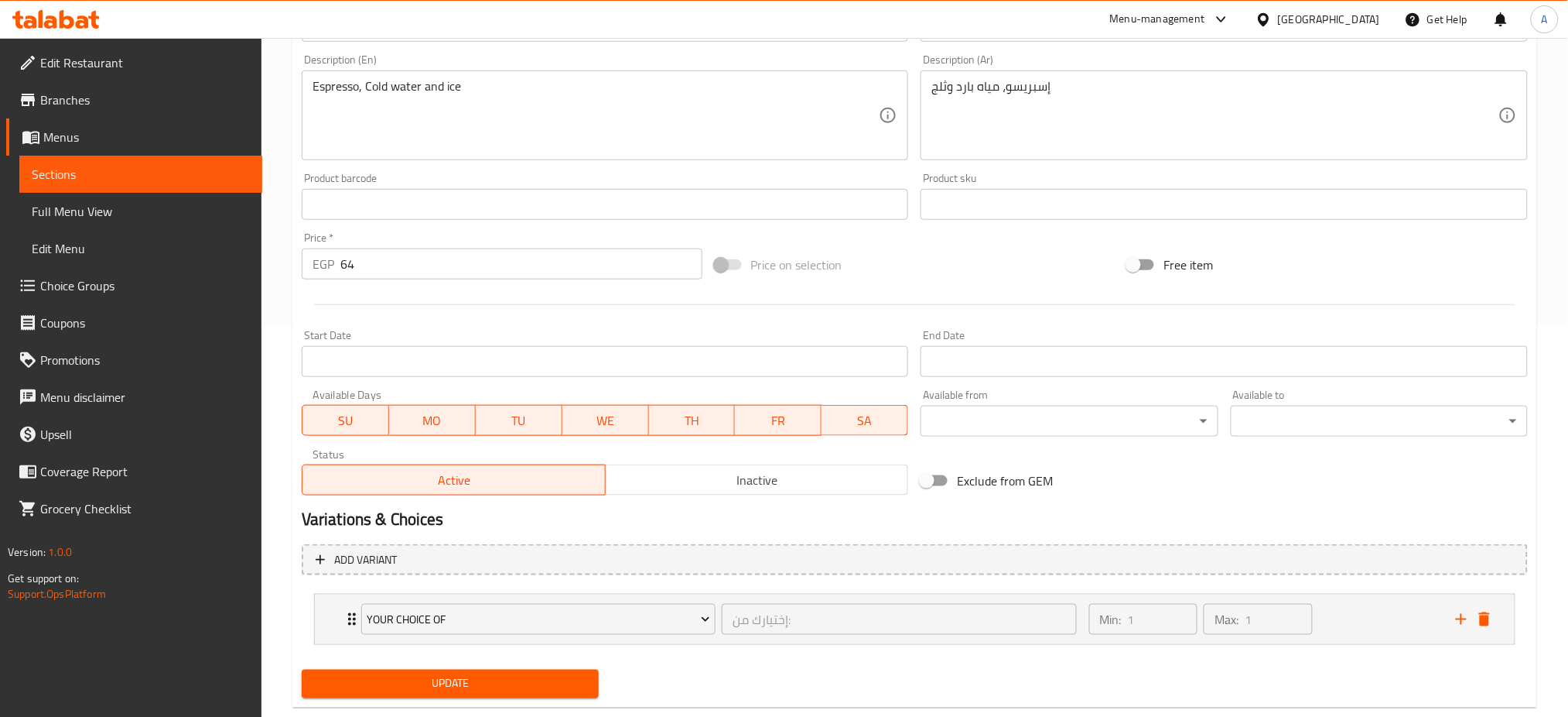
scroll to position [425, 0]
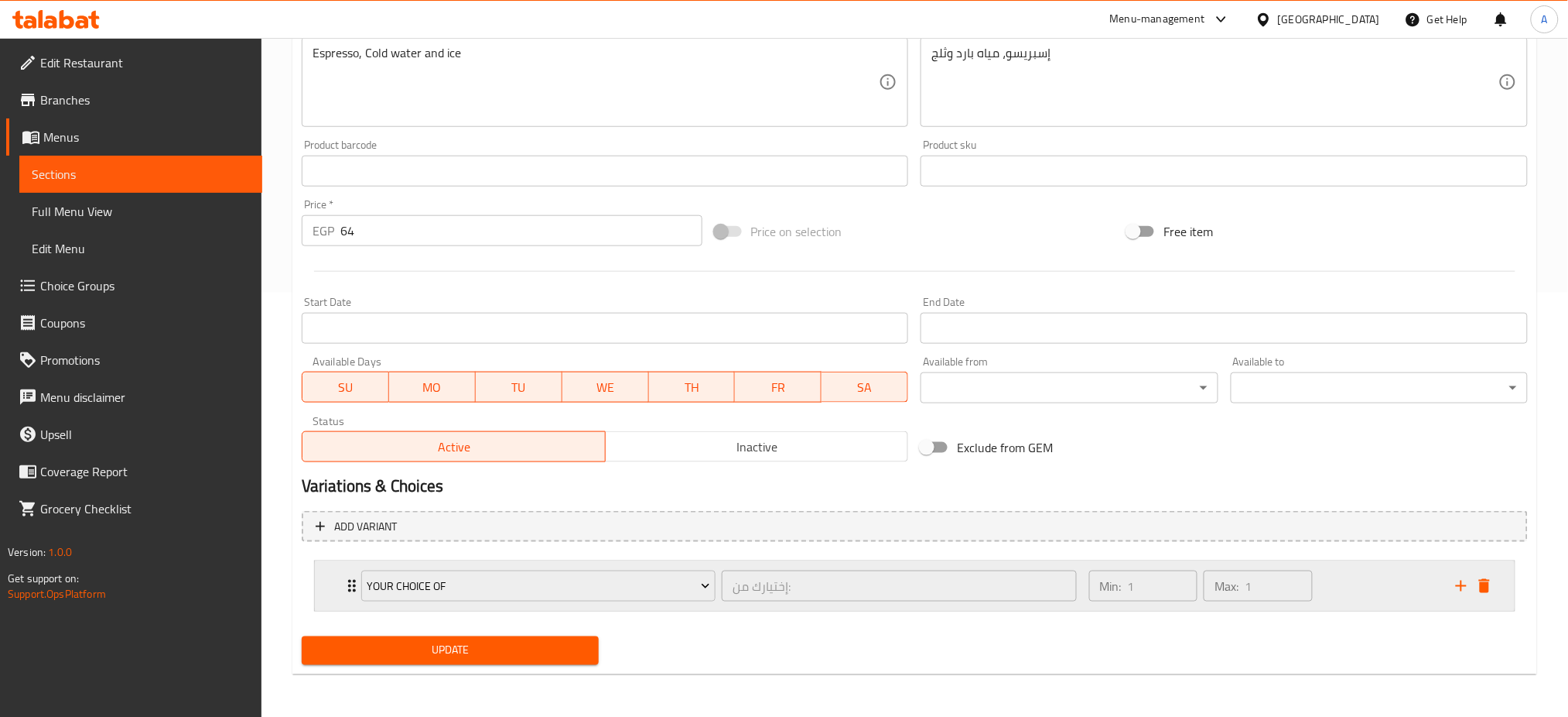
click at [345, 583] on icon "Expand" at bounding box center [352, 586] width 19 height 19
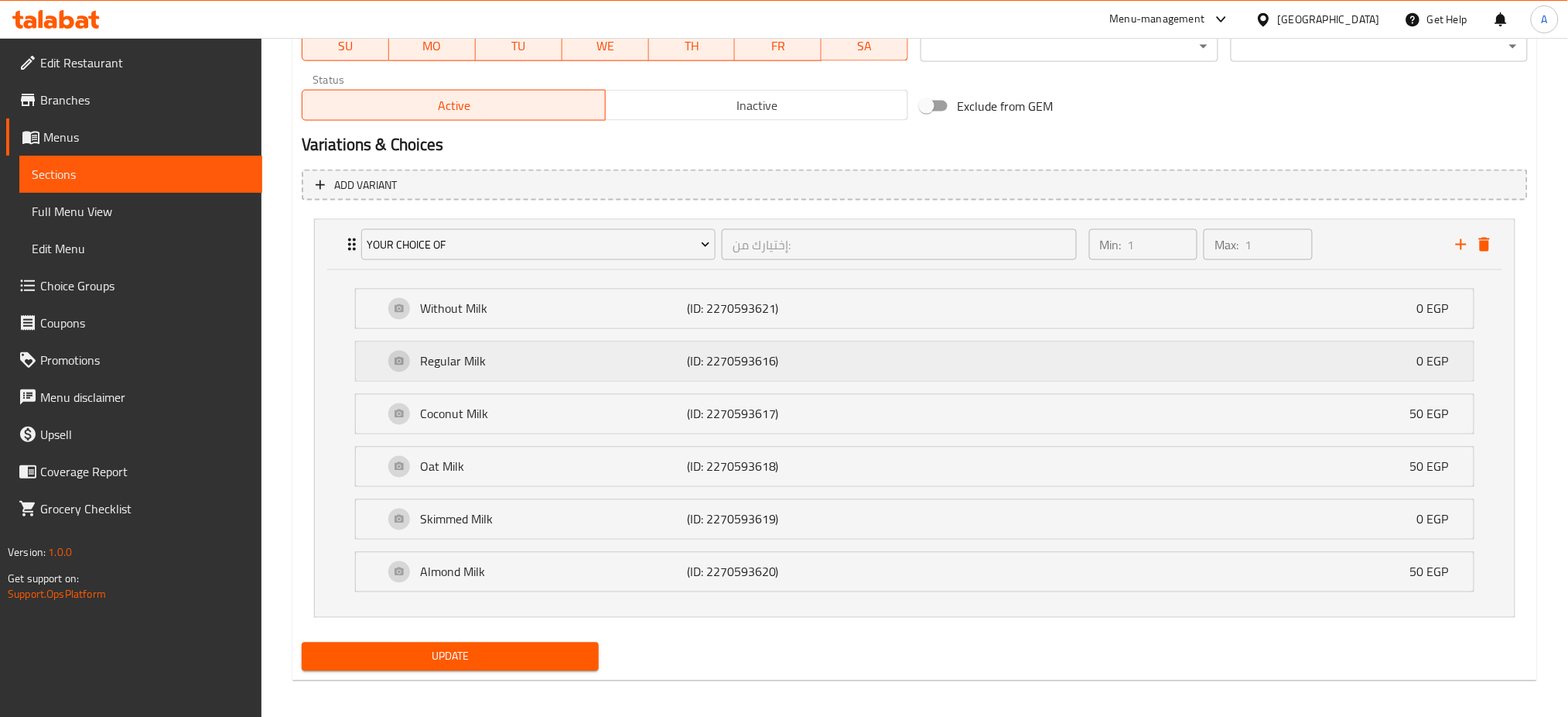
scroll to position [771, 0]
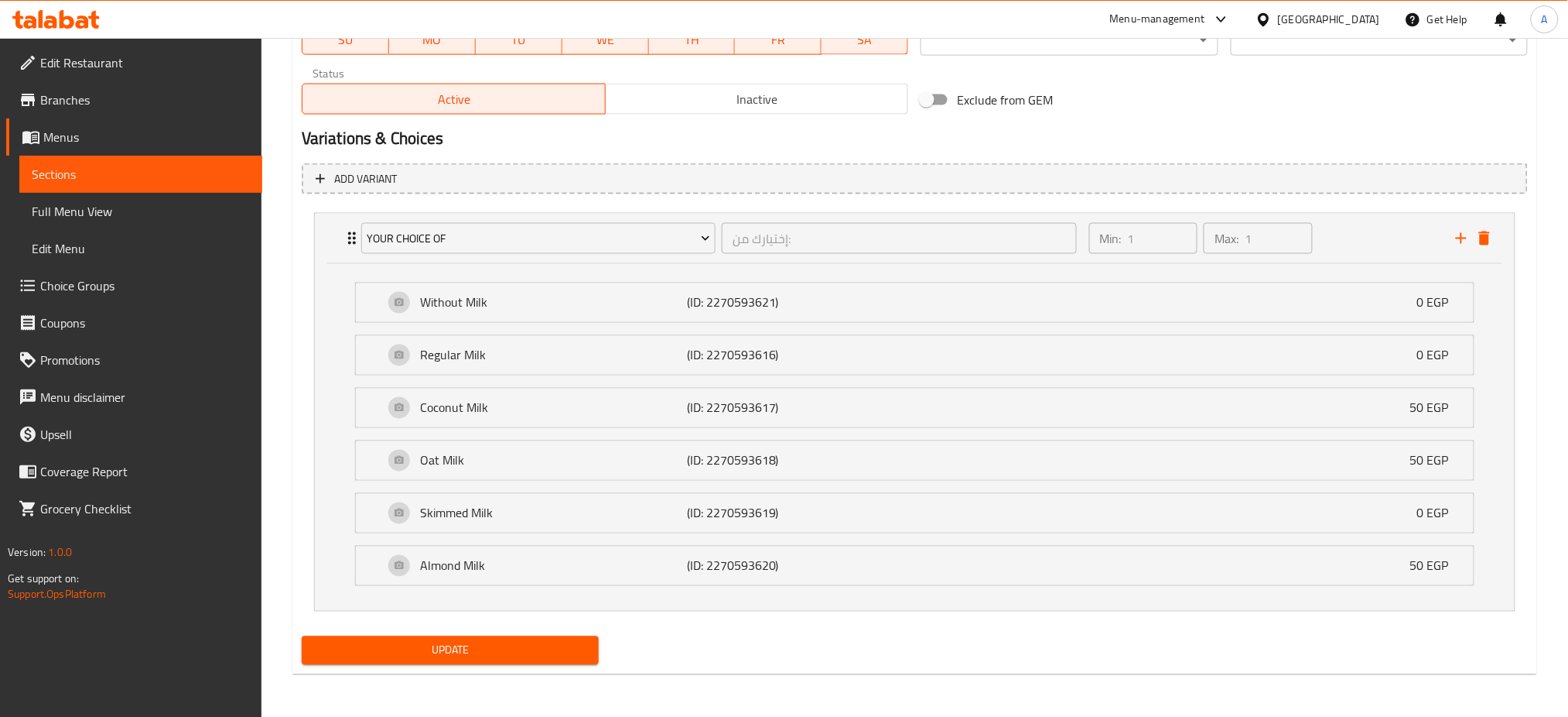
click at [418, 654] on span "Update" at bounding box center [450, 651] width 272 height 19
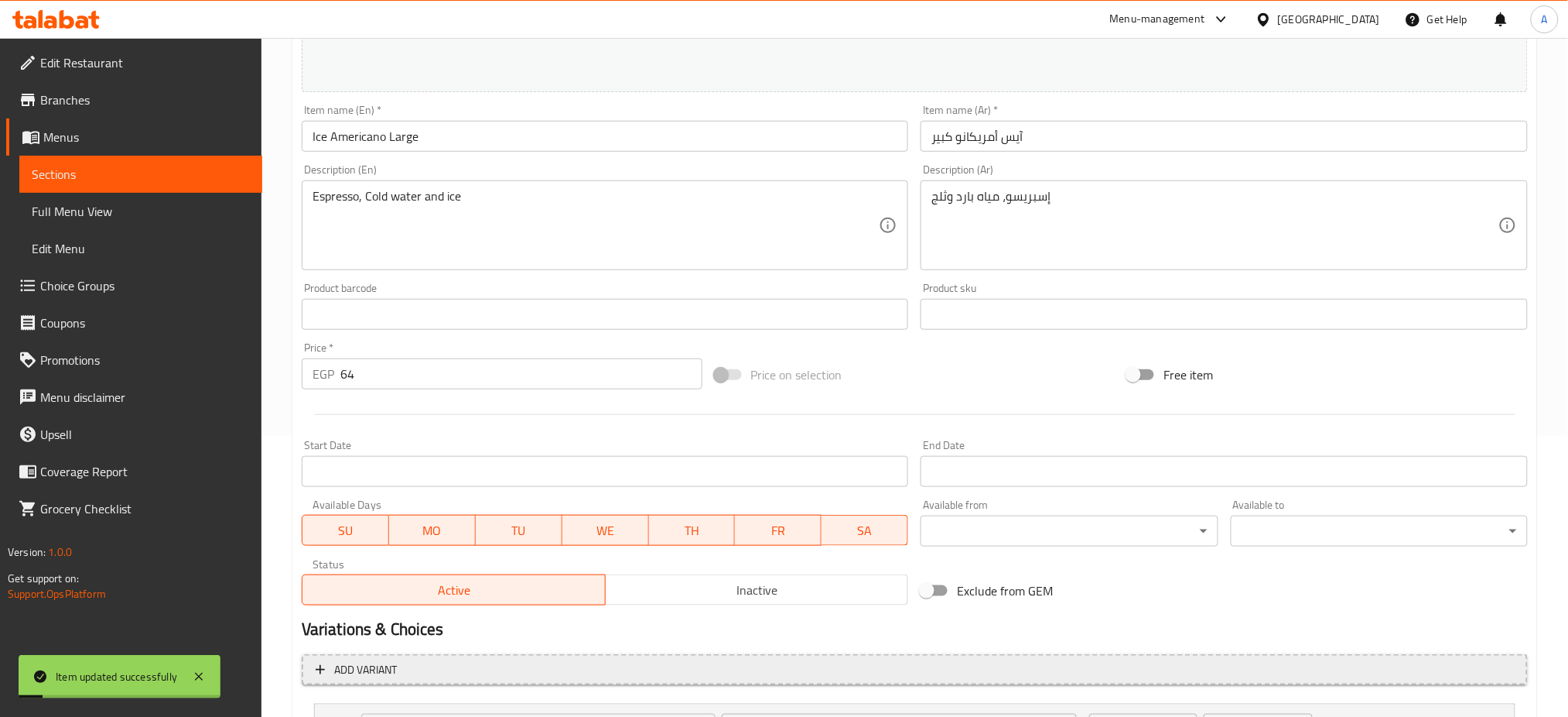
scroll to position [0, 0]
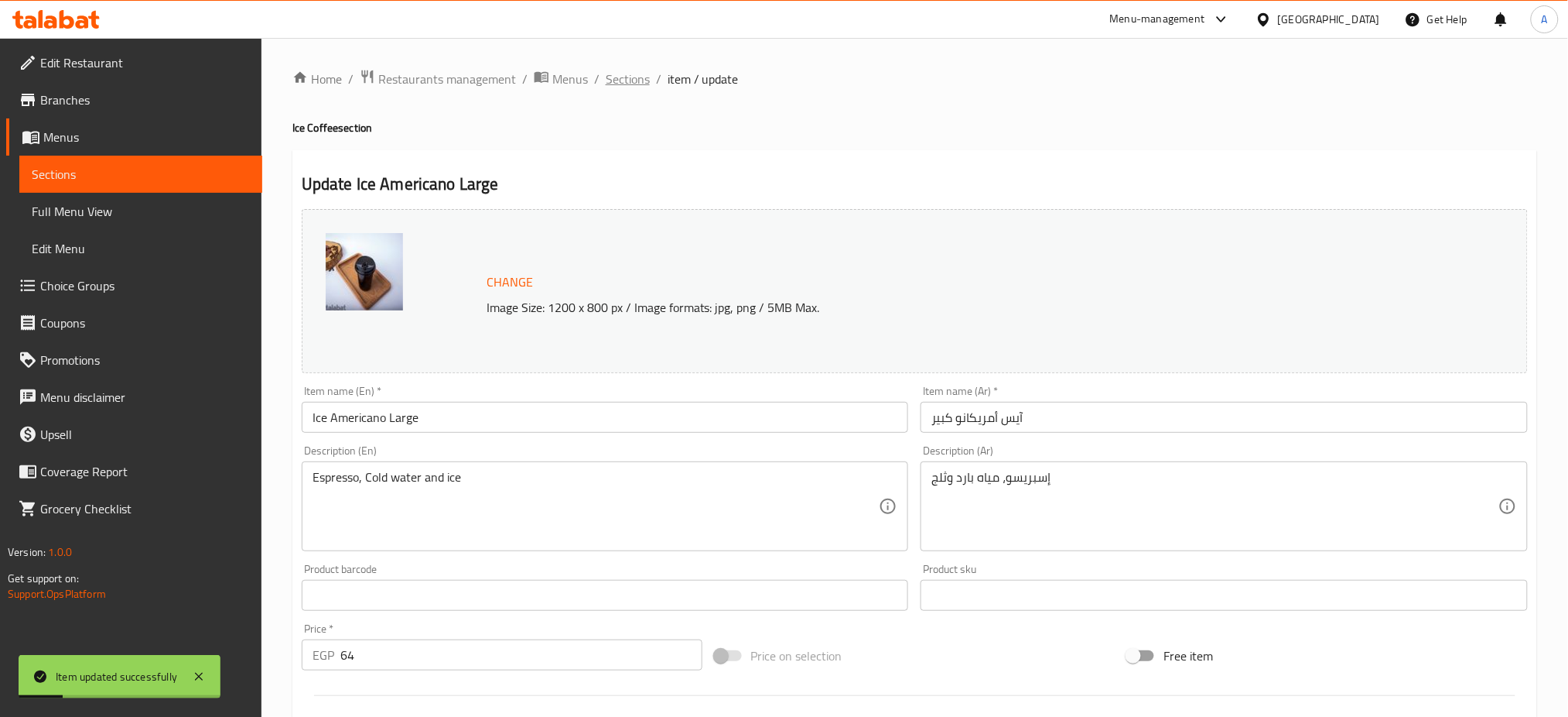
click at [617, 76] on span "Sections" at bounding box center [627, 79] width 44 height 19
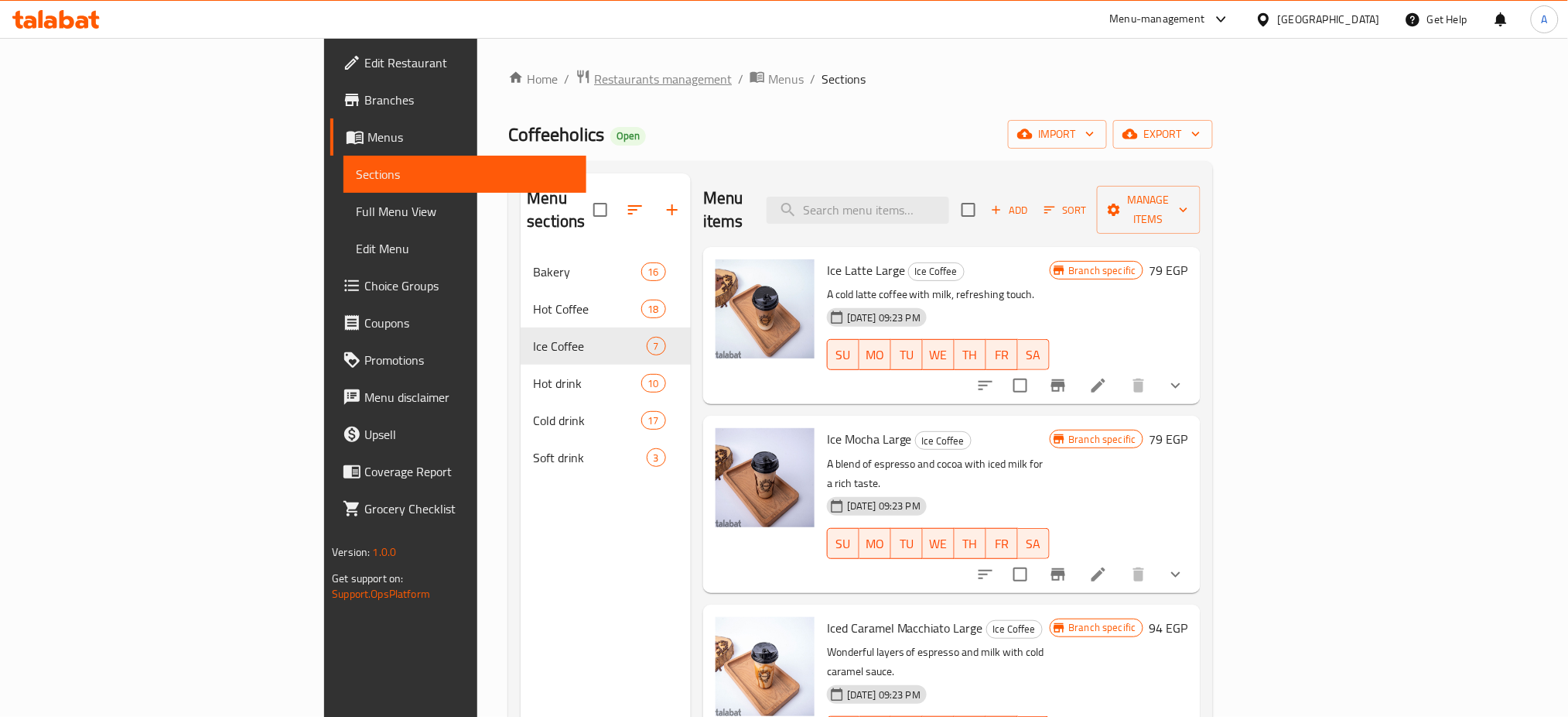
click at [594, 87] on span "Restaurants management" at bounding box center [663, 79] width 138 height 19
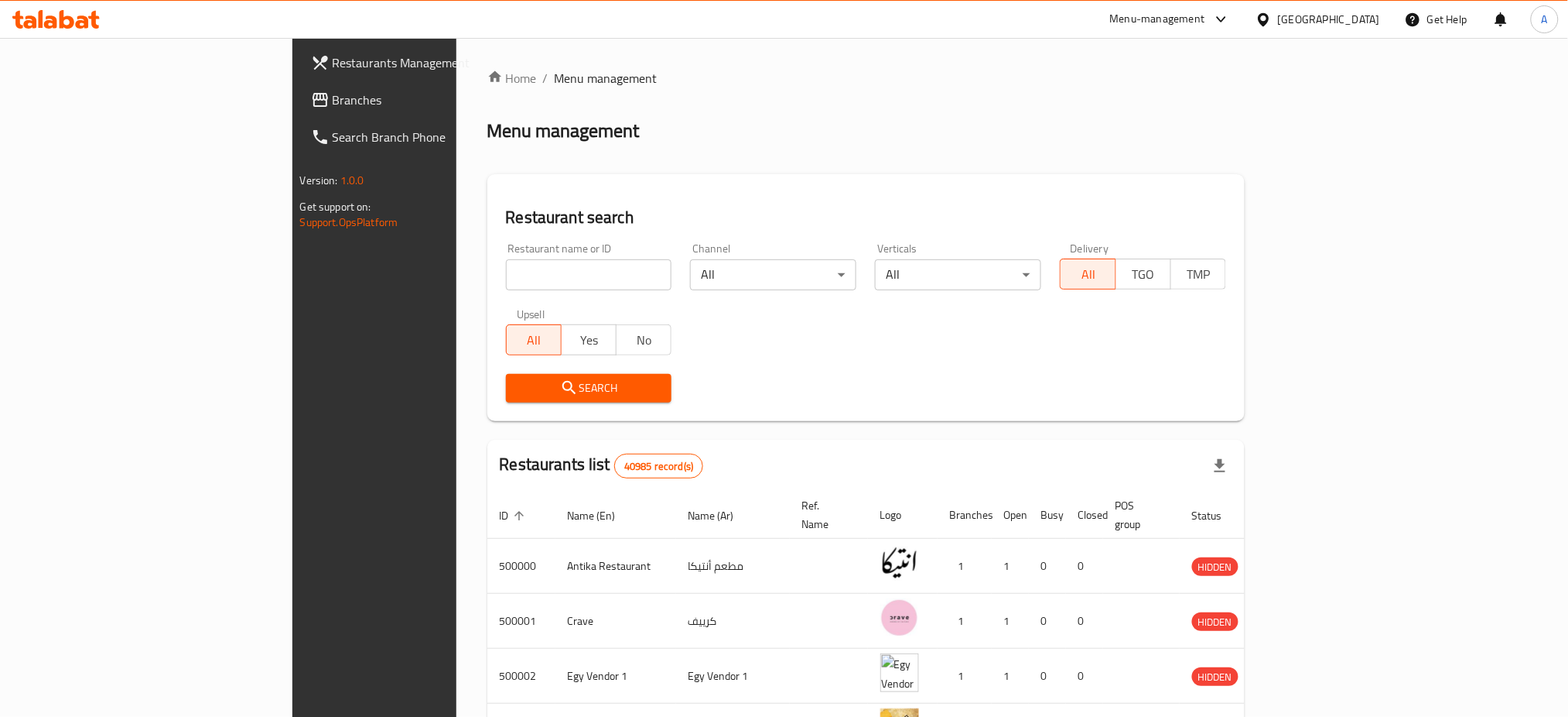
click at [718, 170] on div "Home / Menu management Menu management Restaurant search Restaurant name or ID …" at bounding box center [866, 593] width 758 height 1047
